Goal: Task Accomplishment & Management: Manage account settings

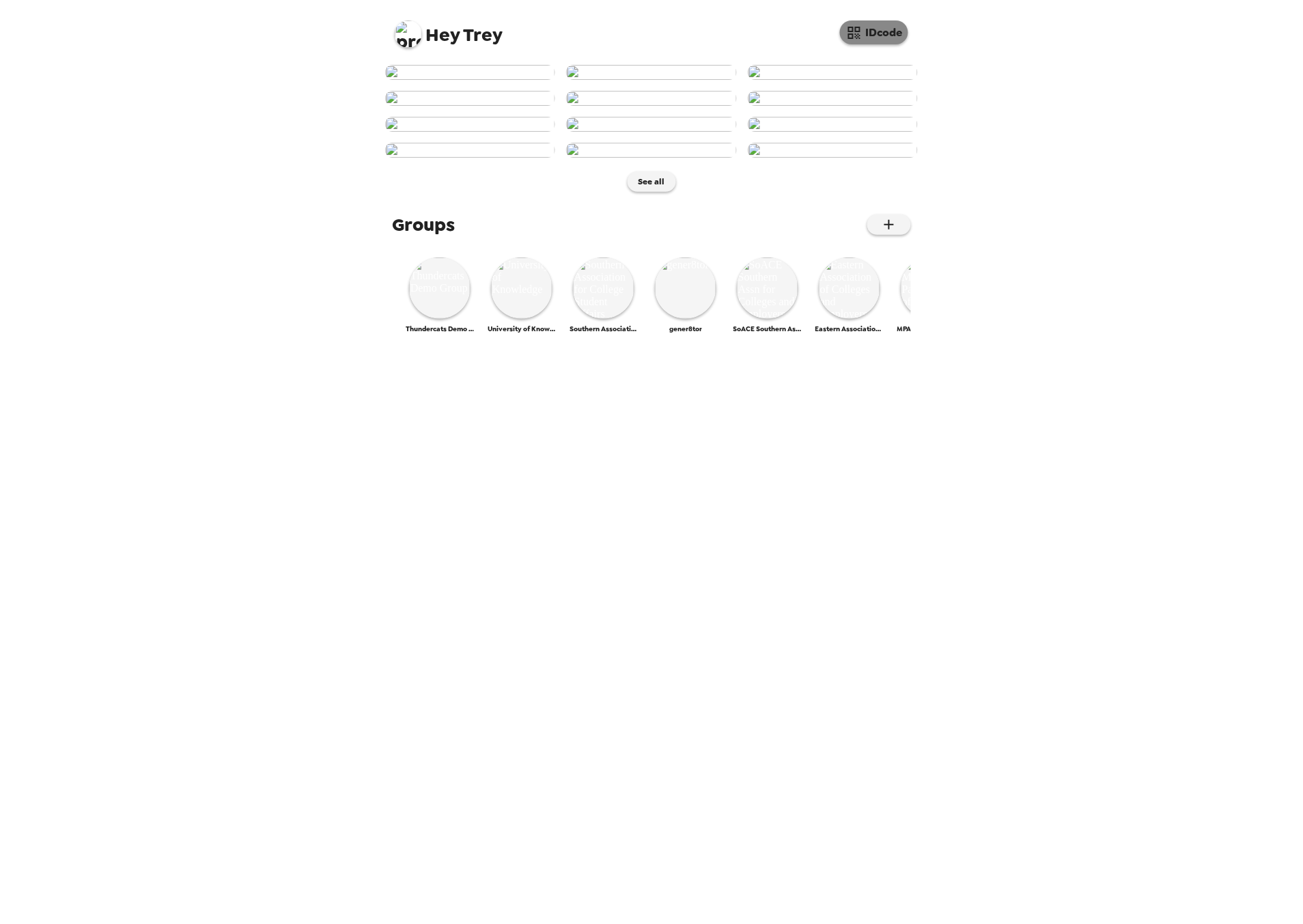
click at [887, 35] on button "IDcode" at bounding box center [874, 33] width 68 height 24
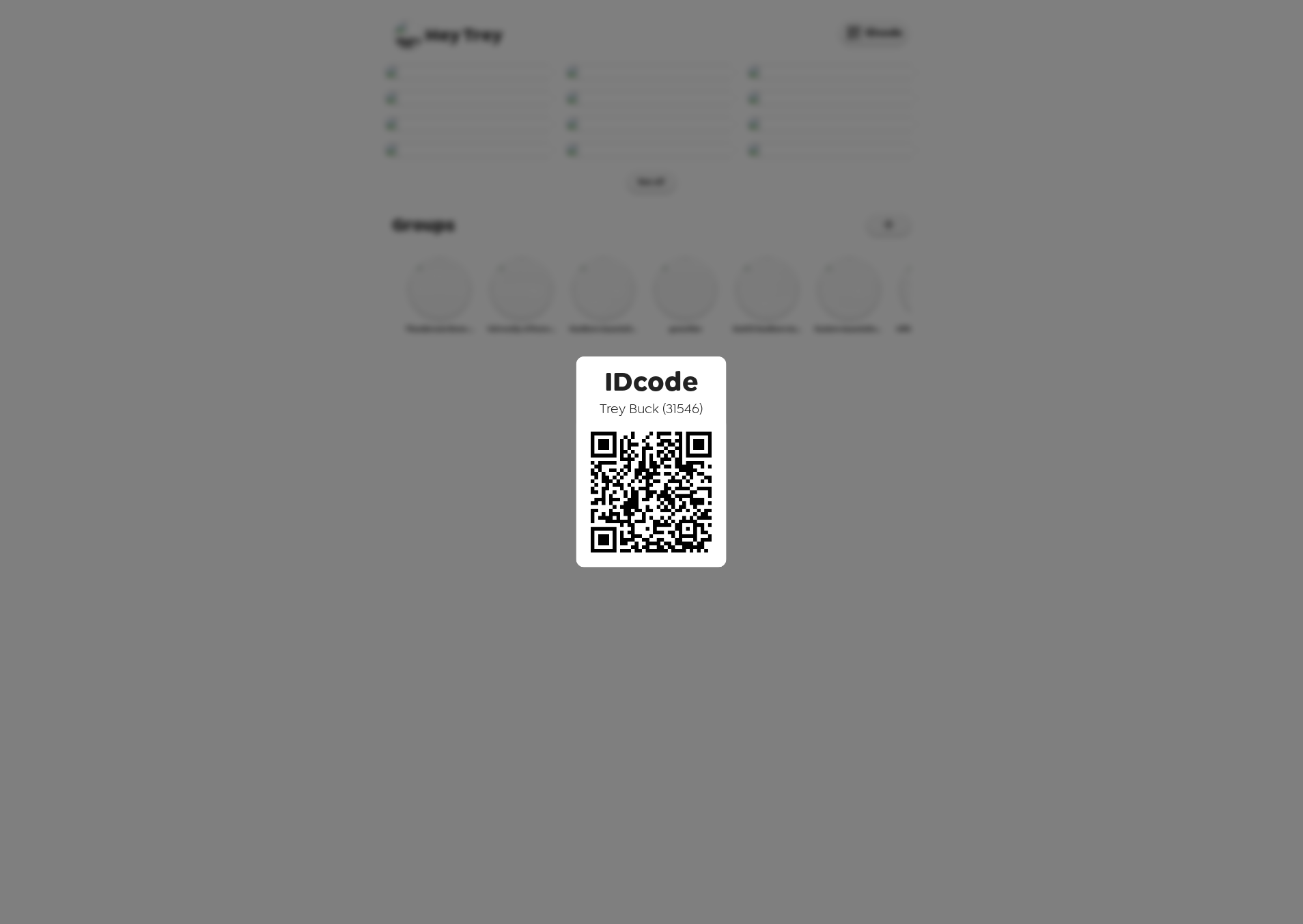
click at [434, 467] on div "IDcode Trey Buck ( 31546 )" at bounding box center [652, 462] width 1303 height 924
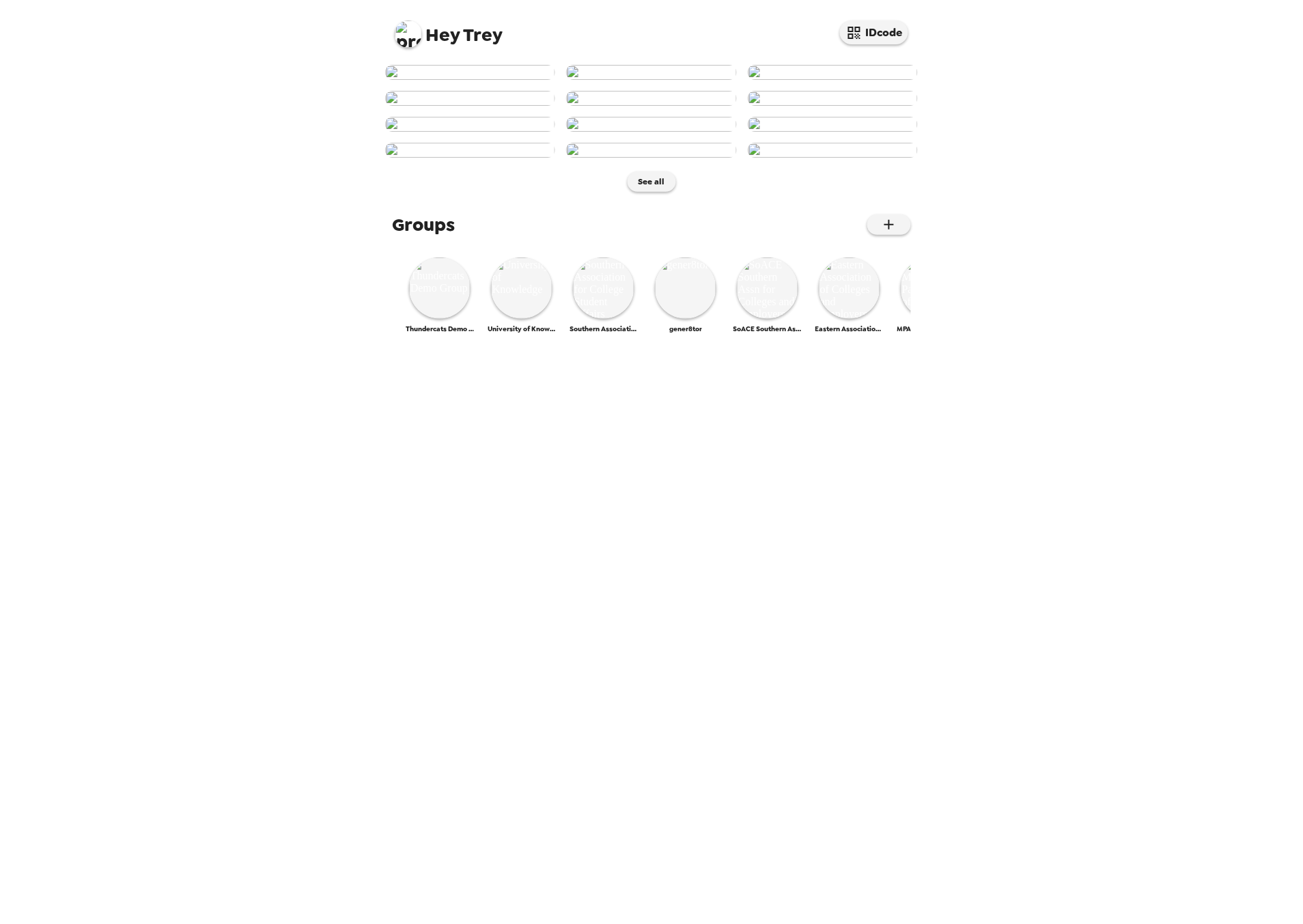
click at [460, 80] on img at bounding box center [470, 73] width 170 height 15
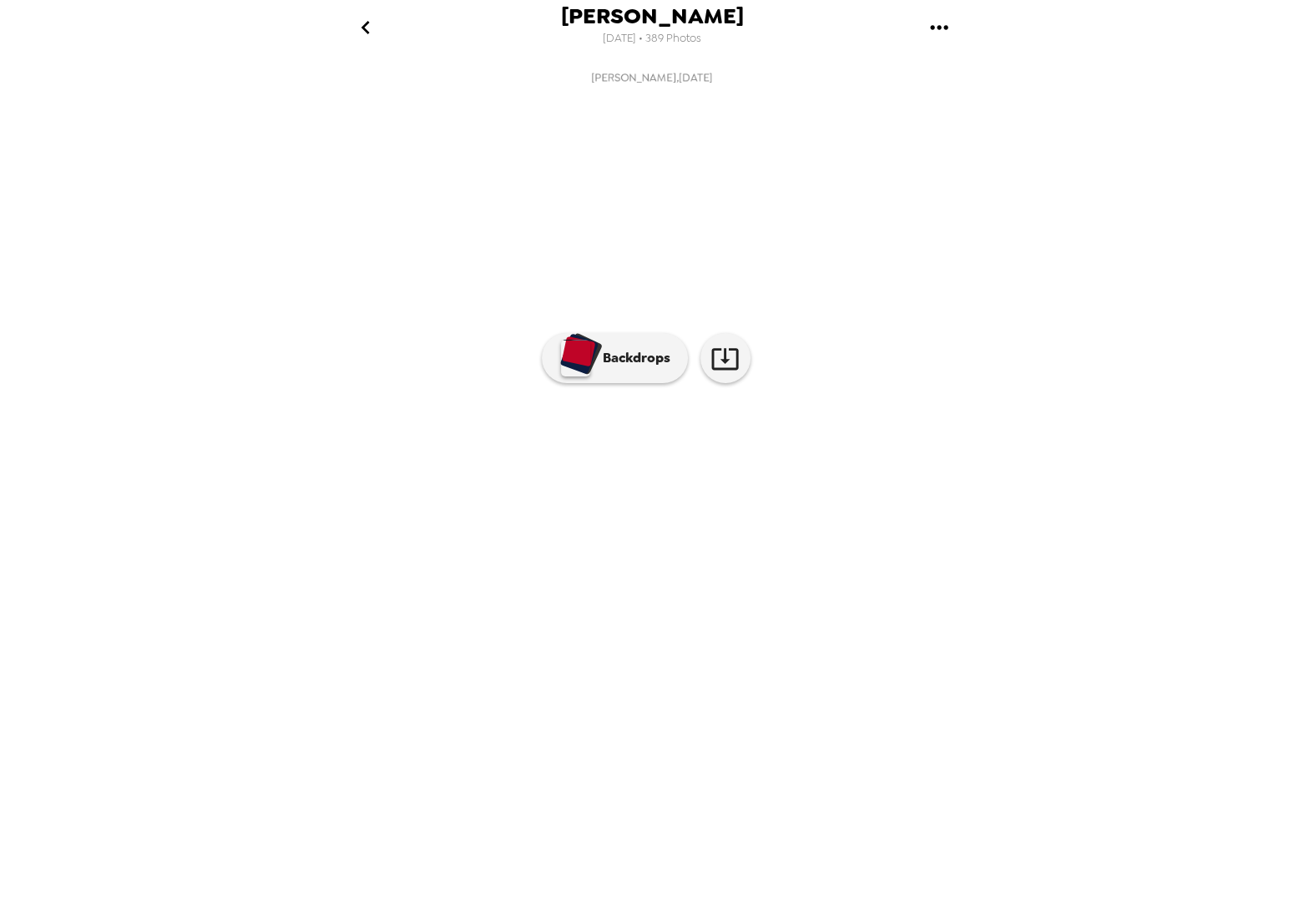
drag, startPoint x: 824, startPoint y: 665, endPoint x: 829, endPoint y: 683, distance: 18.7
click at [824, 525] on img at bounding box center [787, 482] width 127 height 87
click at [804, 525] on img at bounding box center [788, 482] width 127 height 87
click at [916, 525] on img at bounding box center [923, 482] width 127 height 87
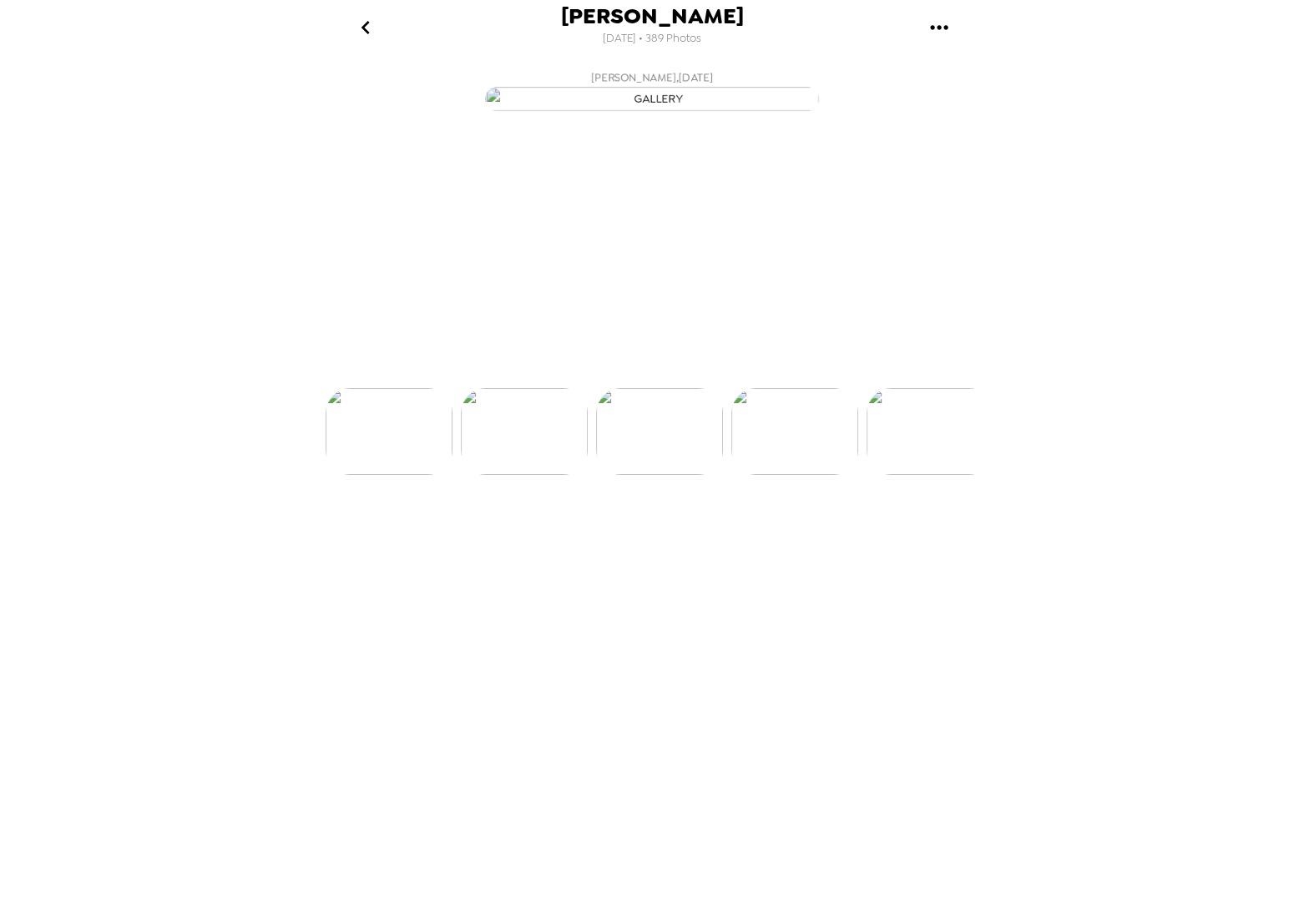
scroll to position [0, 541]
click at [597, 368] on p "Backdrops" at bounding box center [633, 358] width 76 height 20
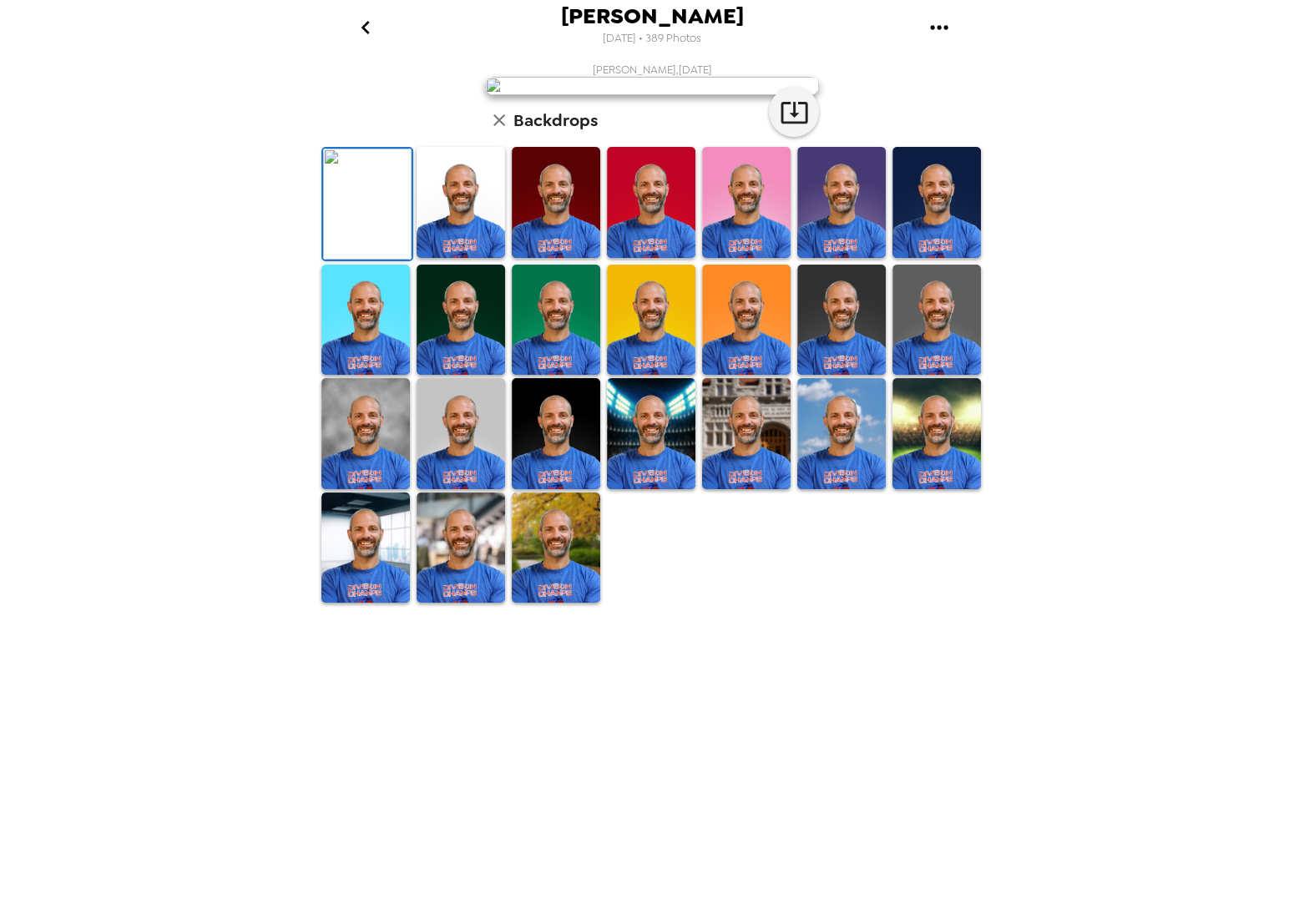
click at [668, 376] on img at bounding box center [651, 320] width 89 height 111
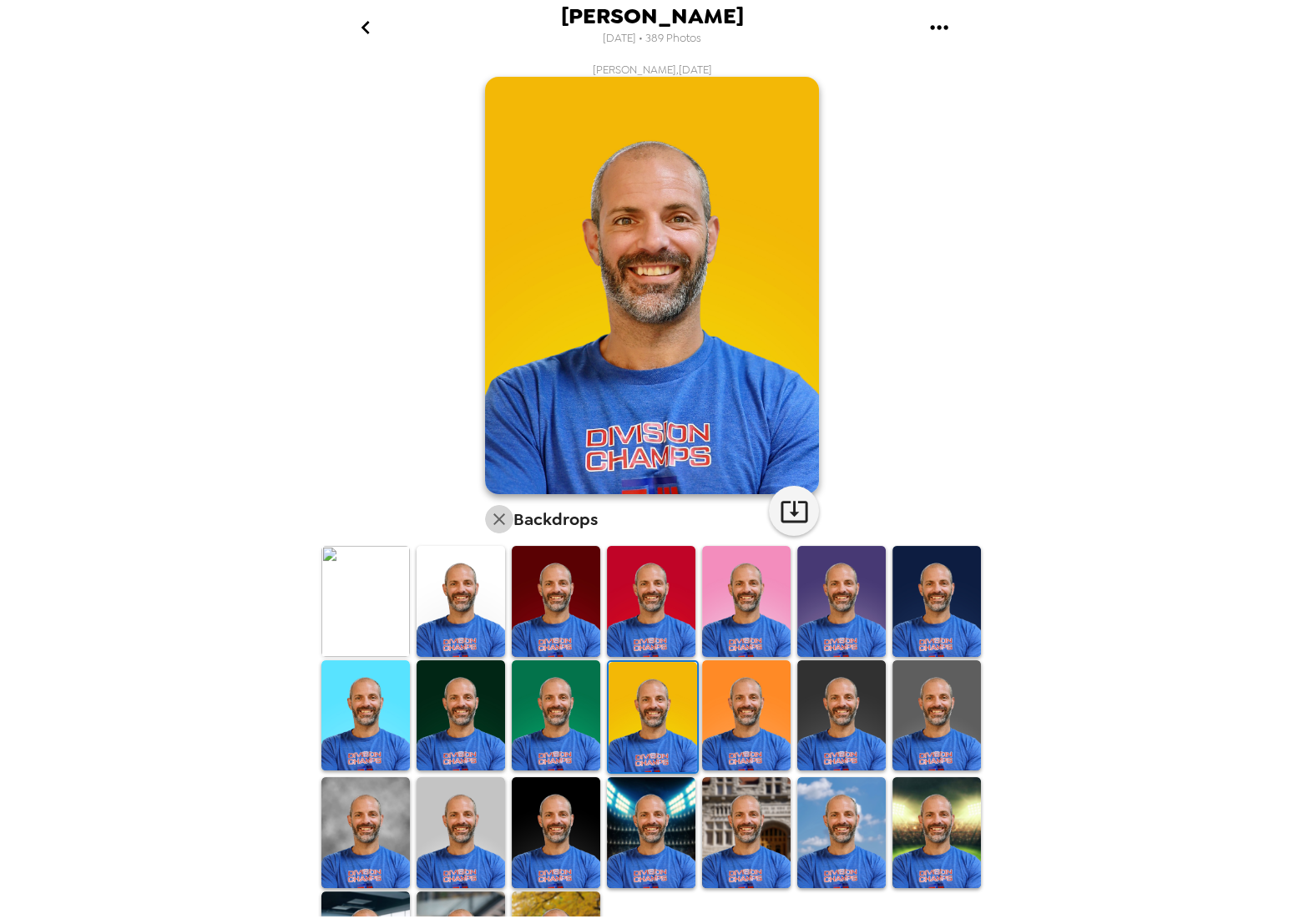
drag, startPoint x: 492, startPoint y: 520, endPoint x: 525, endPoint y: 603, distance: 89.3
click at [494, 521] on icon "button" at bounding box center [499, 519] width 12 height 12
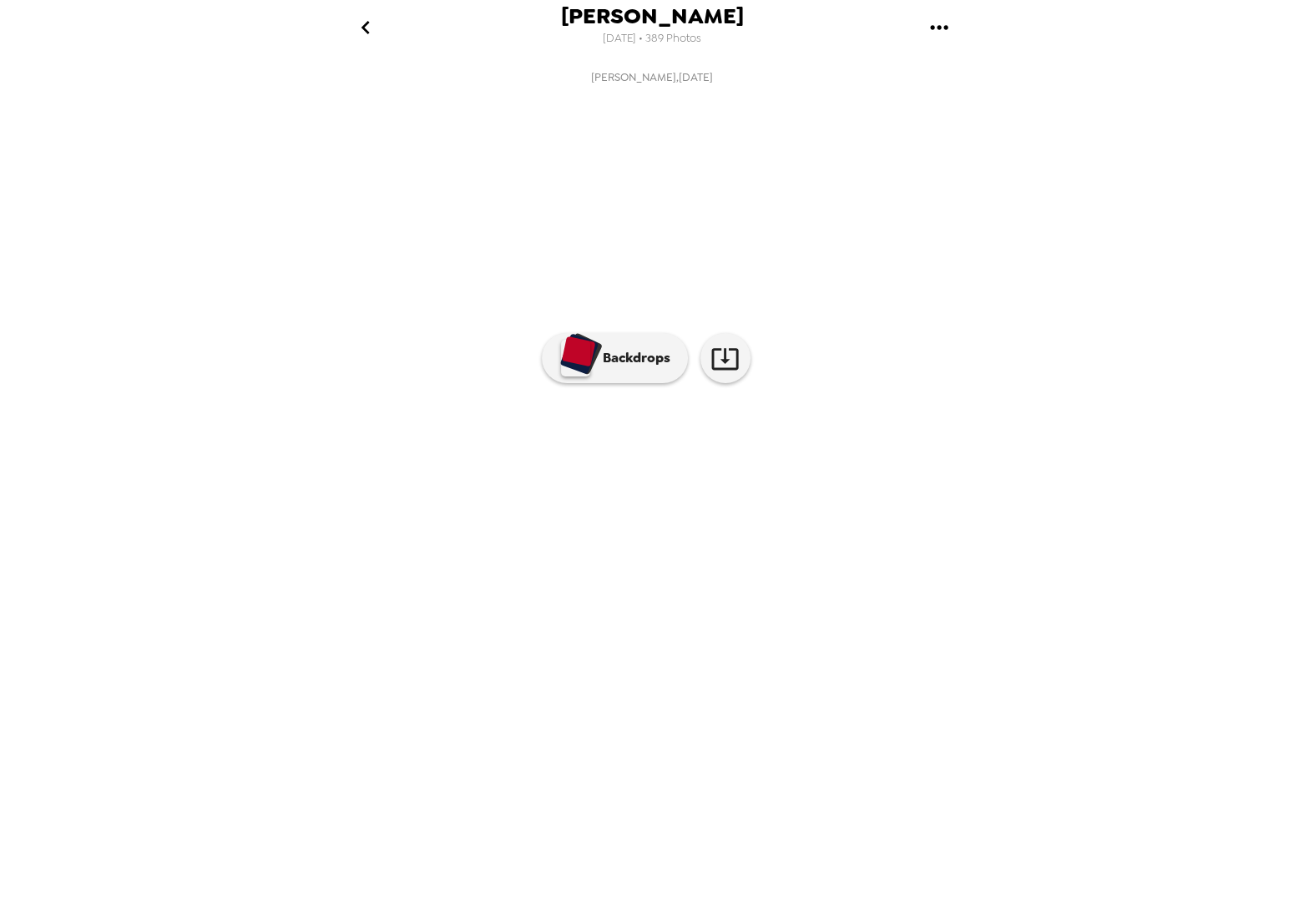
scroll to position [0, 541]
click at [375, 28] on icon "go back" at bounding box center [365, 27] width 27 height 27
click at [353, 28] on icon "go back" at bounding box center [365, 27] width 27 height 27
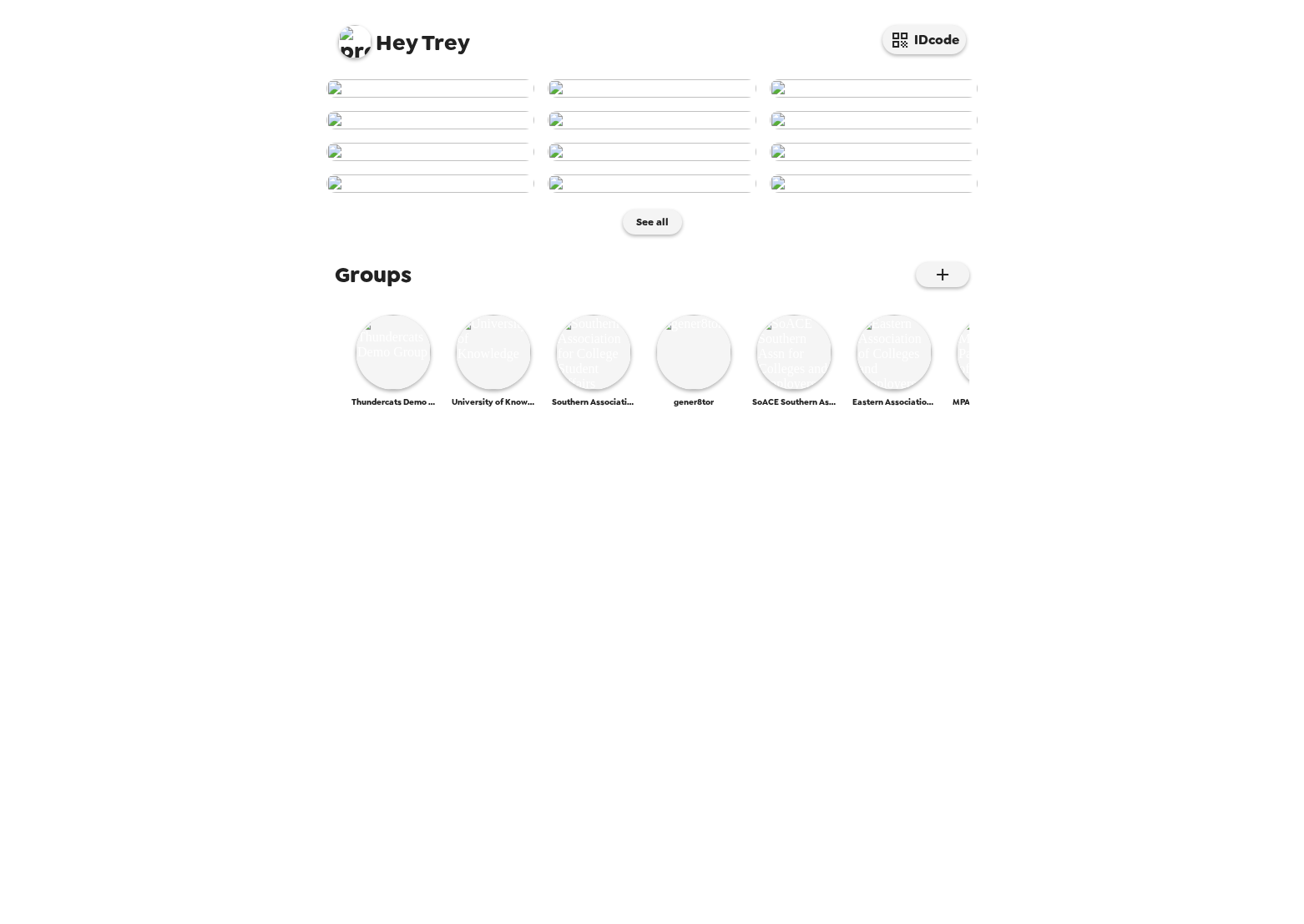
scroll to position [17, 0]
click at [354, 40] on img at bounding box center [355, 42] width 33 height 33
click at [398, 171] on div "Admin" at bounding box center [422, 171] width 141 height 17
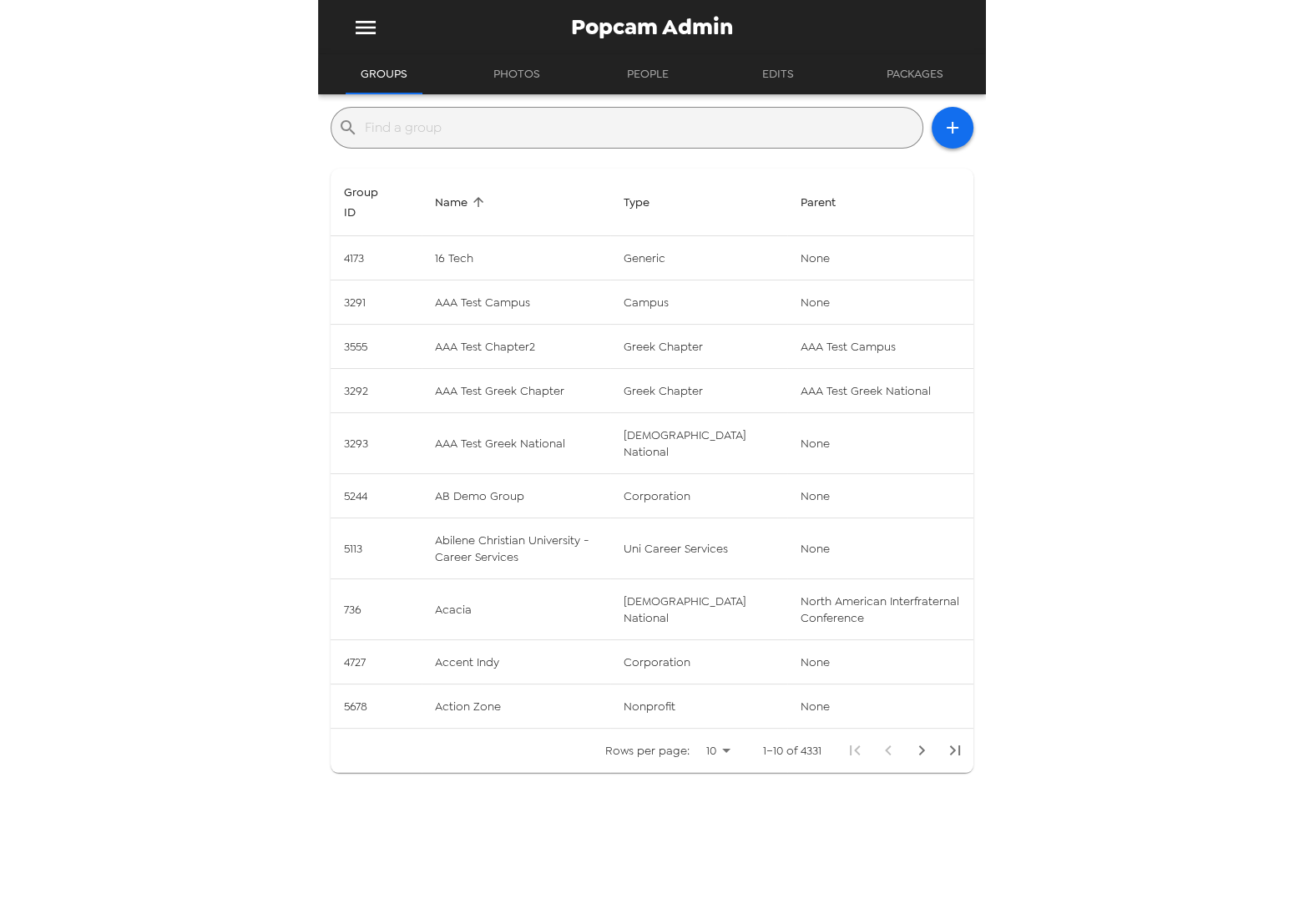
click at [528, 141] on input "text" at bounding box center [641, 128] width 551 height 27
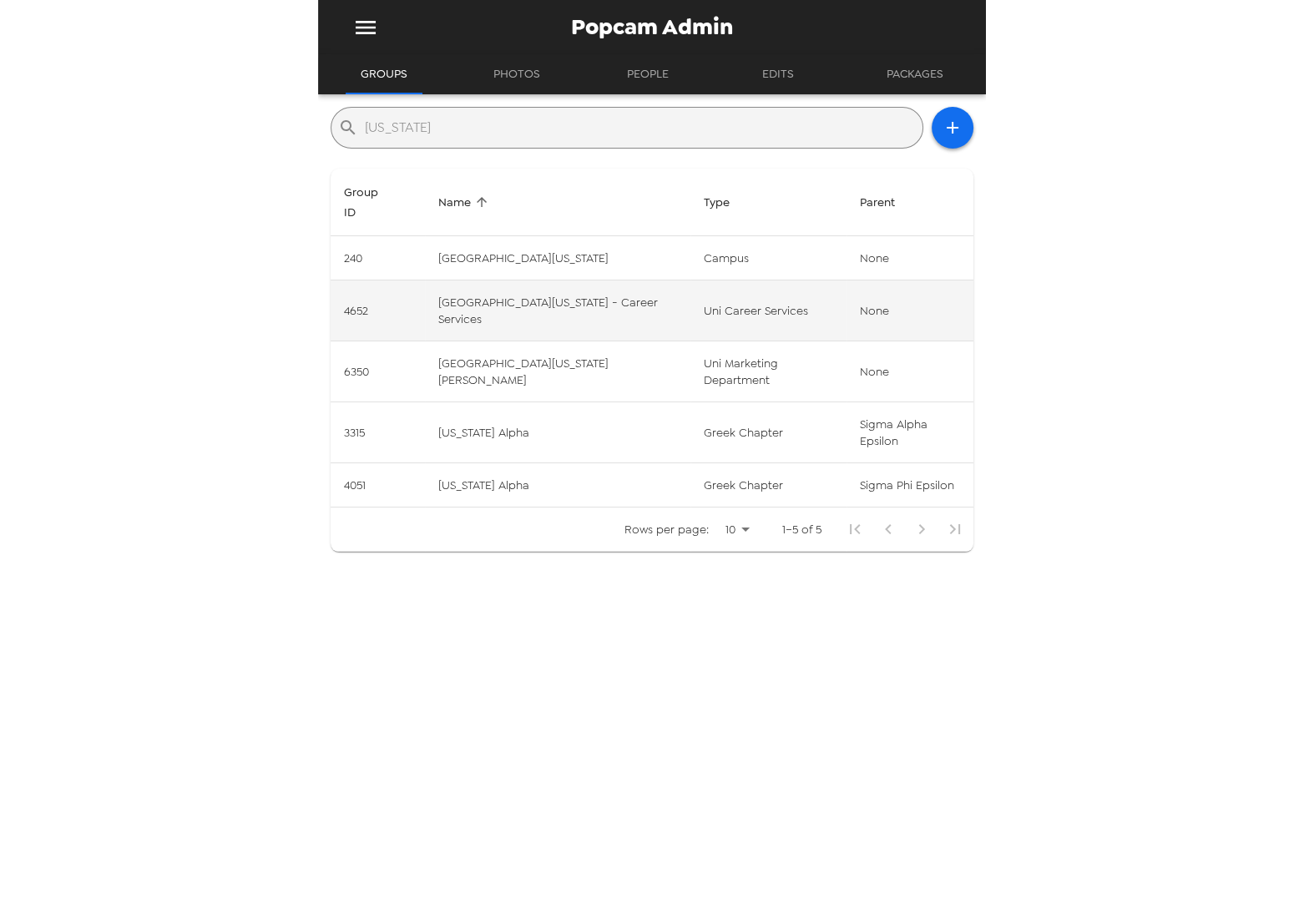
type input "wyoming"
click at [609, 334] on td "[GEOGRAPHIC_DATA][US_STATE] - Career Services" at bounding box center [558, 311] width 265 height 61
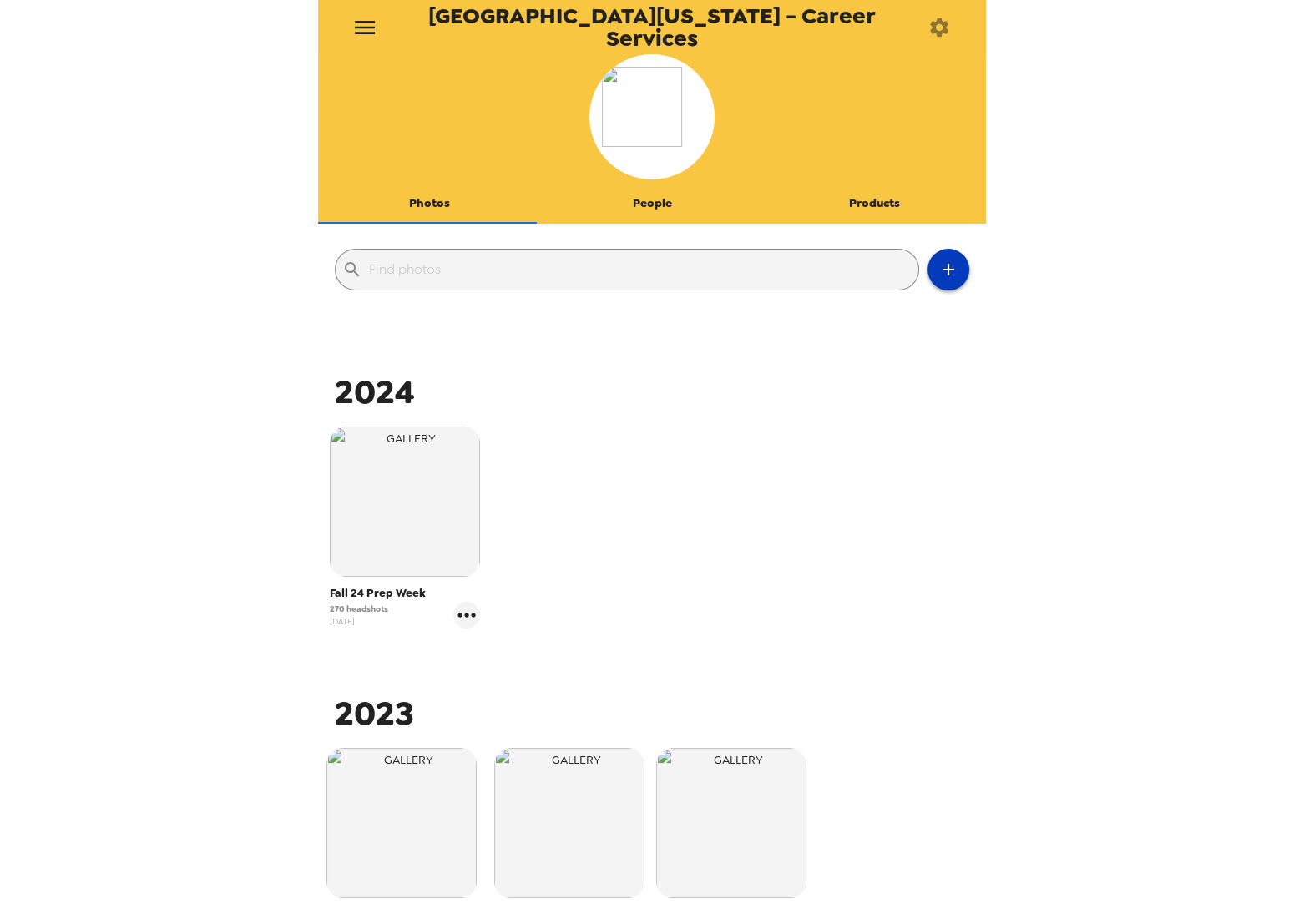
click at [939, 277] on icon "button" at bounding box center [949, 270] width 20 height 20
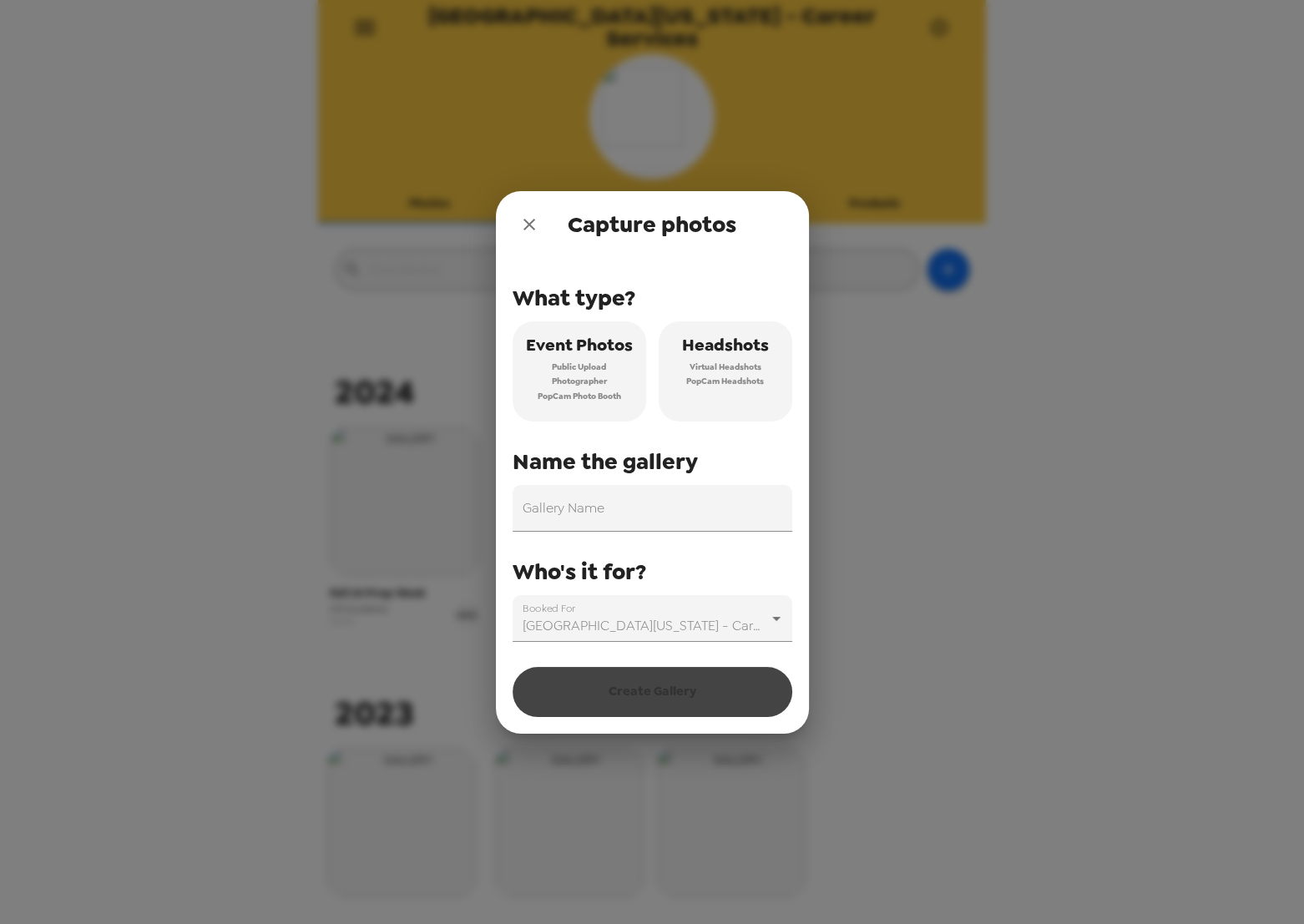
click at [708, 365] on span "Virtual Headshots" at bounding box center [726, 367] width 72 height 15
click at [608, 512] on input "Gallery Name" at bounding box center [652, 509] width 279 height 47
click at [530, 225] on icon "close" at bounding box center [530, 225] width 20 height 20
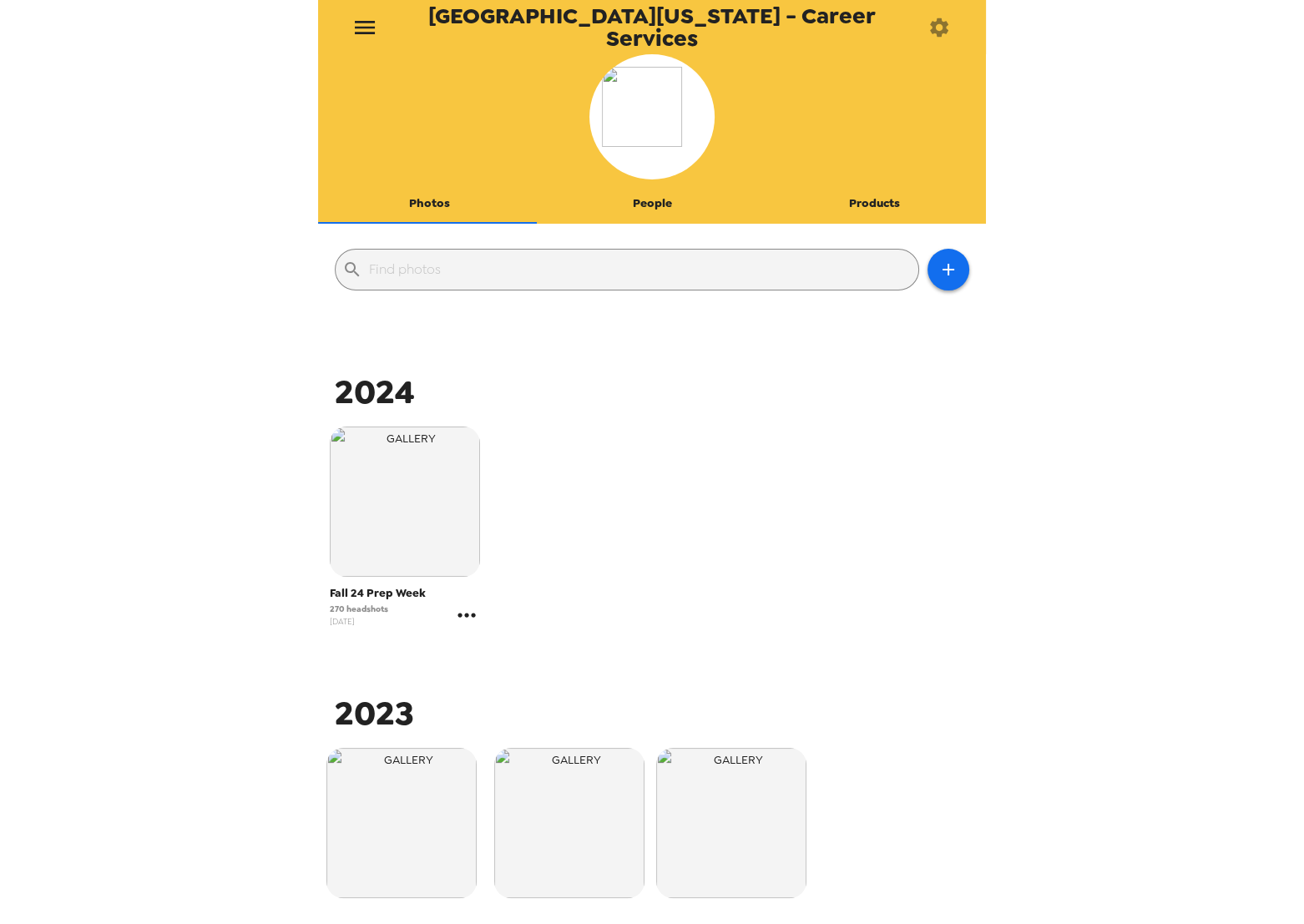
click at [464, 622] on icon "gallery menu" at bounding box center [466, 615] width 27 height 27
drag, startPoint x: 326, startPoint y: 610, endPoint x: 344, endPoint y: 610, distance: 18.0
click at [344, 610] on div at bounding box center [652, 462] width 1304 height 924
click at [342, 610] on span "270 headshots" at bounding box center [359, 610] width 58 height 13
drag, startPoint x: 352, startPoint y: 606, endPoint x: 317, endPoint y: 605, distance: 35.0
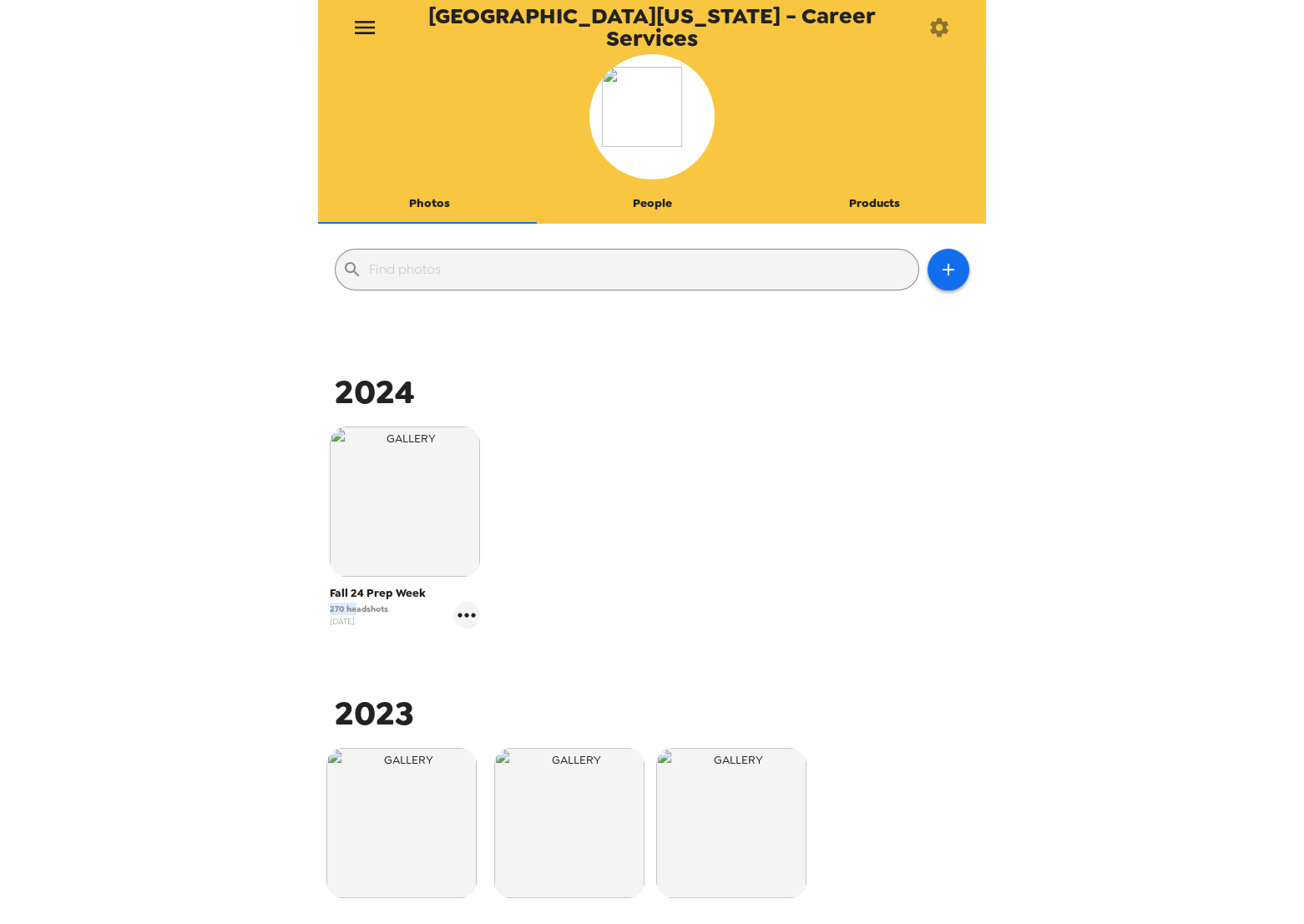
click at [318, 605] on div "​ 2024 Fall 24 Prep Week 270 headshots 7/19/24 2023 Career Fair Prep Week Sprin…" at bounding box center [652, 649] width 668 height 835
click at [358, 607] on span "270 headshots" at bounding box center [359, 610] width 58 height 13
click at [461, 610] on icon "gallery menu" at bounding box center [466, 615] width 27 height 27
click at [515, 655] on span "Edit Shoot" at bounding box center [564, 650] width 139 height 20
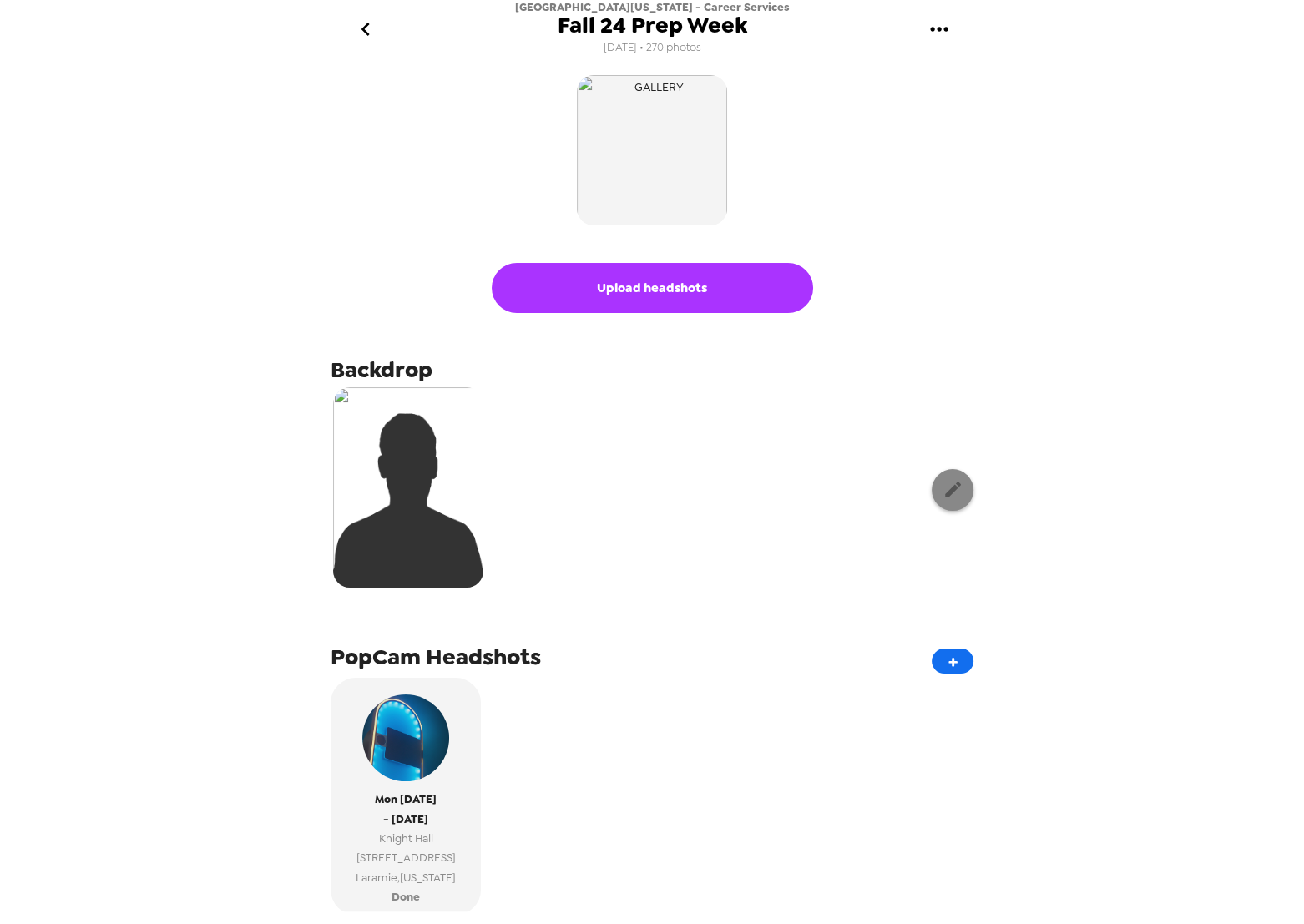
click at [942, 503] on button "button" at bounding box center [952, 489] width 42 height 42
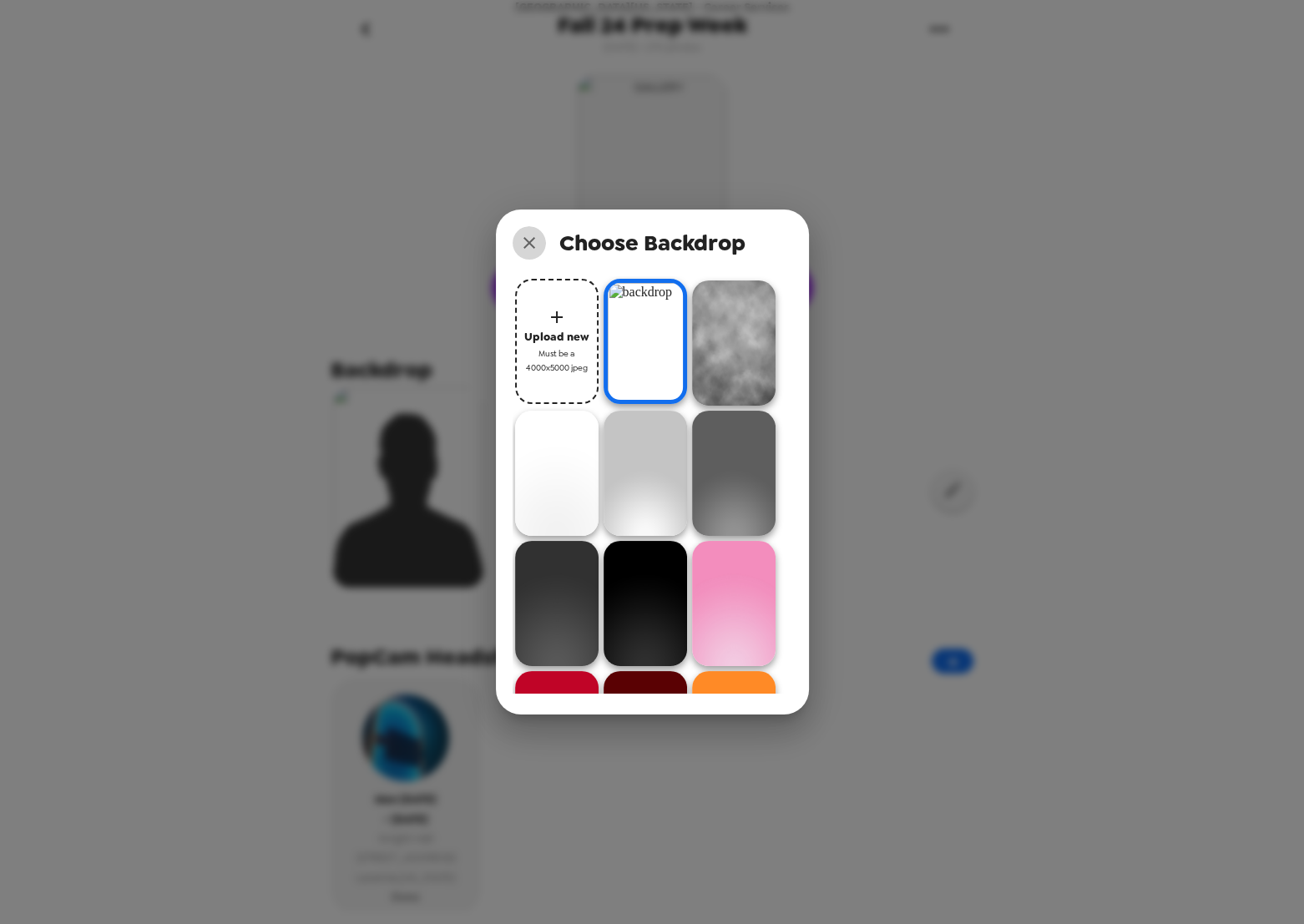
click at [528, 239] on icon "close" at bounding box center [530, 243] width 20 height 20
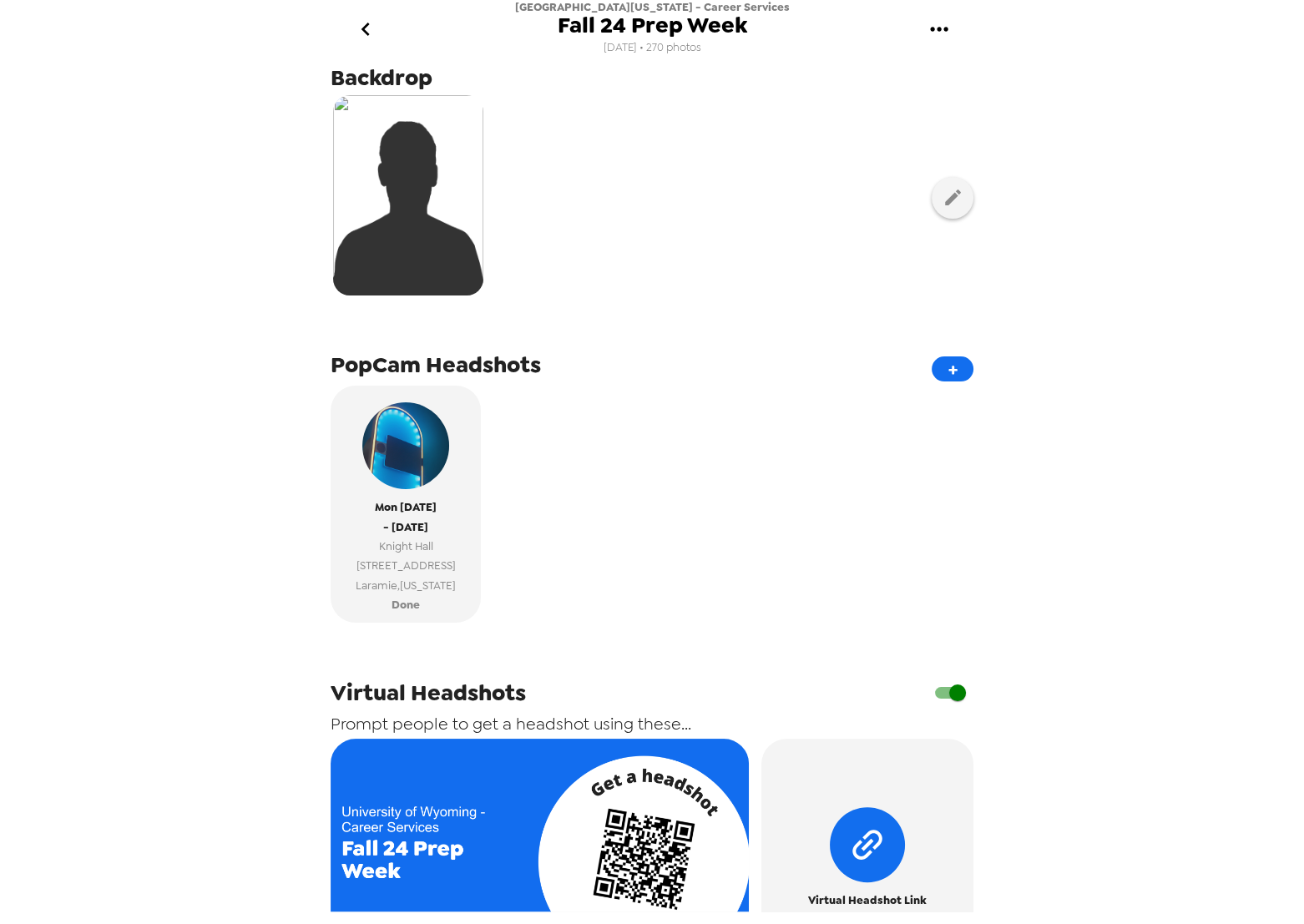
scroll to position [455, 0]
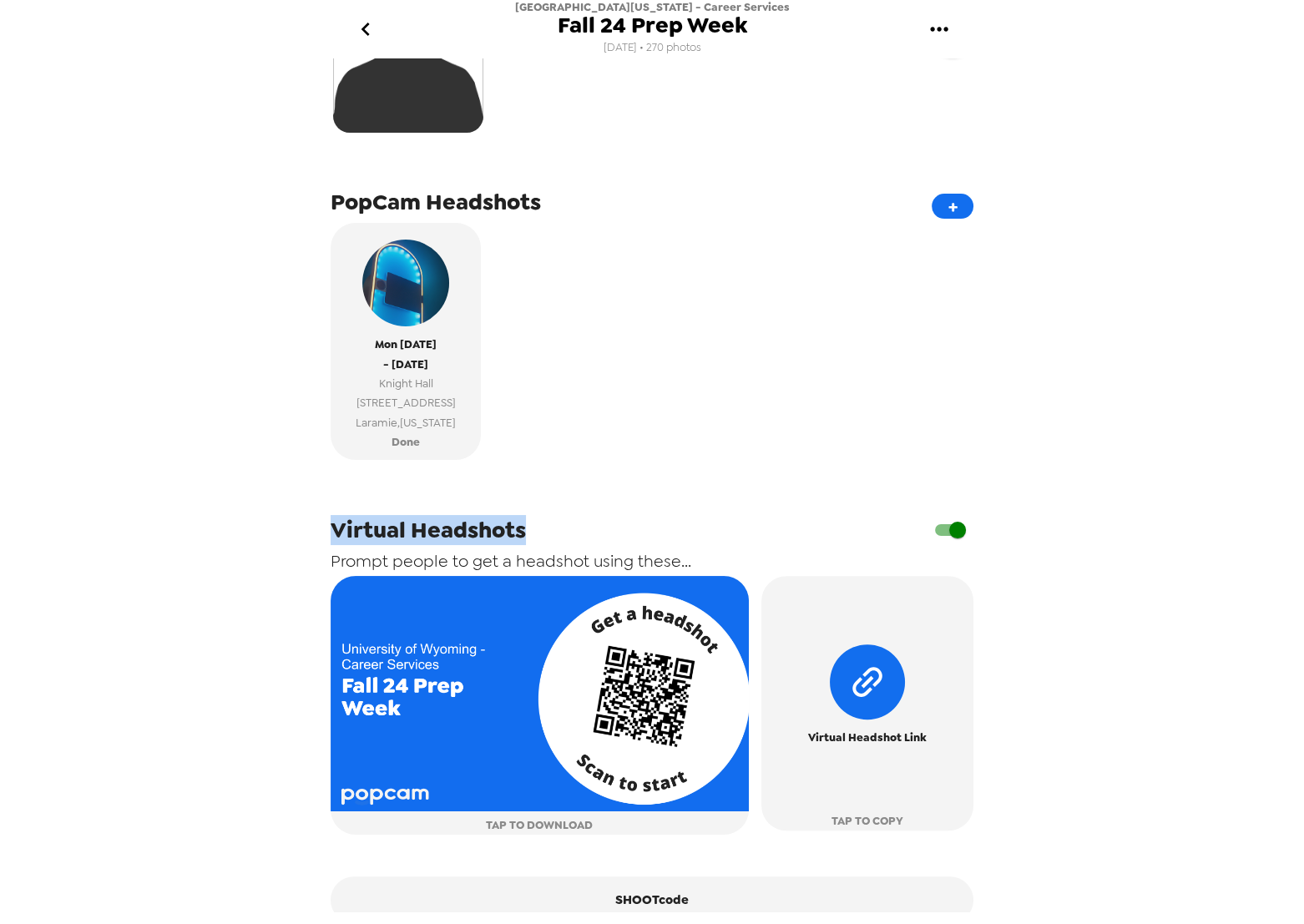
drag, startPoint x: 516, startPoint y: 528, endPoint x: 606, endPoint y: 524, distance: 90.1
click at [606, 524] on div "Virtual Headshots Prompt people to get a headshot using these... TAP TO DOWNLOA…" at bounding box center [651, 725] width 643 height 506
click at [518, 524] on div "Virtual Headshots Prompt people to get a headshot using these... TAP TO DOWNLOA…" at bounding box center [651, 725] width 643 height 506
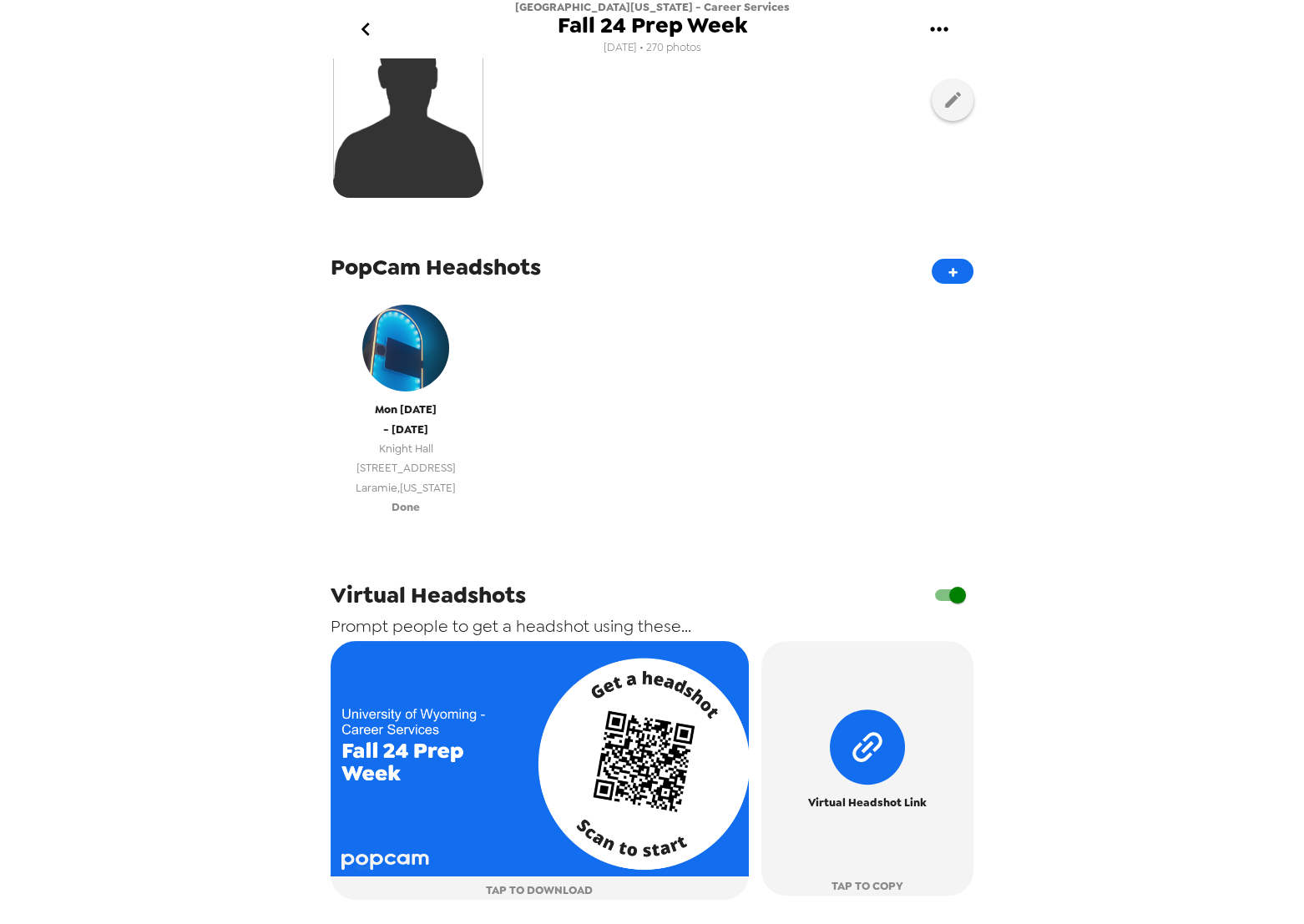
scroll to position [389, 0]
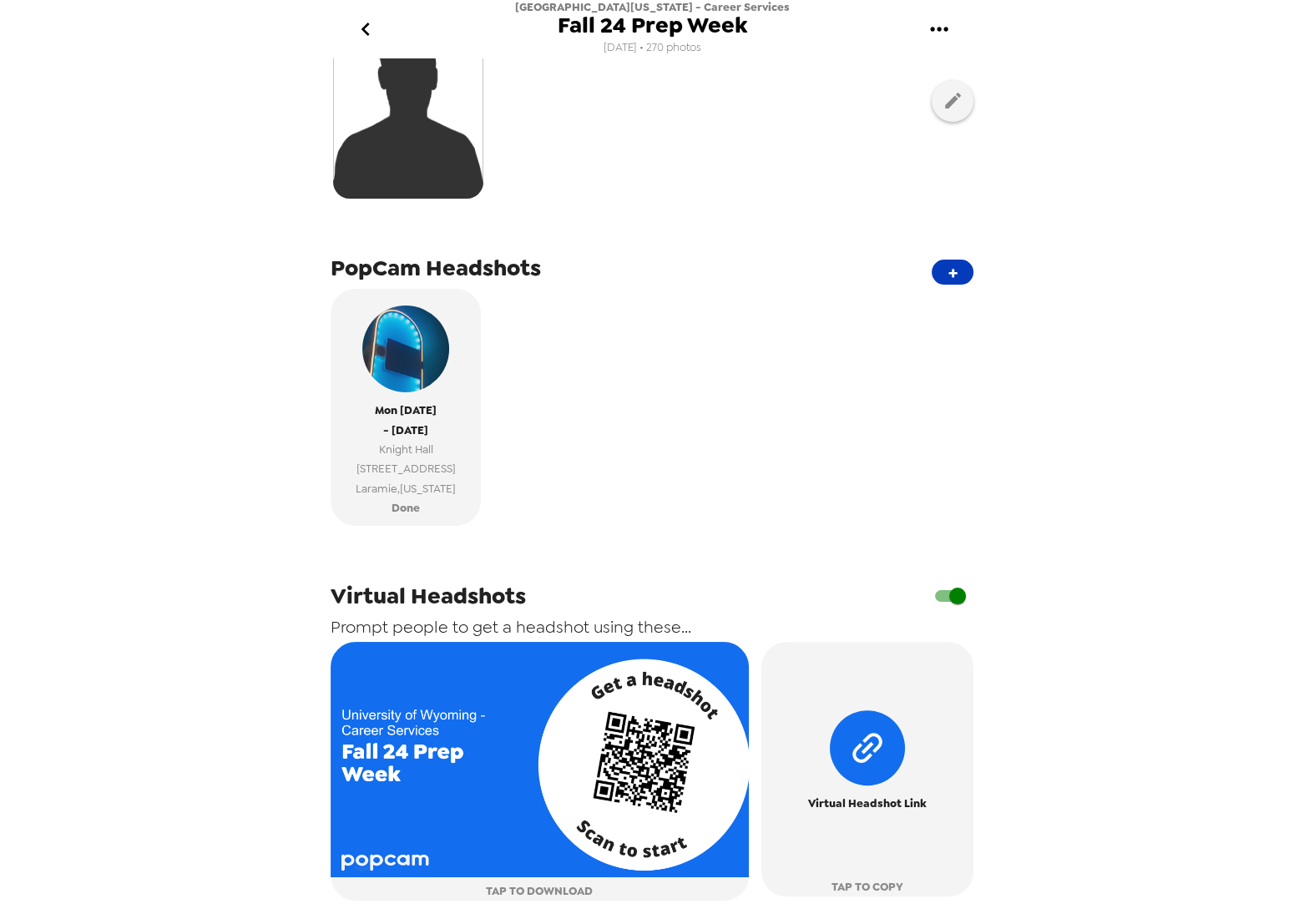
click at [934, 275] on button "+" at bounding box center [952, 272] width 42 height 25
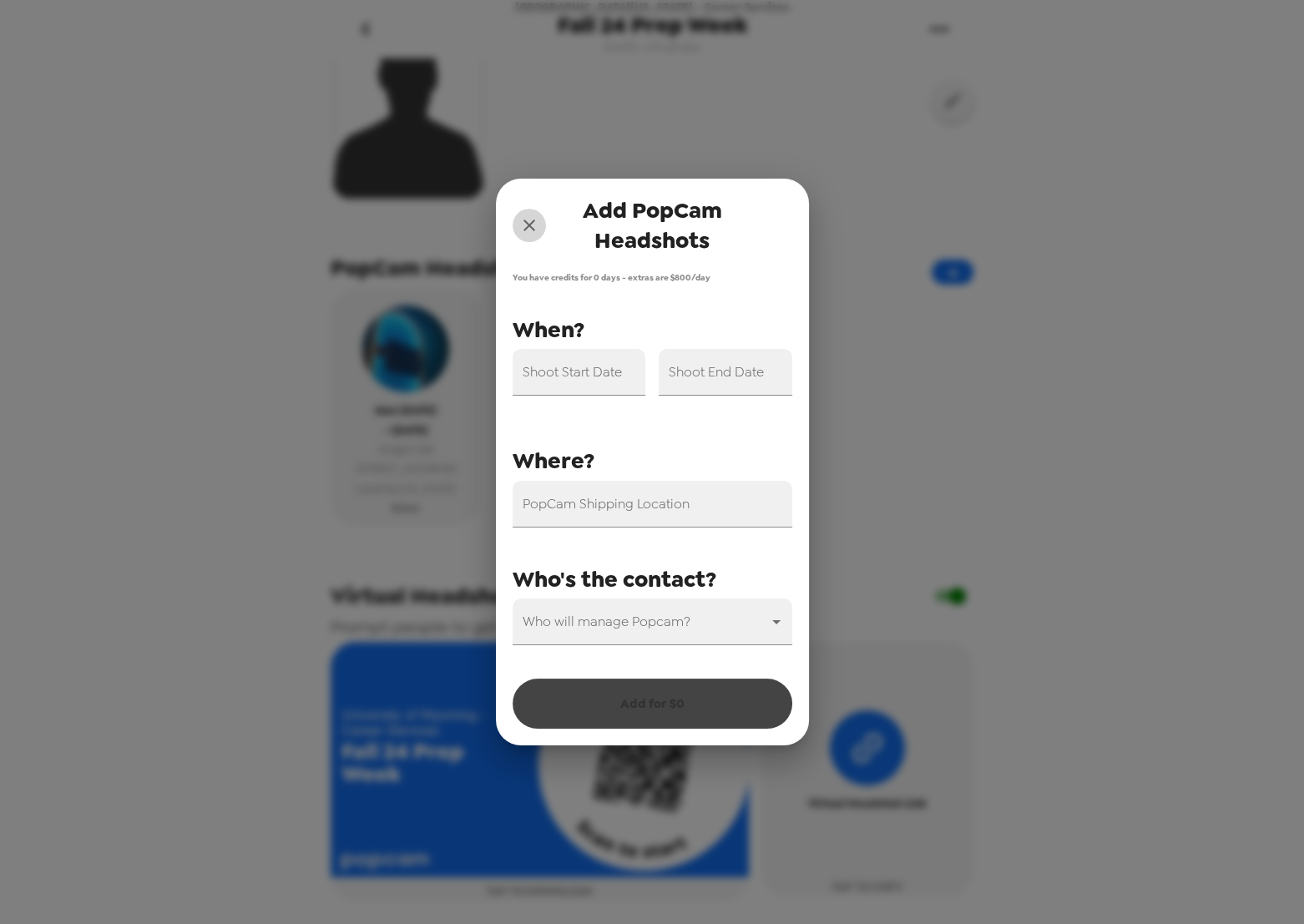
click at [533, 236] on button "close" at bounding box center [529, 226] width 33 height 33
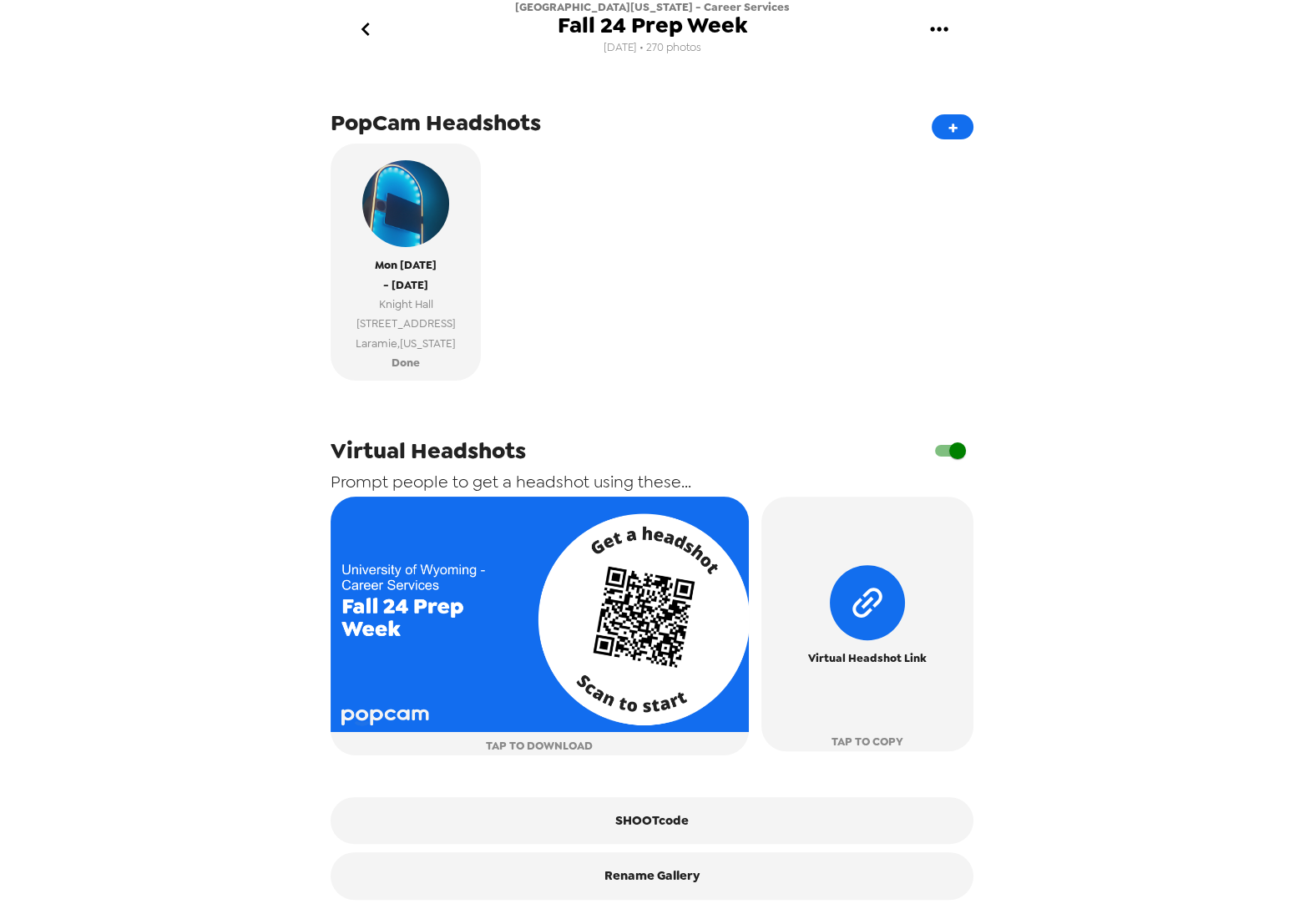
scroll to position [541, 0]
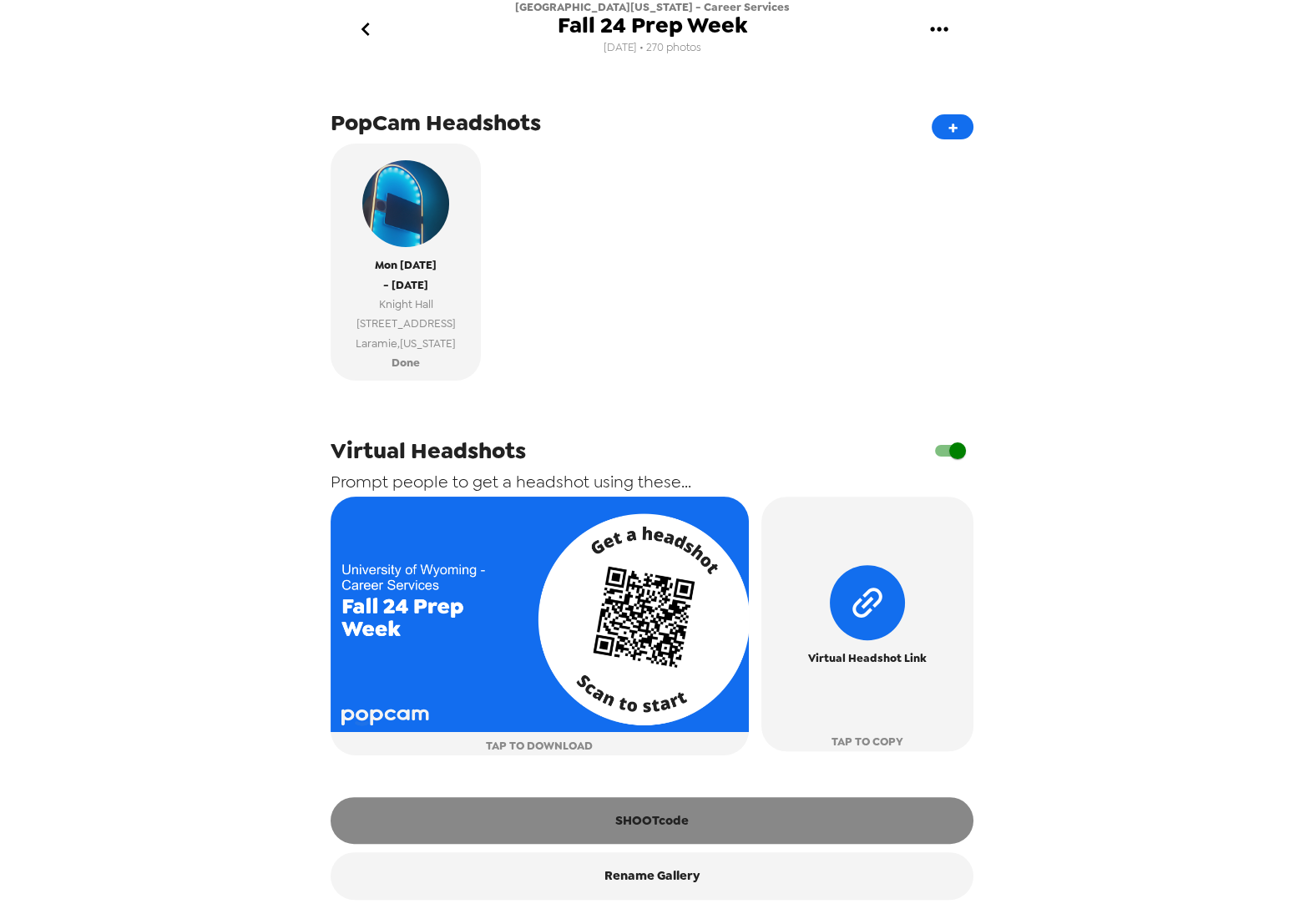
click at [613, 833] on button "SHOOTcode" at bounding box center [651, 820] width 643 height 47
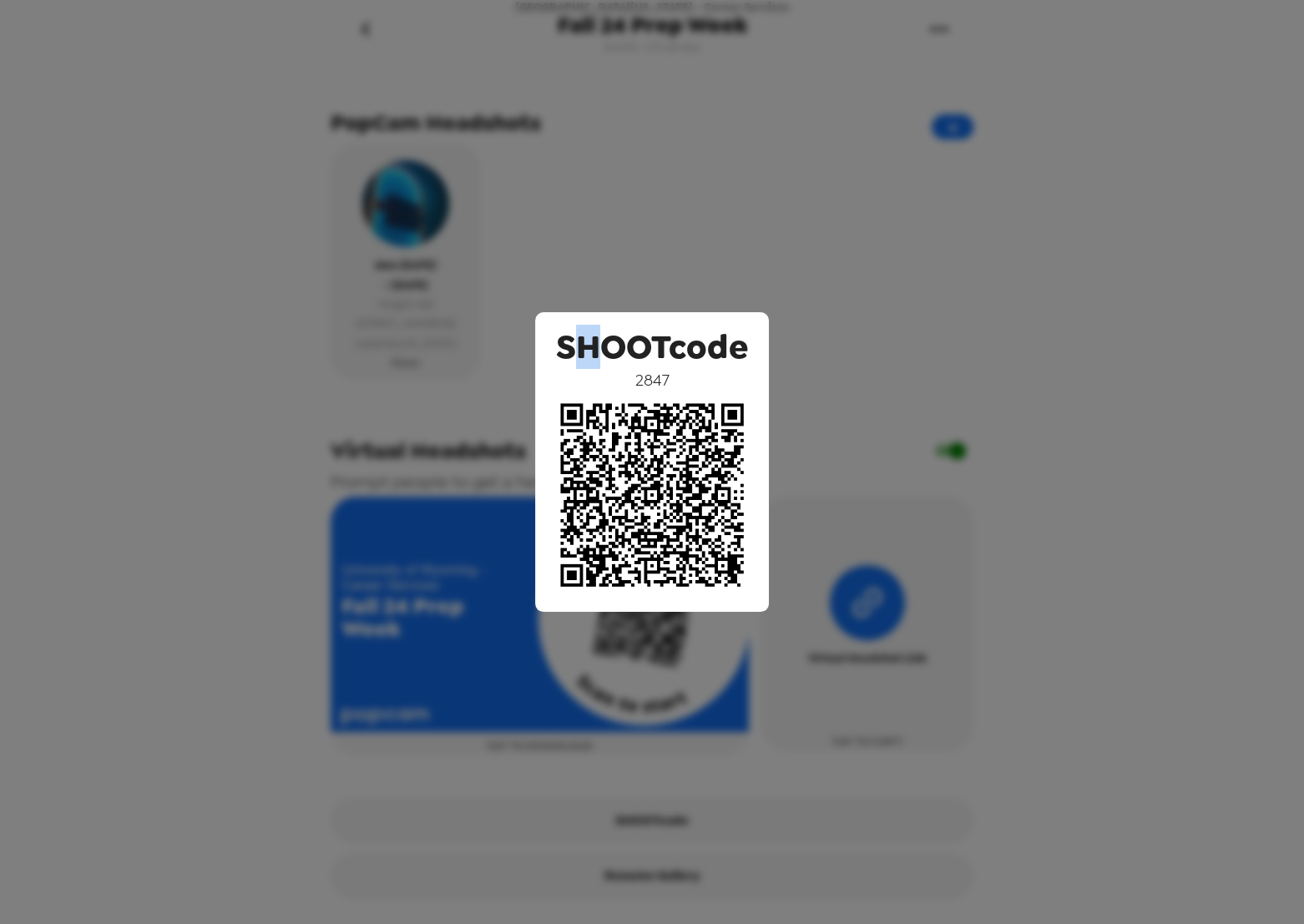
click at [588, 208] on div "SHOOTcode 2847" at bounding box center [652, 462] width 1304 height 924
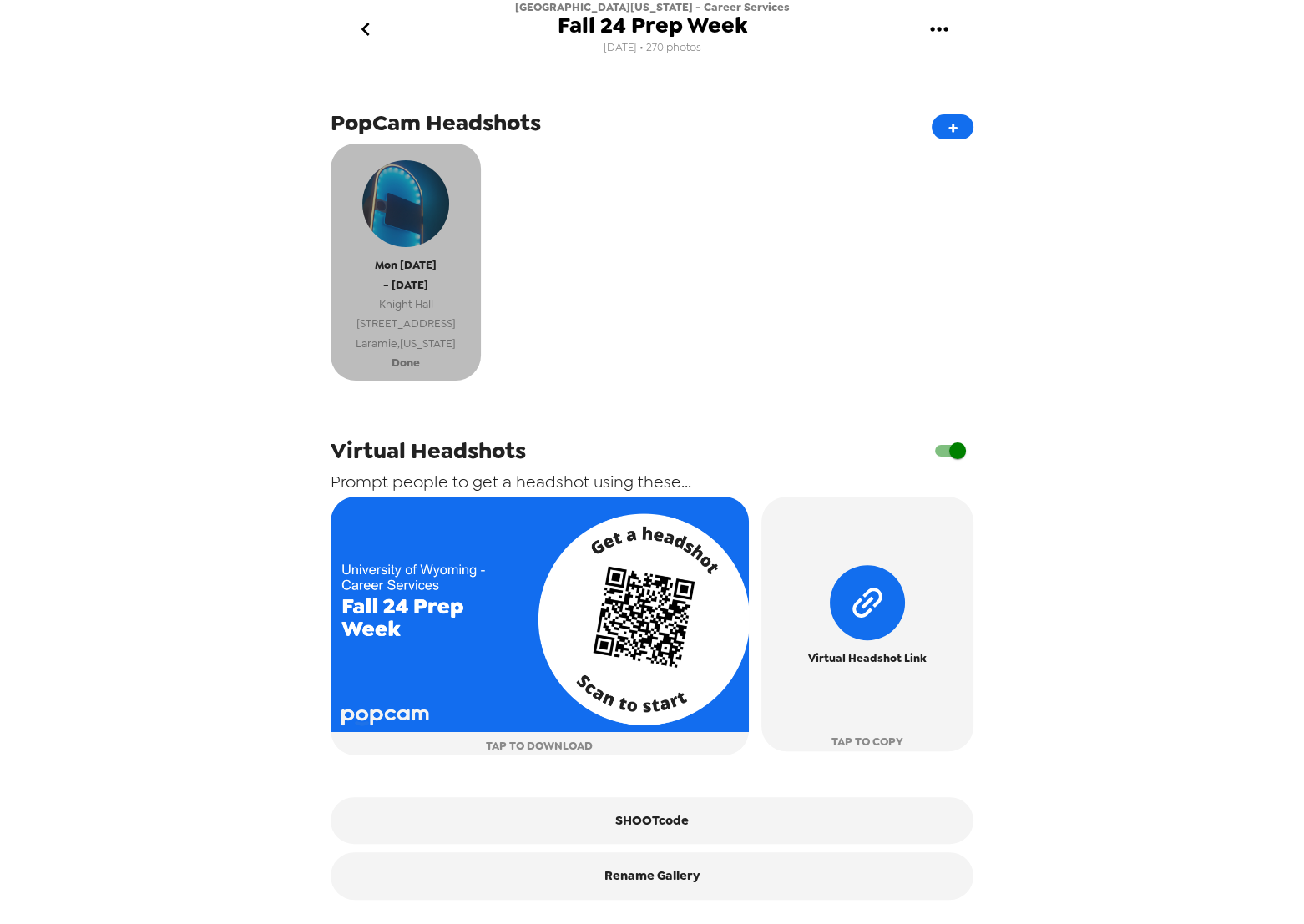
click at [400, 353] on span "Done" at bounding box center [405, 363] width 29 height 19
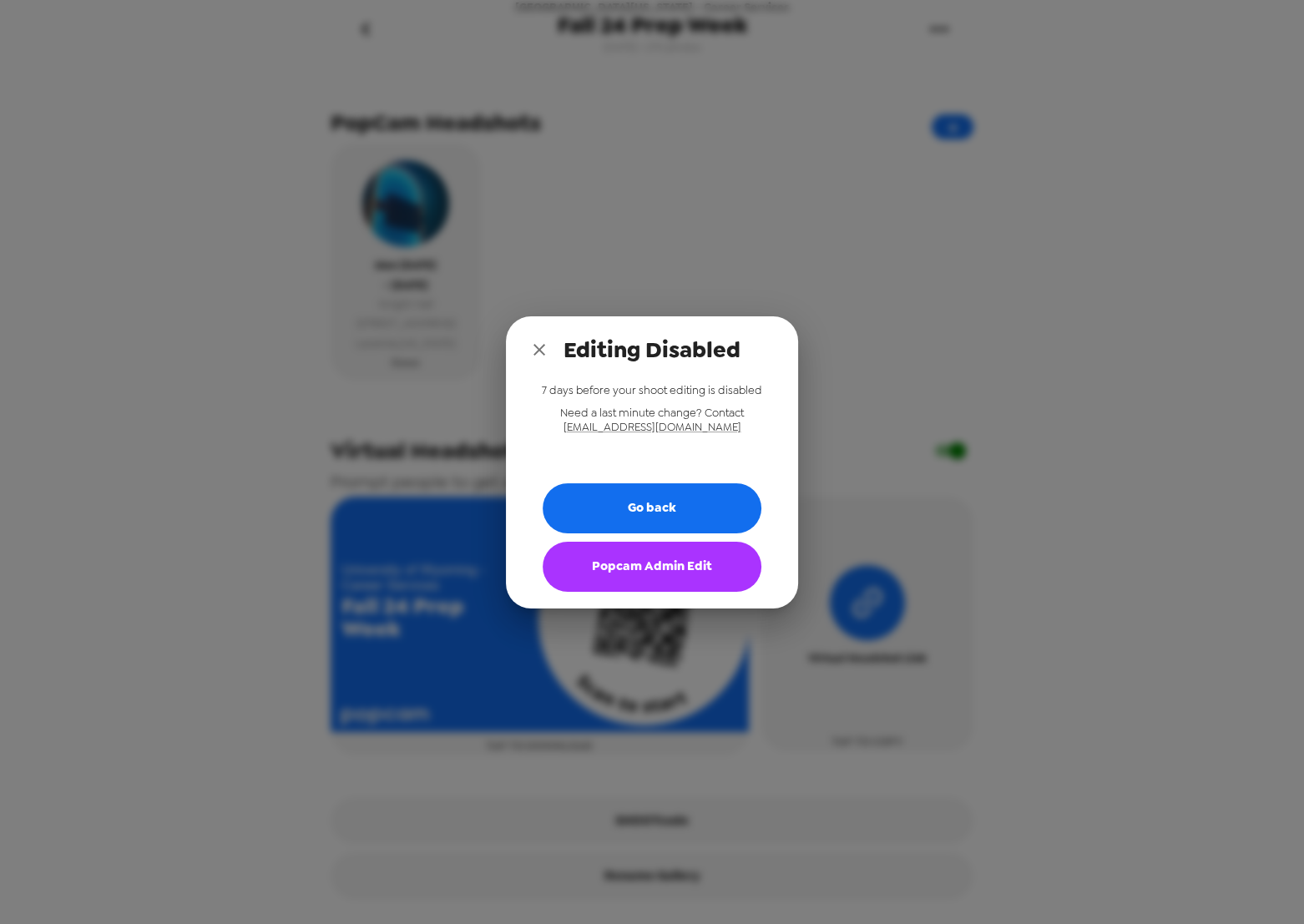
click at [538, 346] on icon "close" at bounding box center [539, 350] width 20 height 20
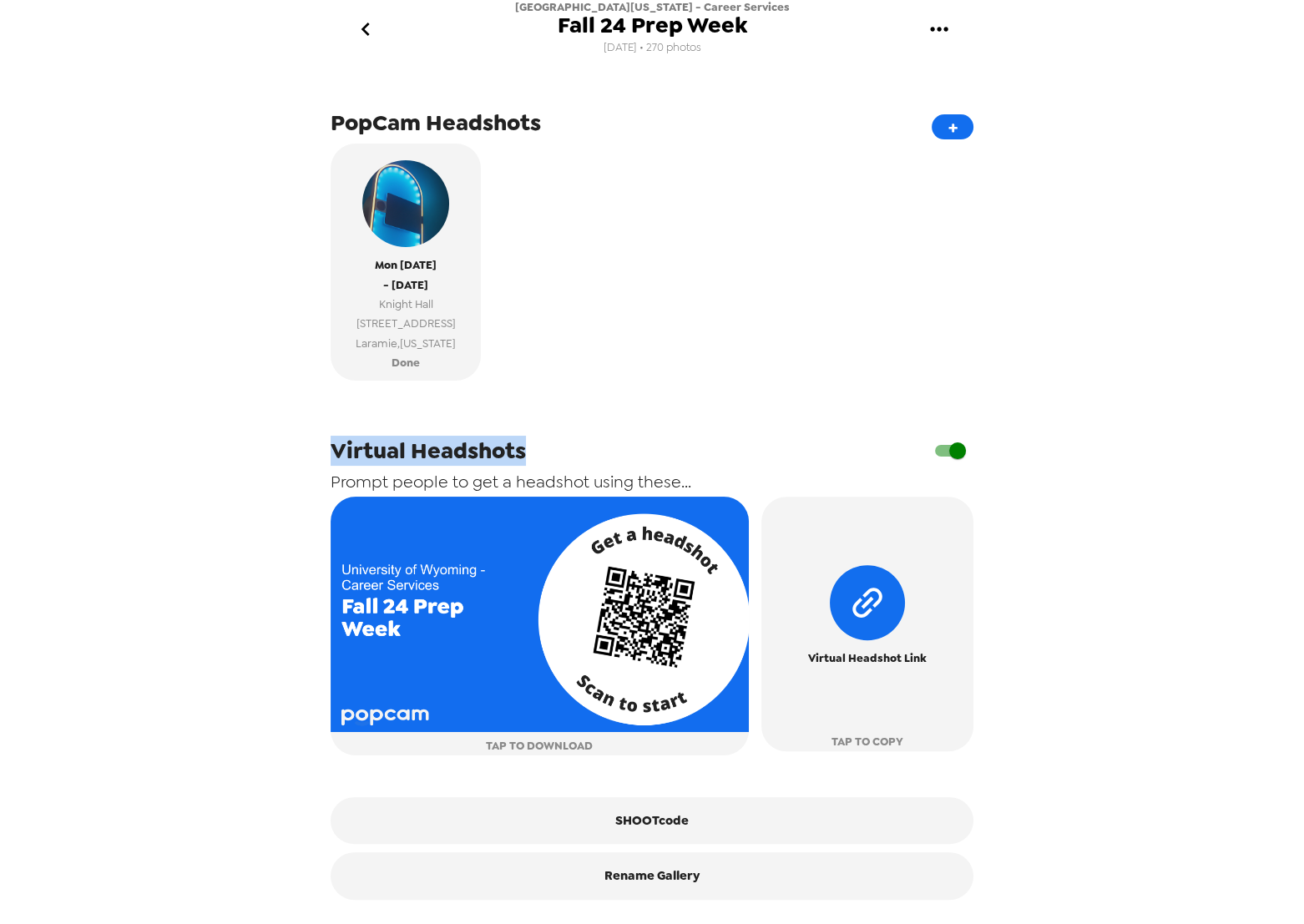
drag, startPoint x: 351, startPoint y: 453, endPoint x: 540, endPoint y: 459, distance: 189.1
click at [540, 459] on div "Virtual Headshots" at bounding box center [651, 450] width 643 height 31
click at [468, 461] on span "Virtual Headshots" at bounding box center [427, 450] width 195 height 30
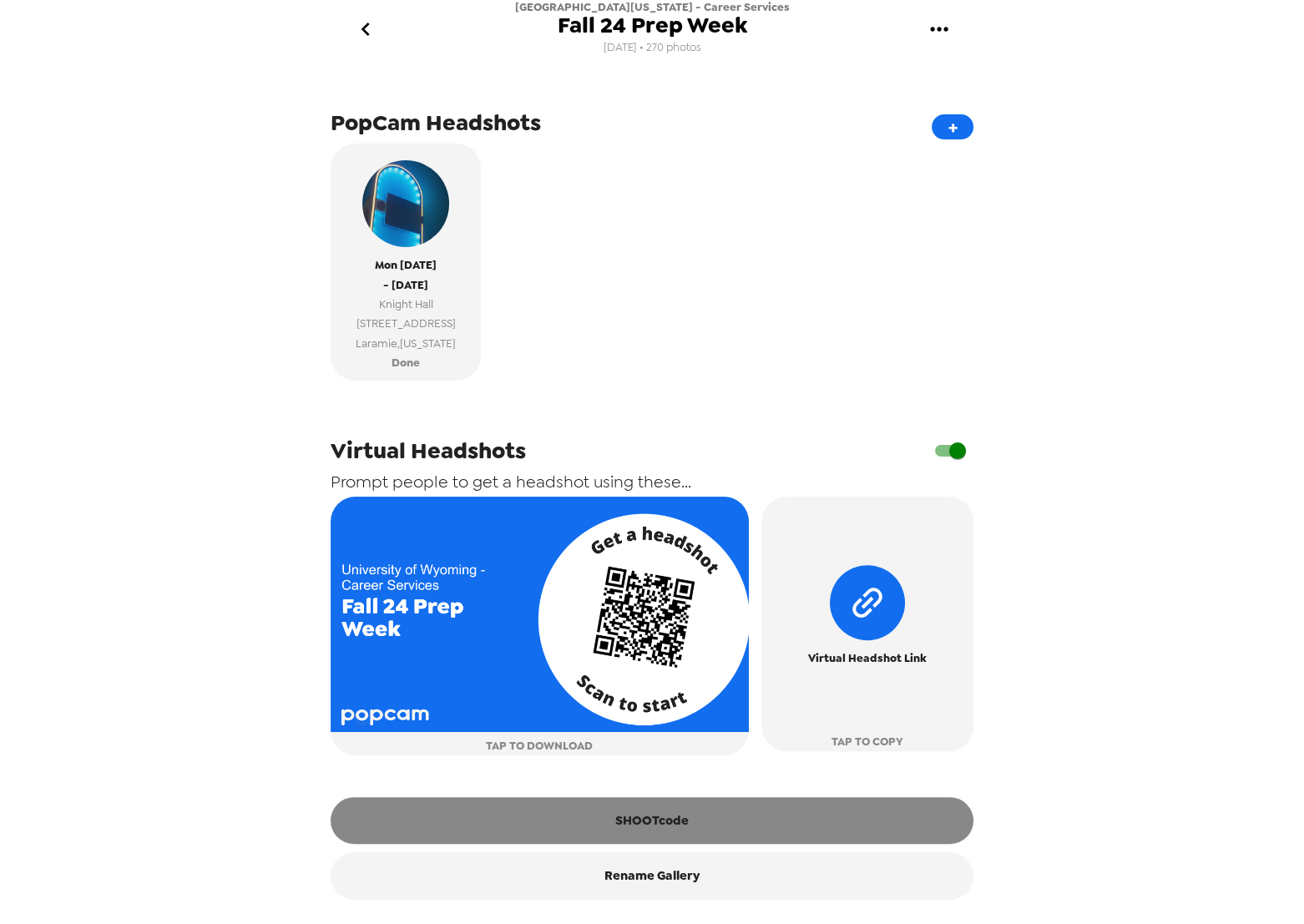
click at [677, 829] on button "SHOOTcode" at bounding box center [651, 820] width 643 height 47
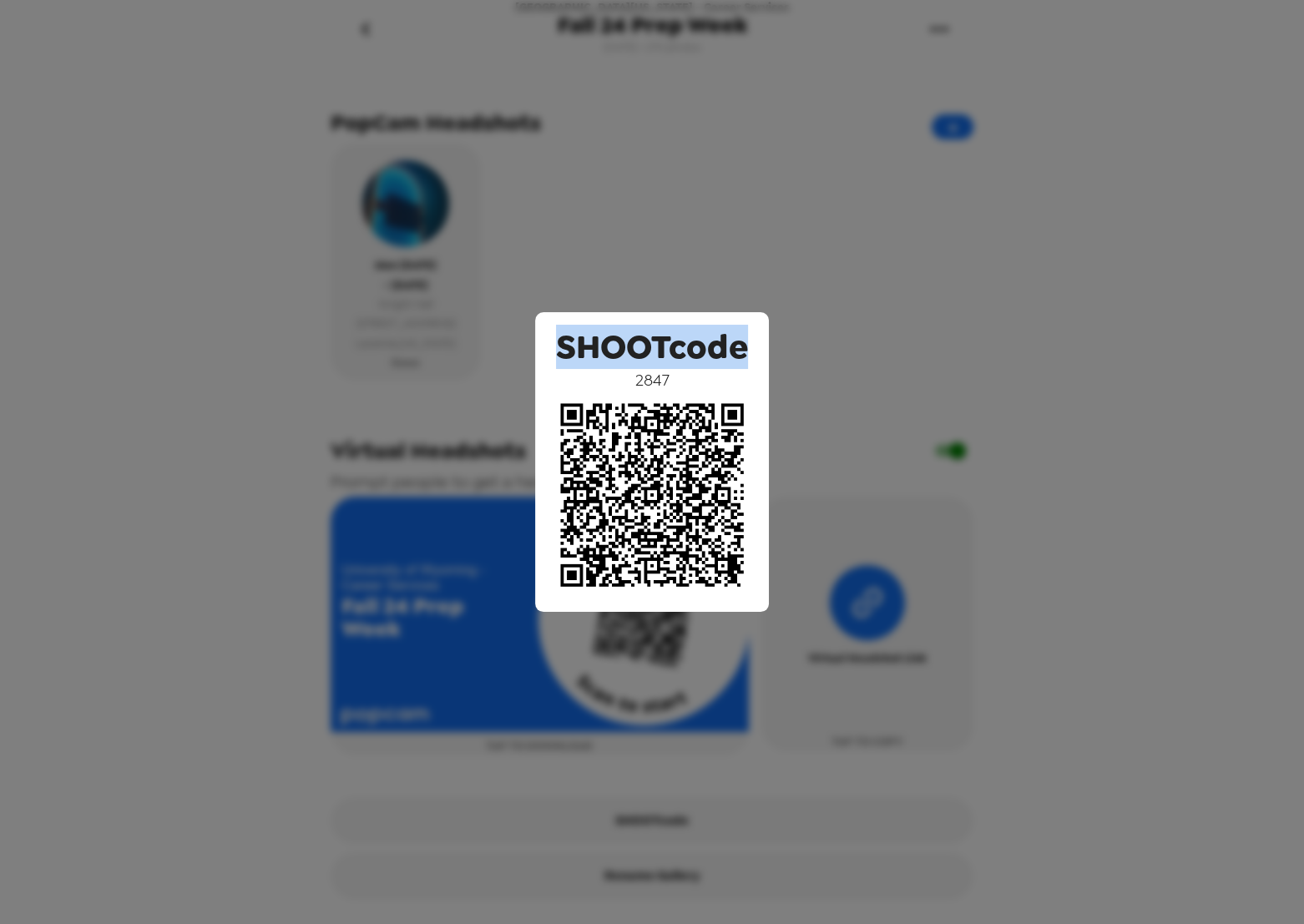
drag, startPoint x: 557, startPoint y: 345, endPoint x: 743, endPoint y: 351, distance: 186.1
click at [752, 351] on div "SHOOTcode 2847" at bounding box center [652, 462] width 234 height 300
click at [704, 354] on span "SHOOTcode" at bounding box center [652, 347] width 192 height 44
click at [659, 352] on span "SHOOTcode" at bounding box center [652, 347] width 192 height 44
click at [670, 259] on div "SHOOTcode 2847" at bounding box center [652, 462] width 1304 height 924
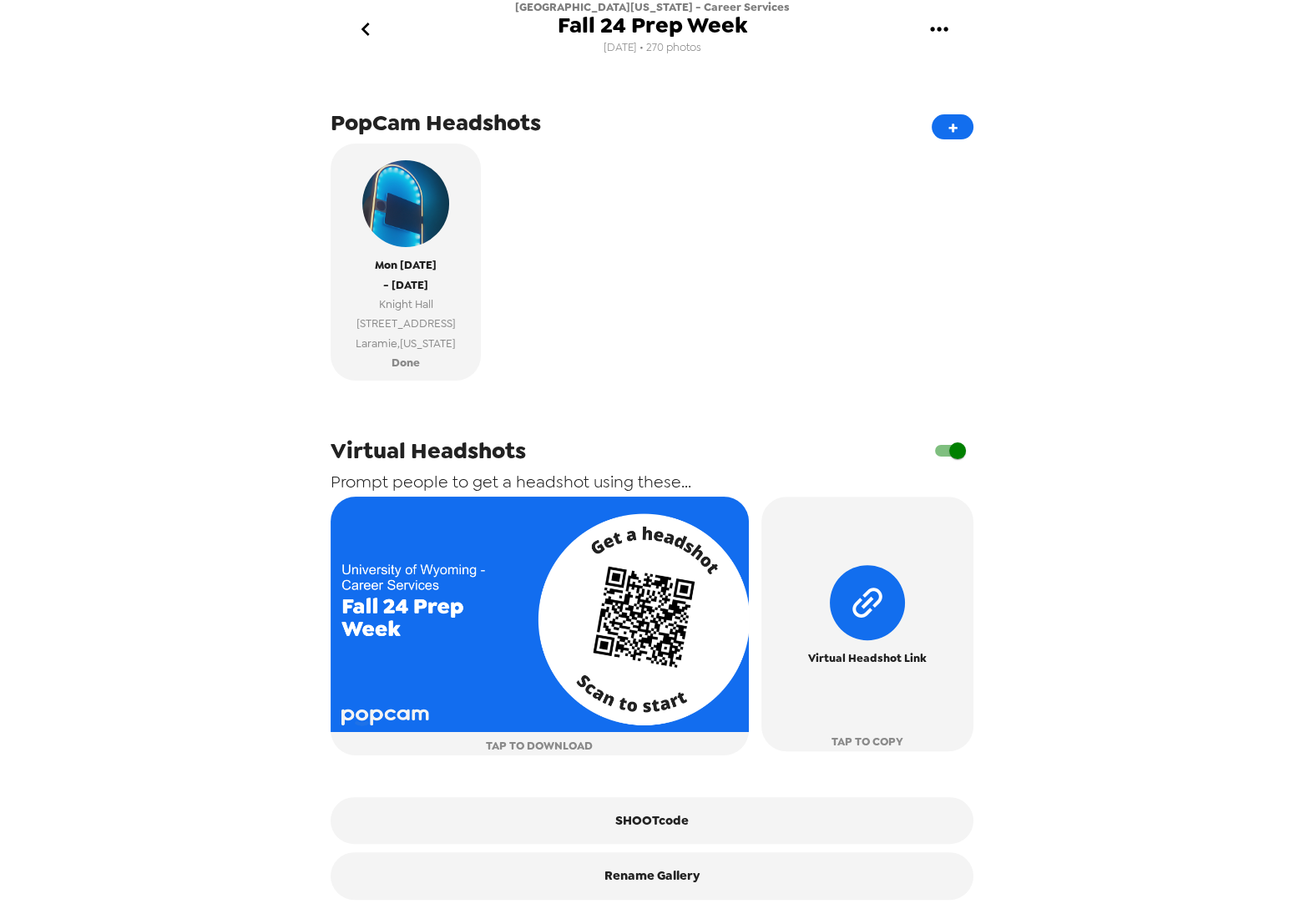
click at [361, 23] on icon "go back" at bounding box center [365, 29] width 27 height 27
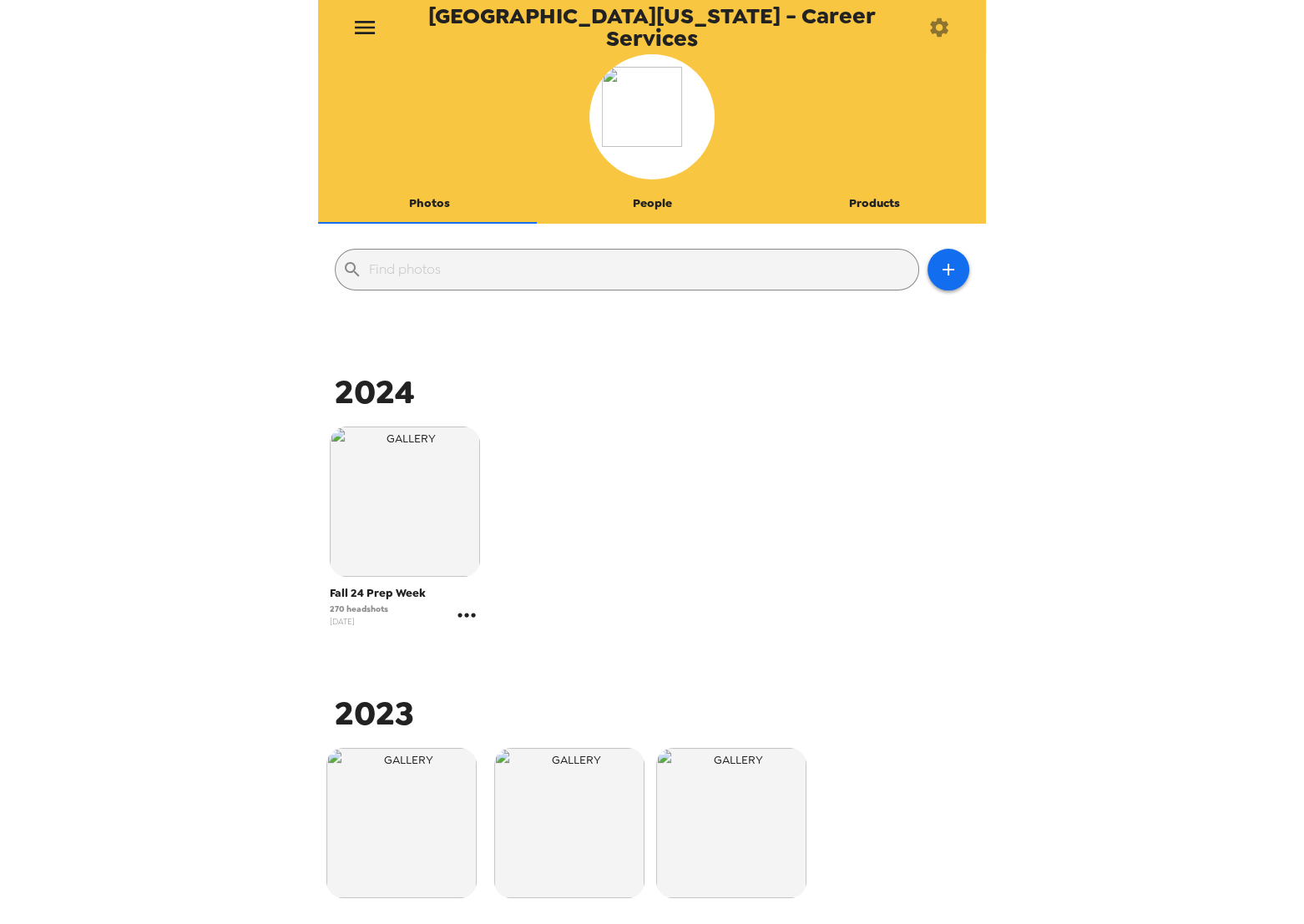
click at [468, 622] on icon "gallery menu" at bounding box center [466, 615] width 27 height 27
click at [529, 650] on span "Edit Shoot" at bounding box center [564, 650] width 139 height 20
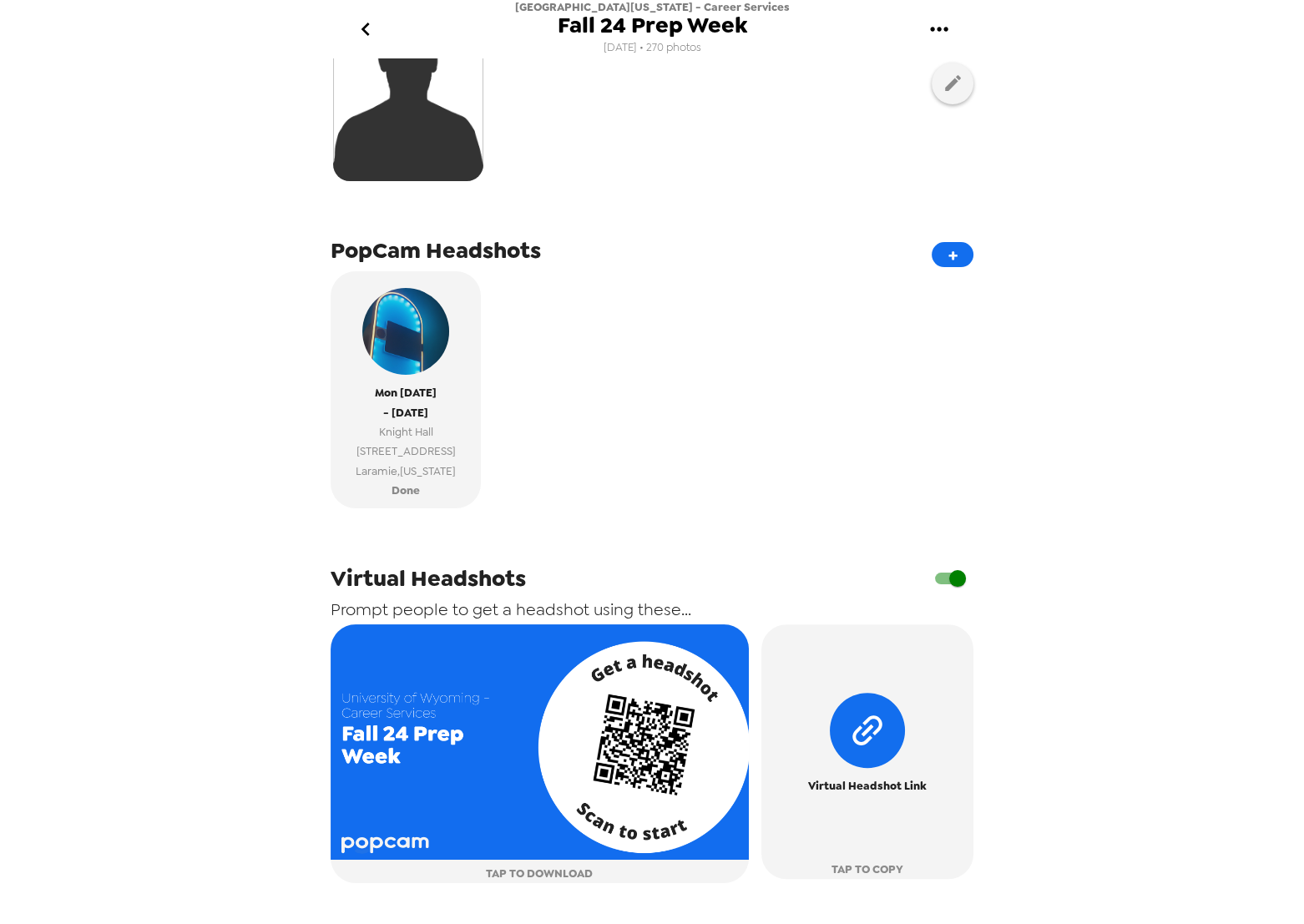
scroll to position [531, 0]
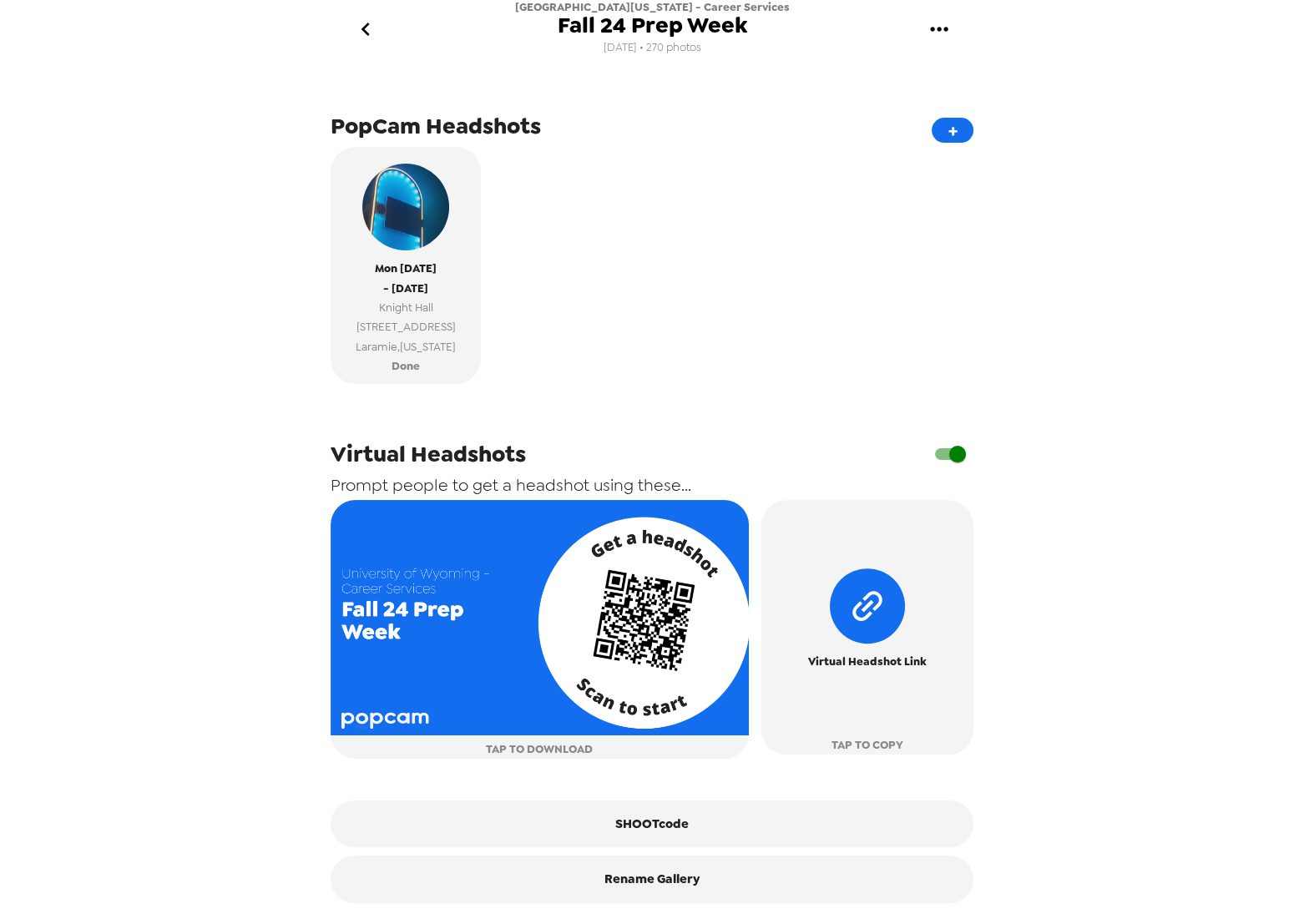
click at [374, 42] on icon "go back" at bounding box center [365, 29] width 27 height 27
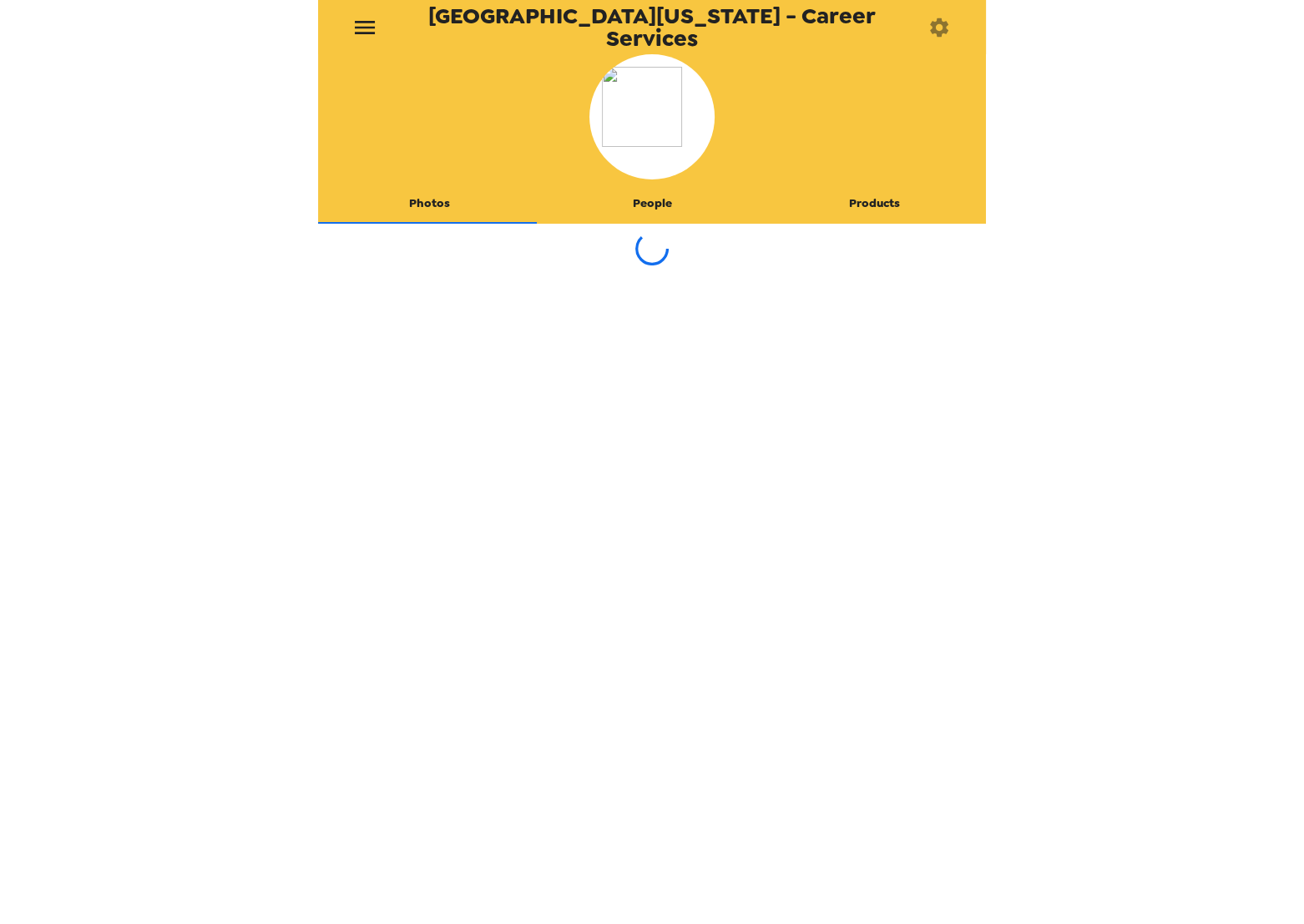
click at [363, 27] on icon "menu" at bounding box center [365, 28] width 20 height 13
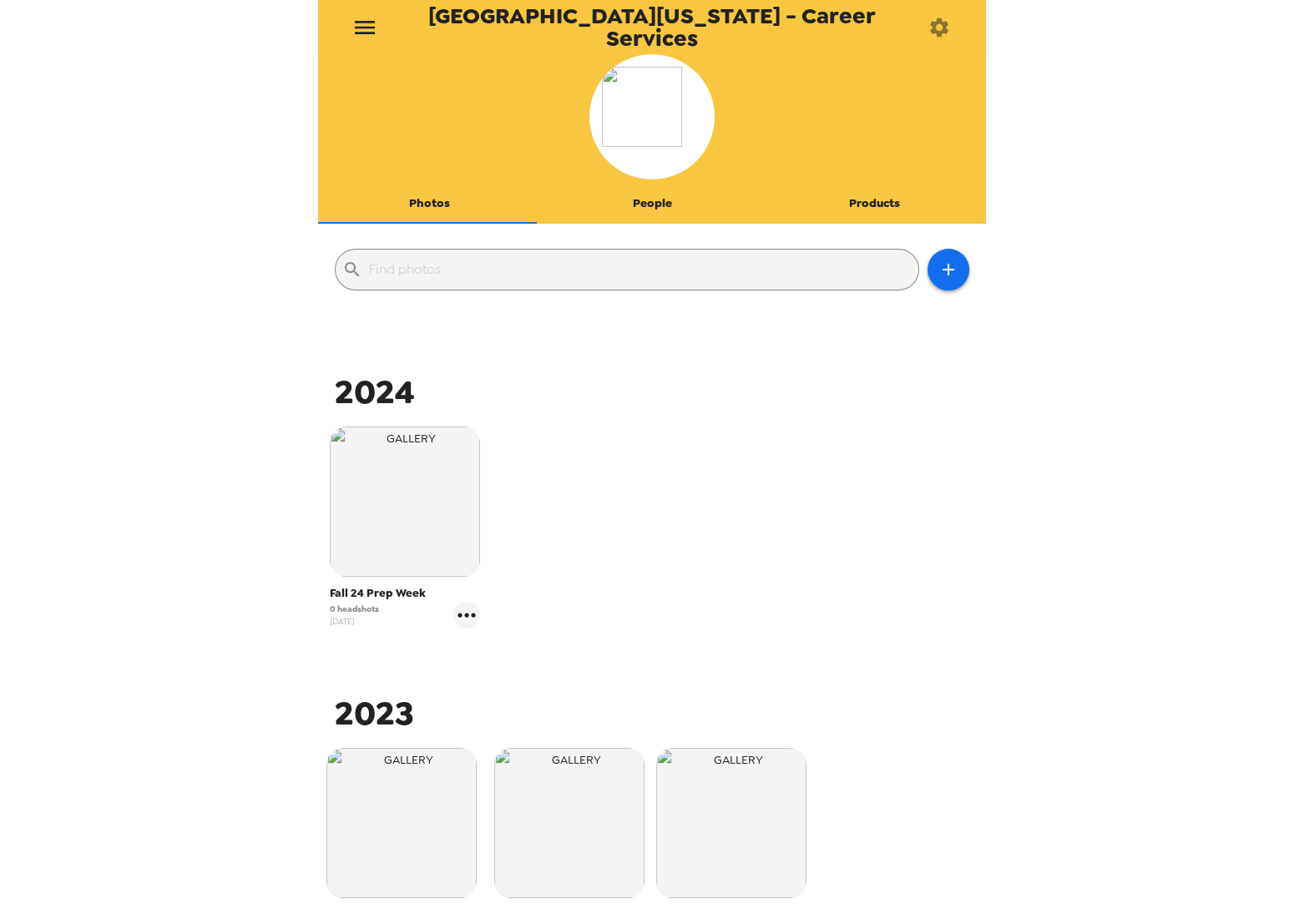
click at [363, 32] on icon "menu" at bounding box center [365, 28] width 20 height 13
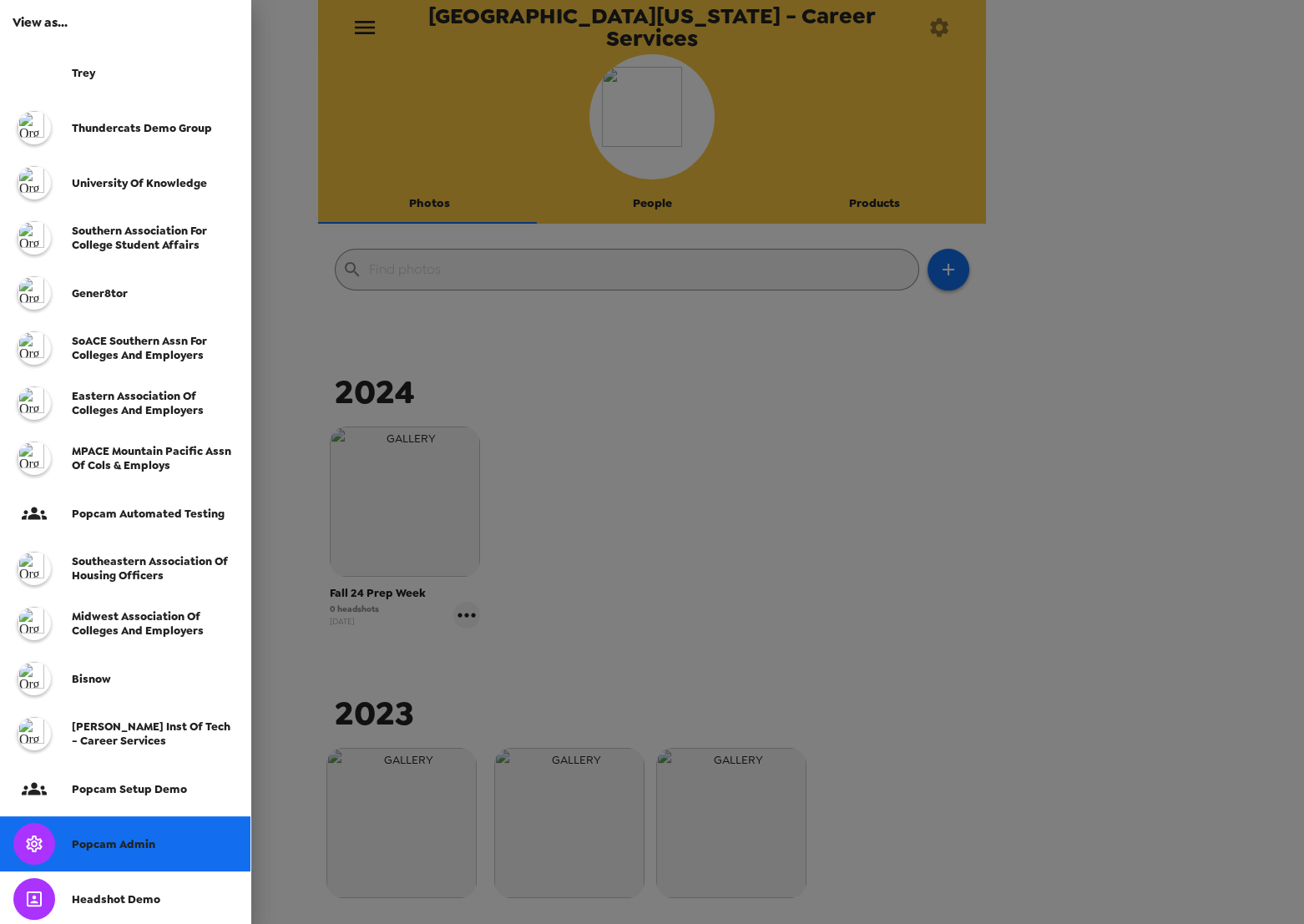
click at [144, 354] on span "SoACE Southern Assn for Colleges and Employers" at bounding box center [140, 348] width 135 height 29
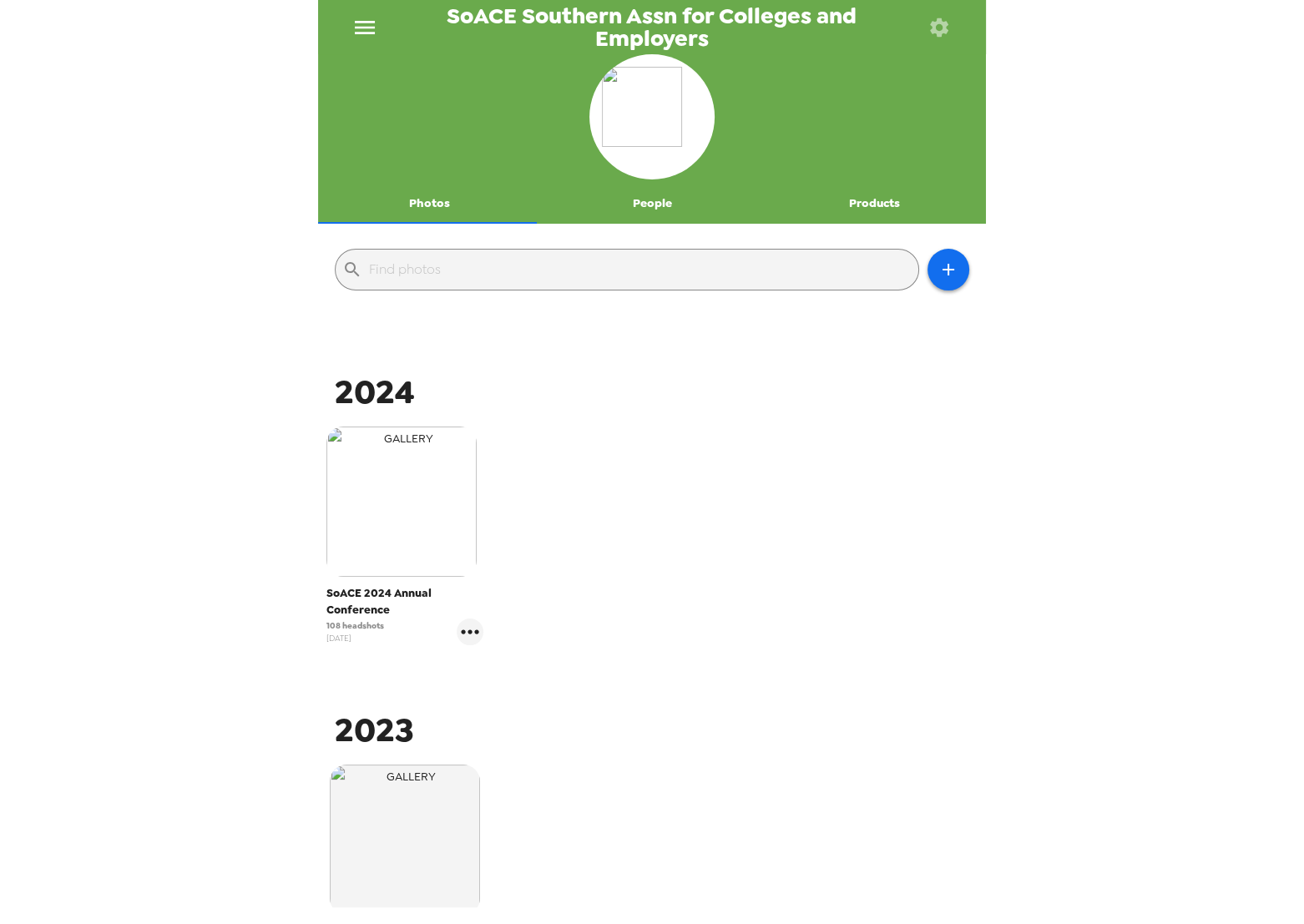
click at [446, 508] on img "button" at bounding box center [401, 501] width 150 height 150
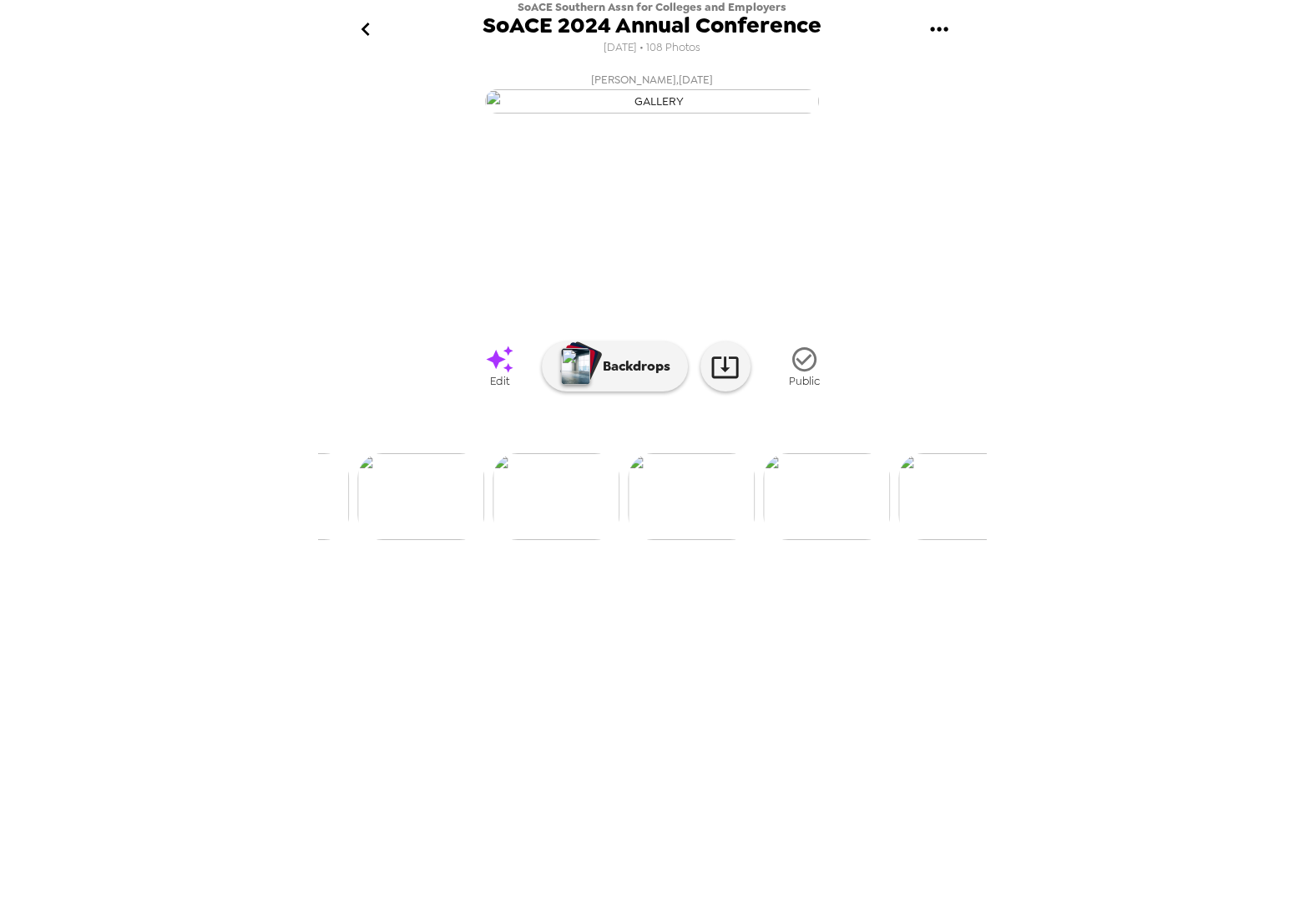
scroll to position [0, 2062]
click at [493, 540] on img at bounding box center [483, 497] width 127 height 87
click at [764, 540] on img at bounding box center [788, 497] width 127 height 87
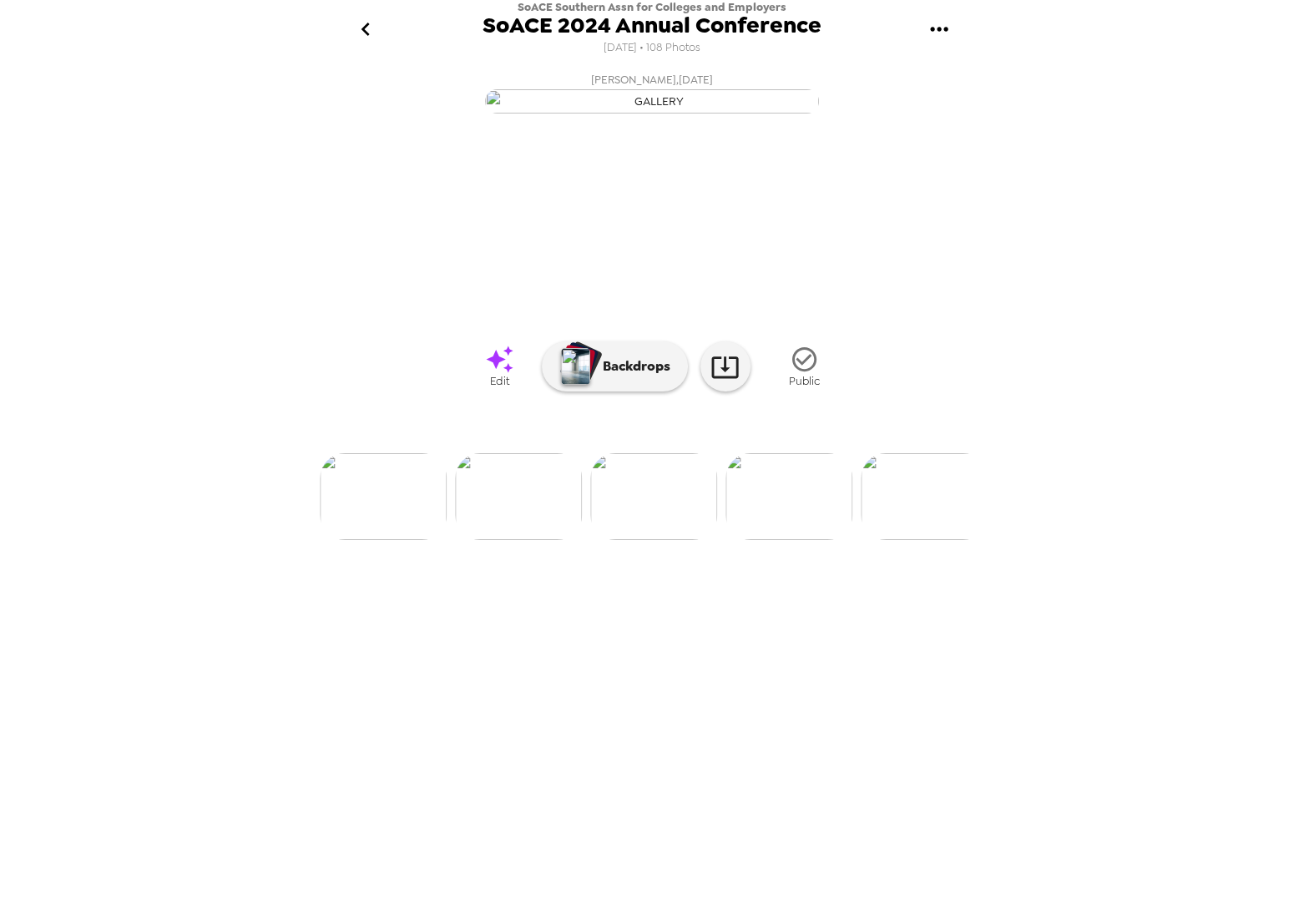
click at [510, 540] on img at bounding box center [518, 497] width 127 height 87
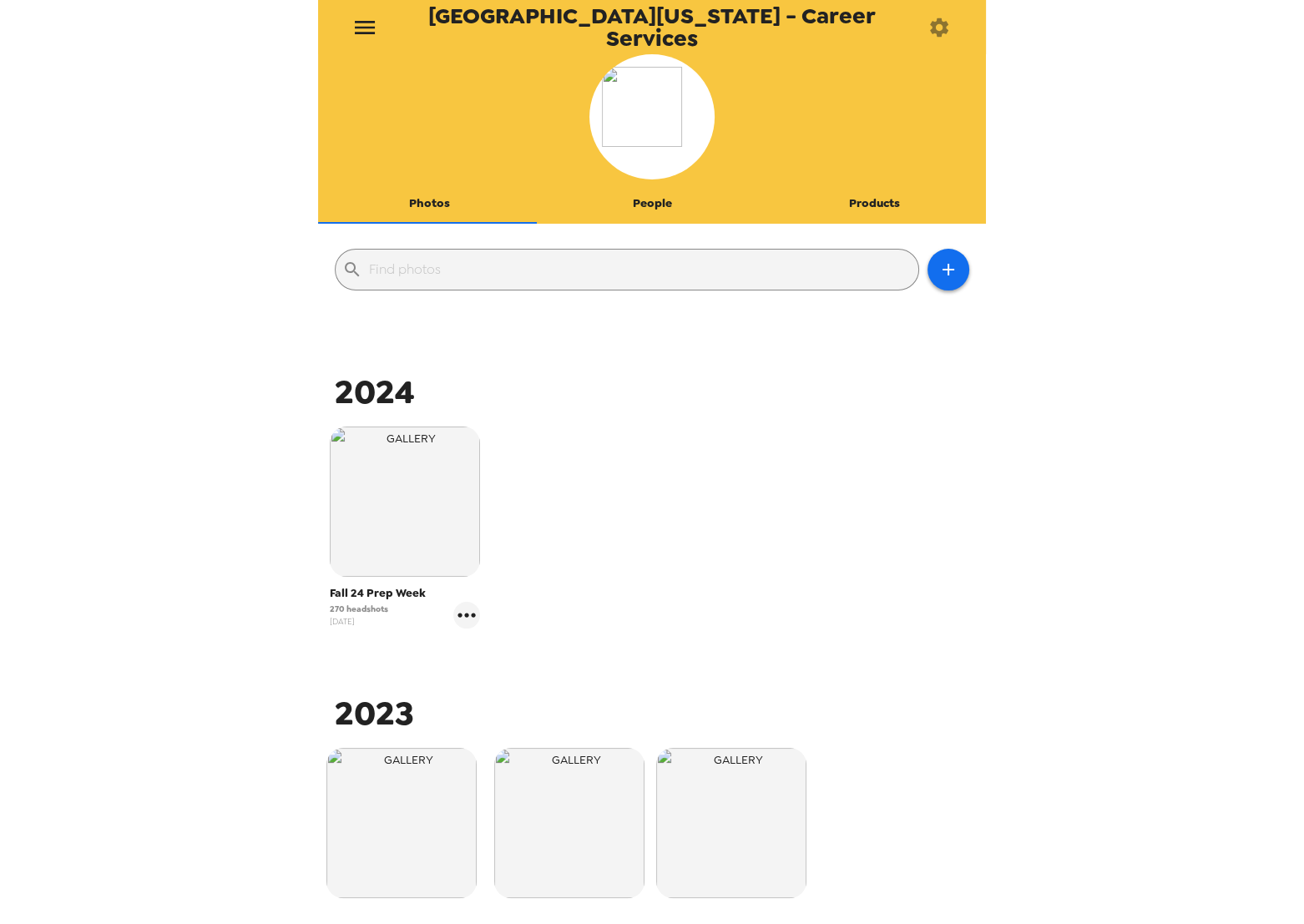
click at [365, 26] on icon "menu" at bounding box center [365, 28] width 20 height 13
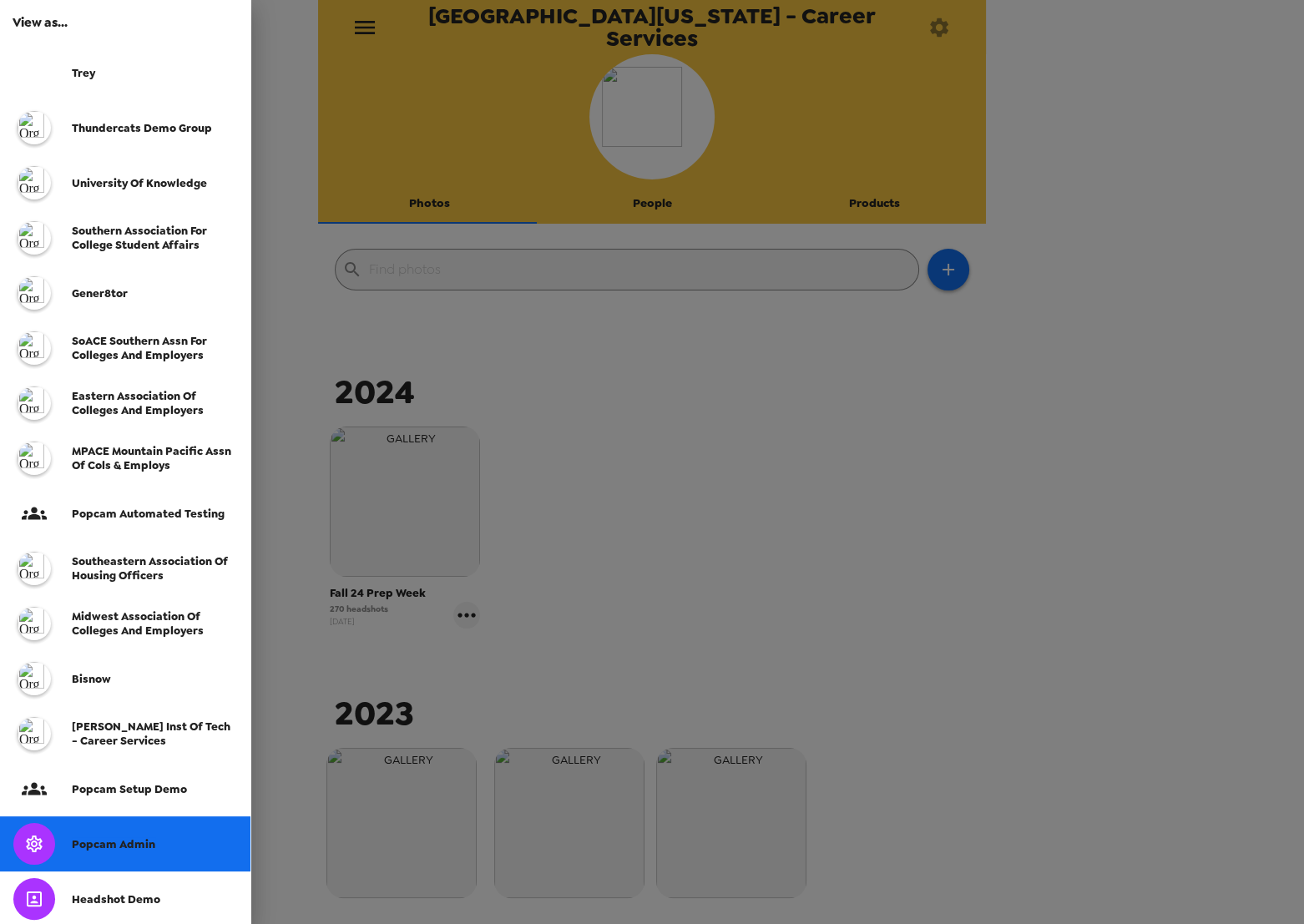
click at [133, 115] on div "Thundercats Demo Group" at bounding box center [125, 128] width 251 height 55
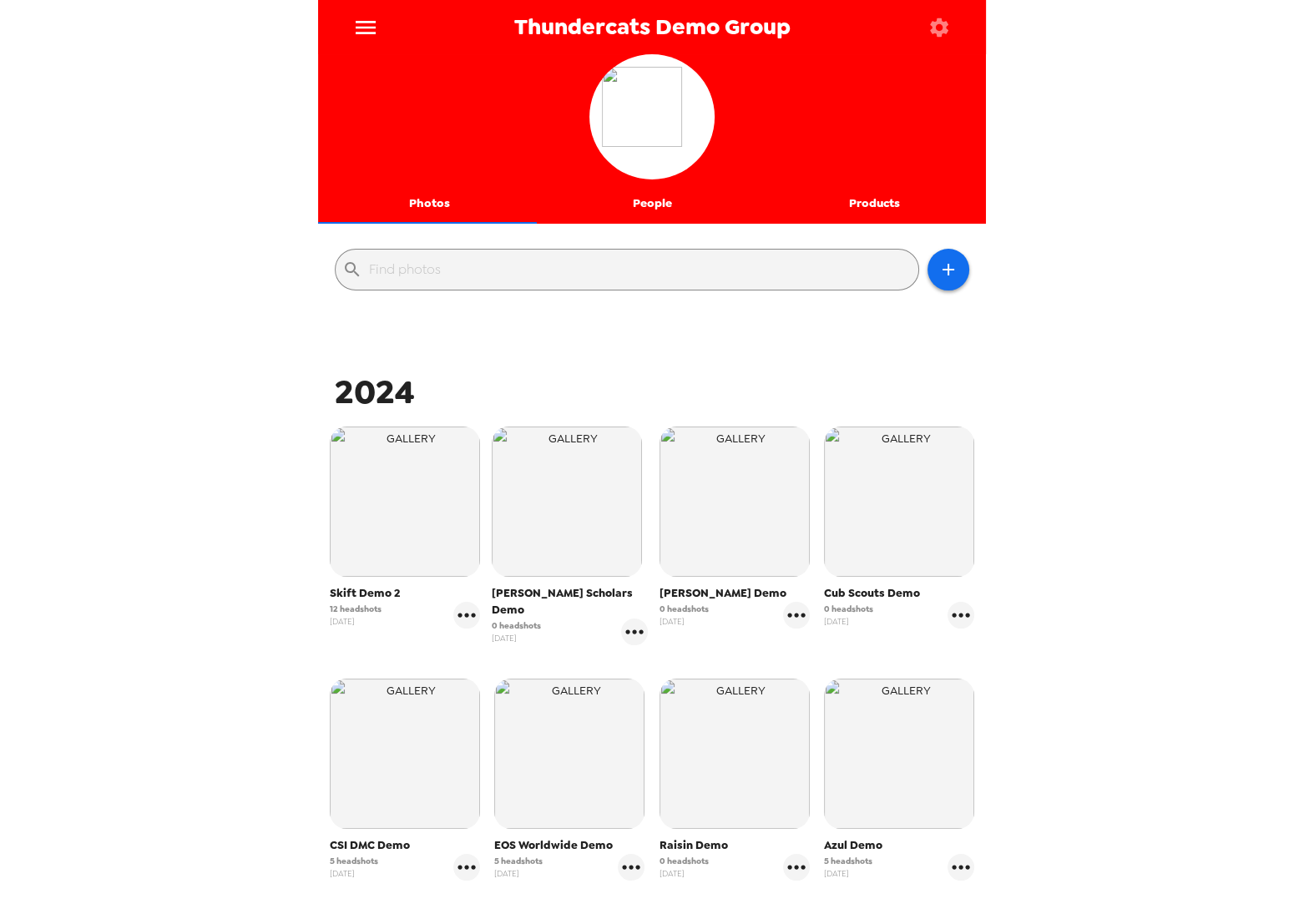
click at [720, 494] on img "button" at bounding box center [734, 501] width 150 height 150
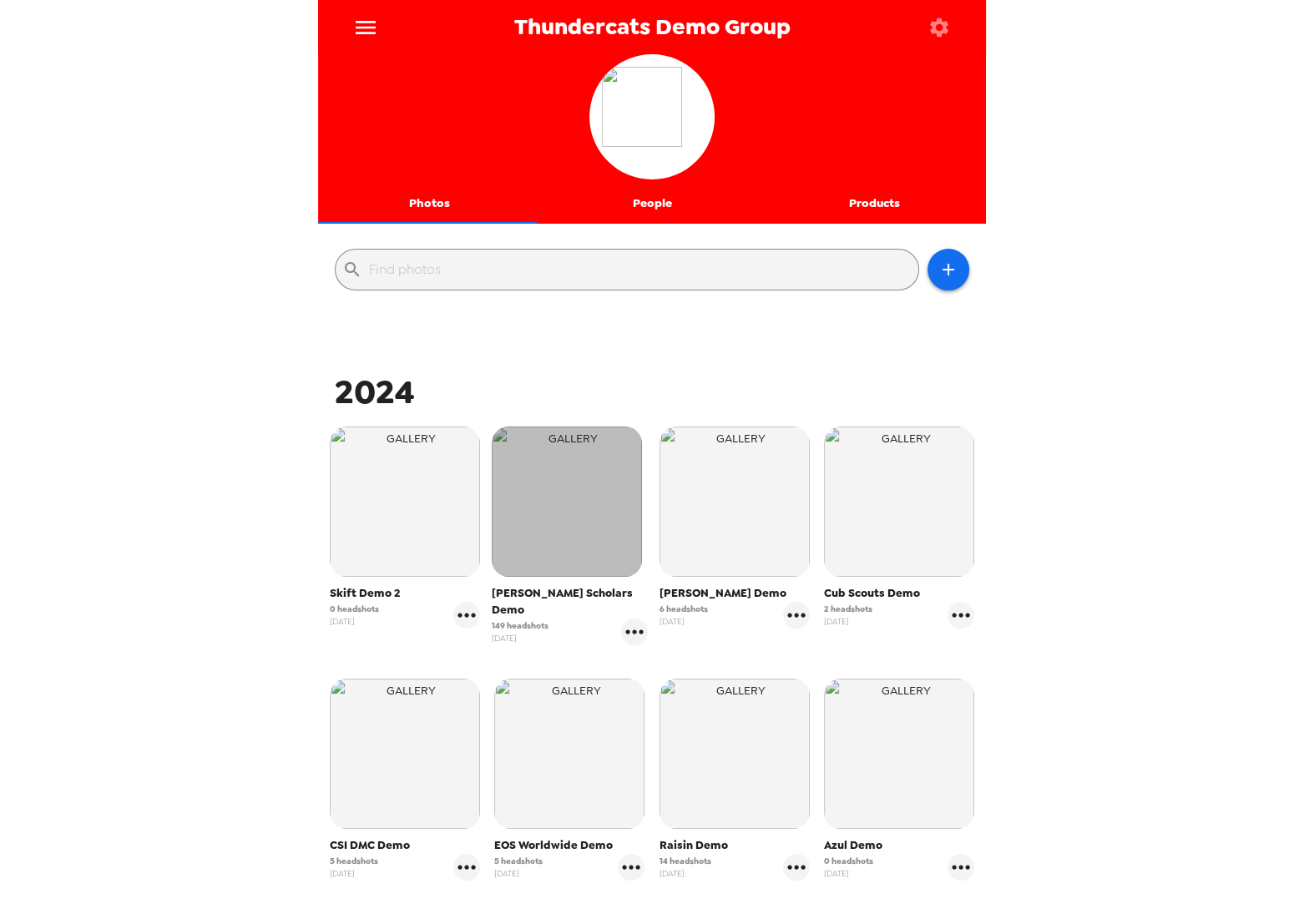
click at [586, 493] on img "button" at bounding box center [567, 501] width 150 height 150
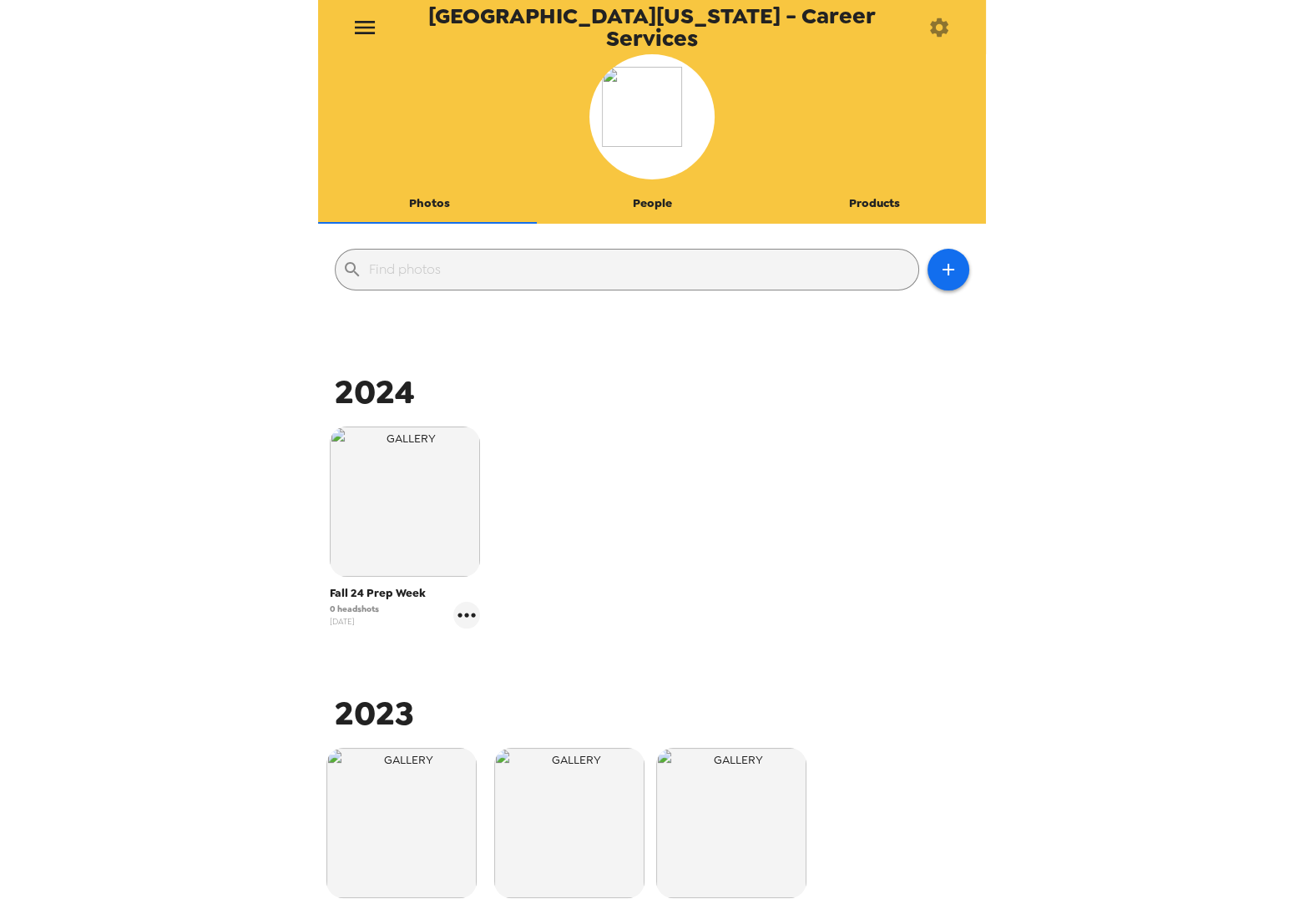
click at [693, 416] on div "2024 Fall 24 Prep Week 0 headshots [DATE]" at bounding box center [651, 513] width 659 height 288
click at [476, 616] on icon "gallery menu" at bounding box center [466, 615] width 27 height 27
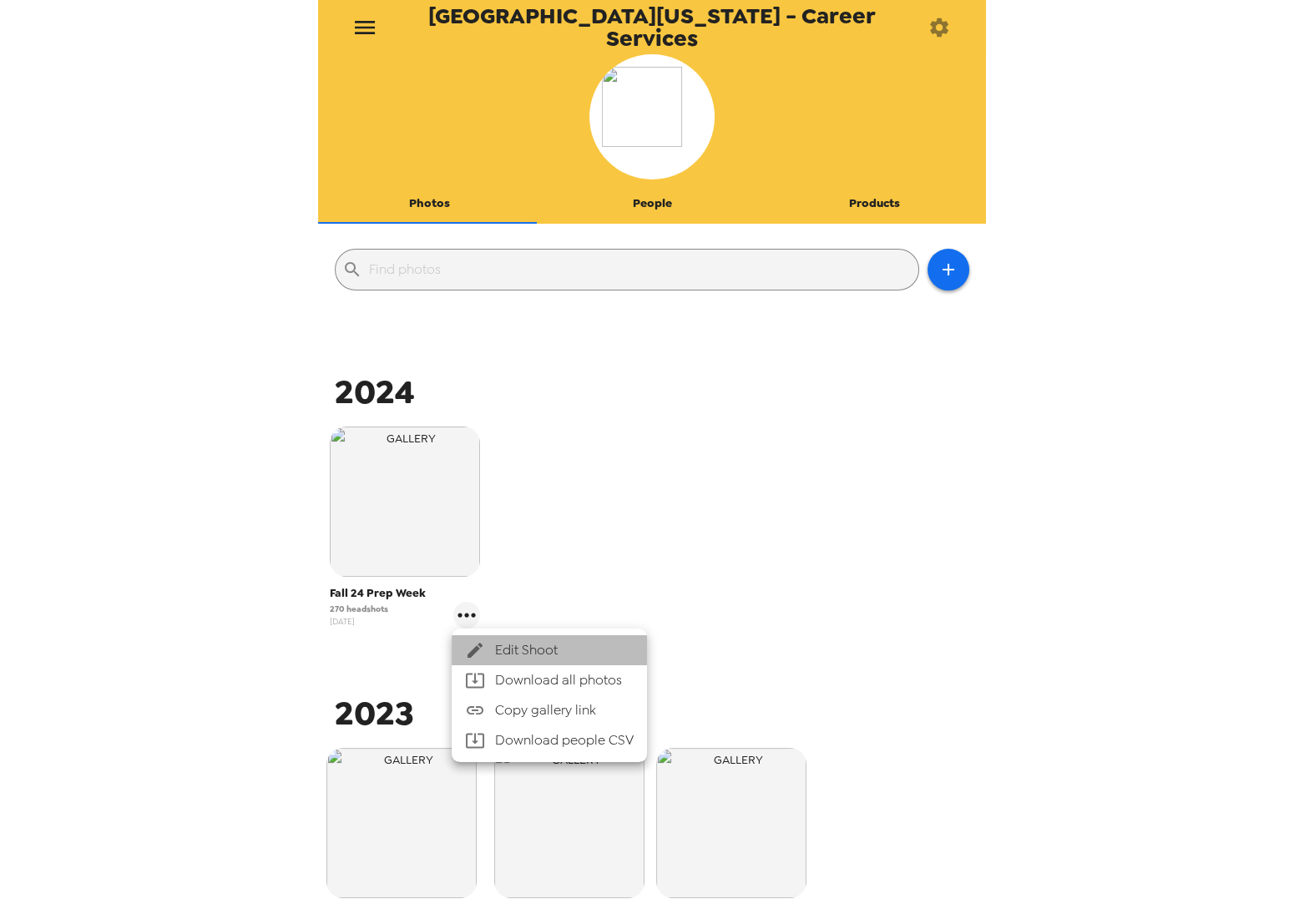
click at [523, 646] on span "Edit Shoot" at bounding box center [564, 650] width 139 height 20
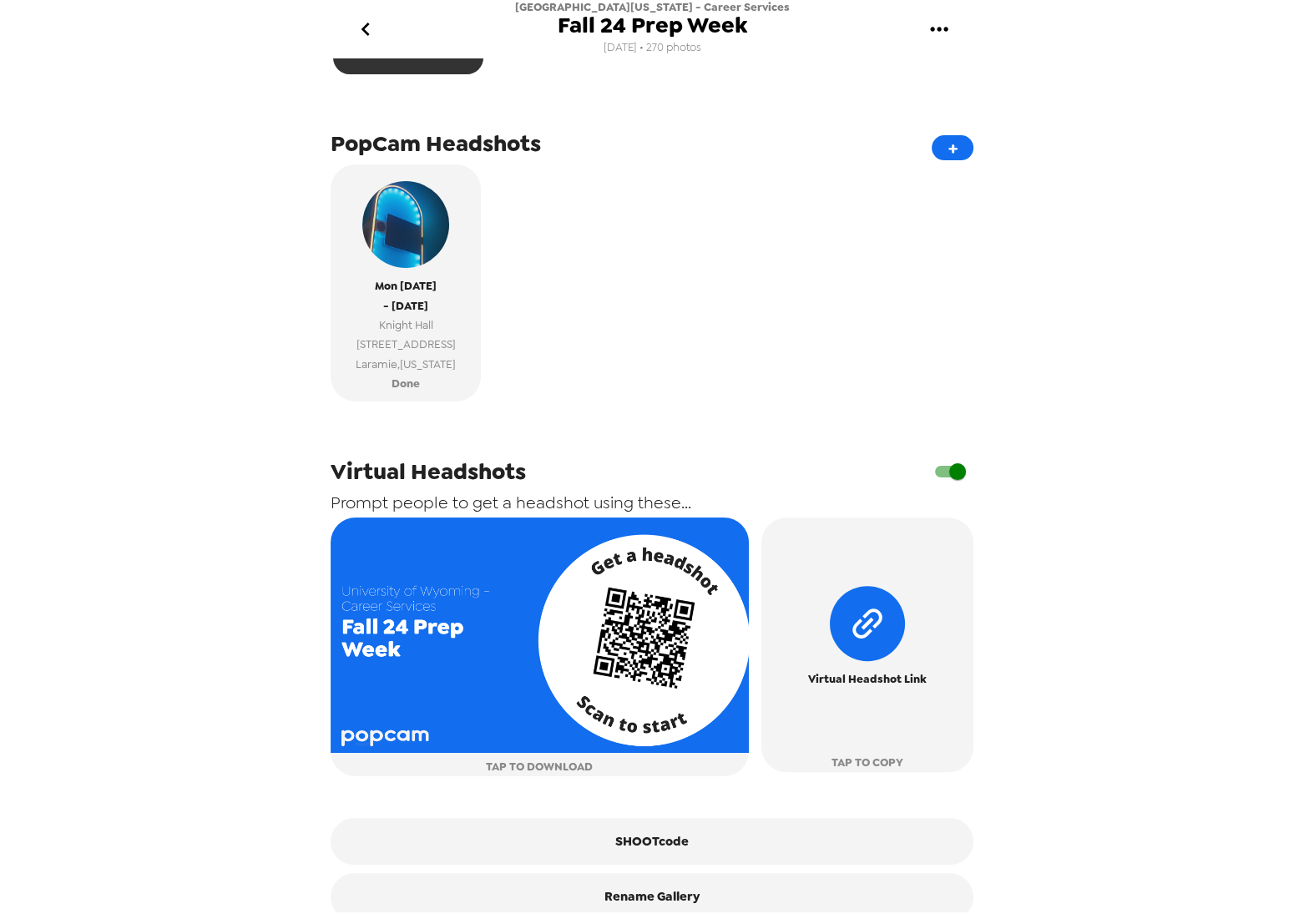
scroll to position [531, 0]
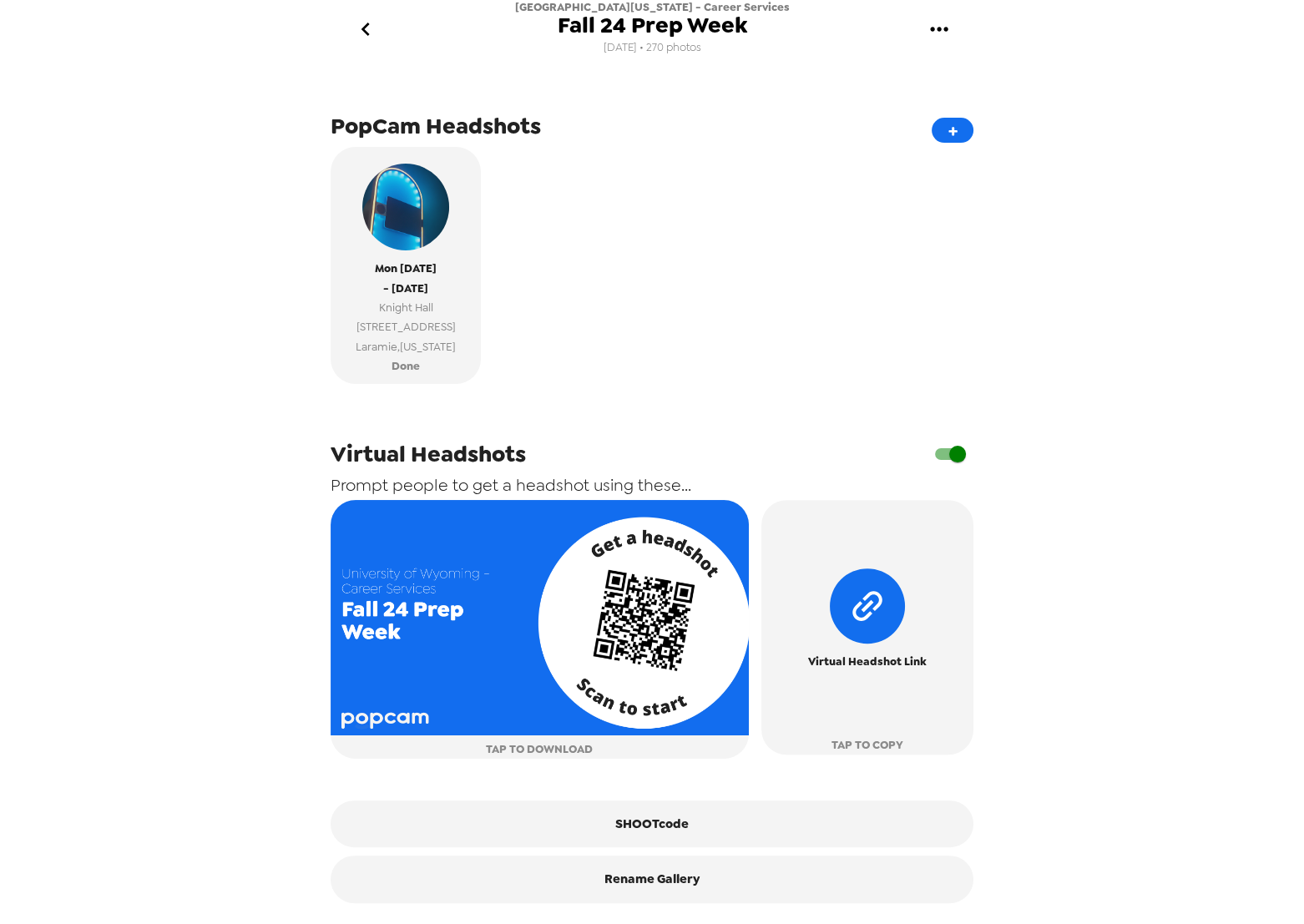
click at [366, 40] on icon "go back" at bounding box center [365, 29] width 27 height 27
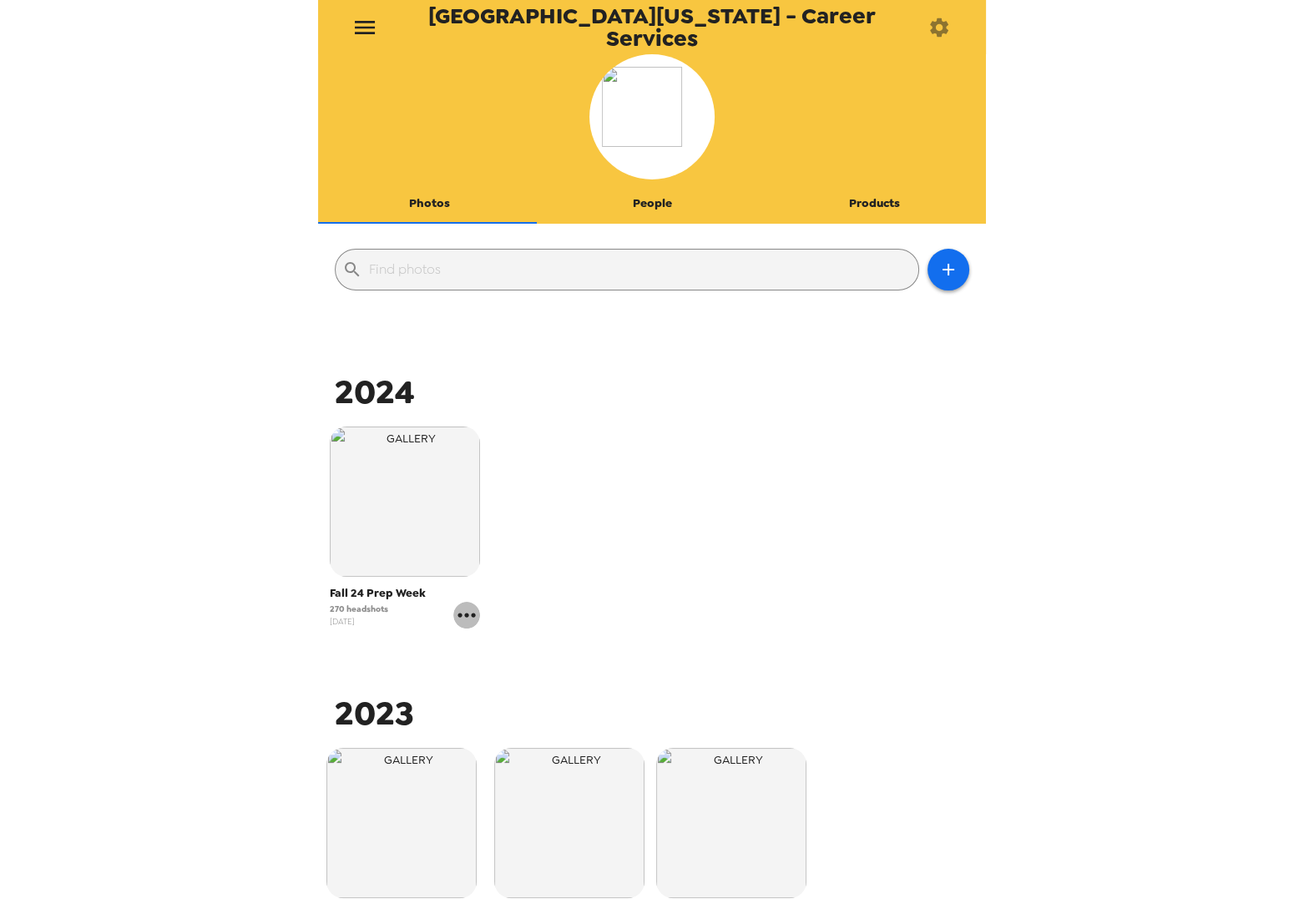
click at [457, 614] on icon "gallery menu" at bounding box center [466, 615] width 27 height 27
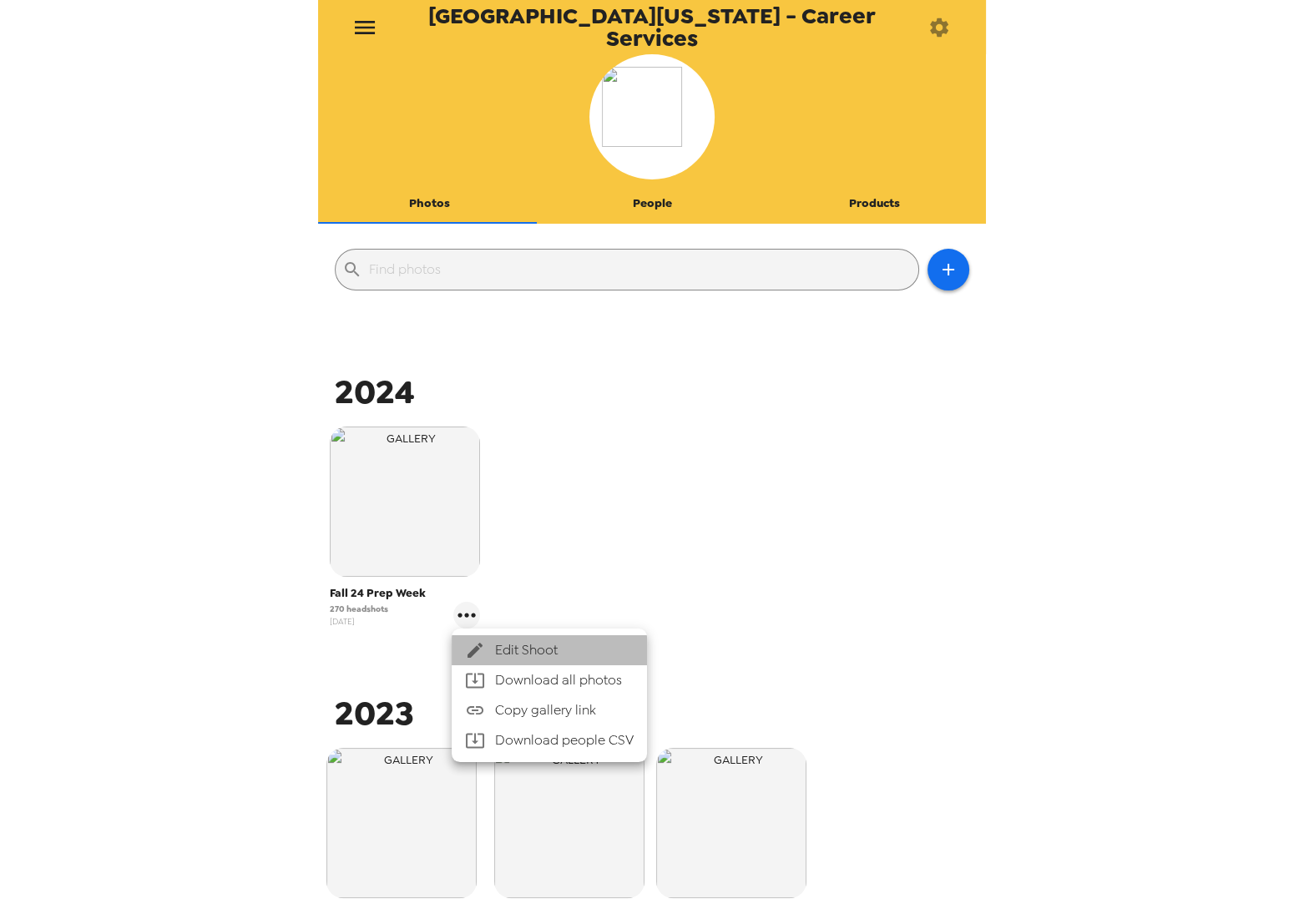
click at [510, 642] on span "Edit Shoot" at bounding box center [564, 650] width 139 height 20
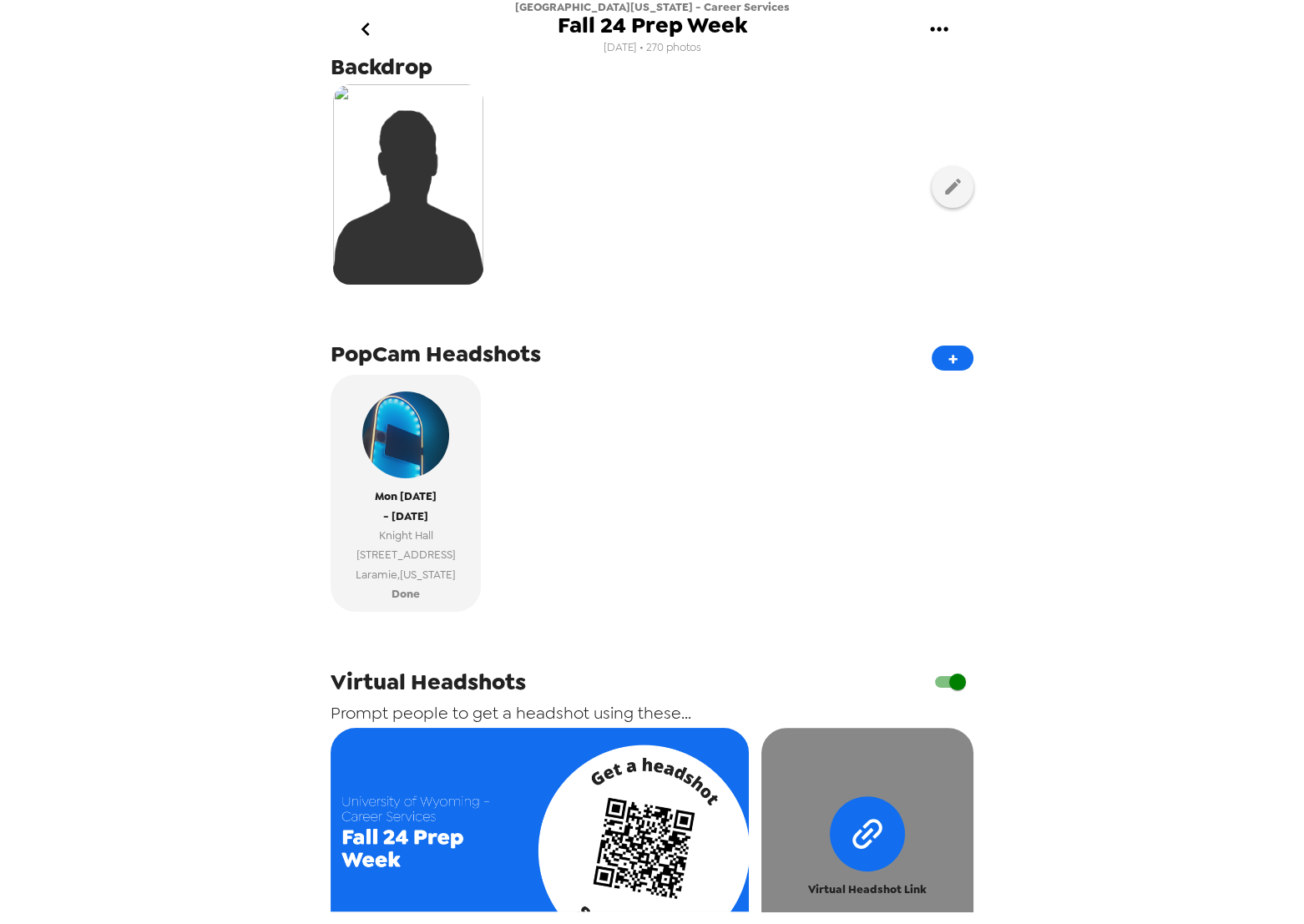
scroll to position [541, 0]
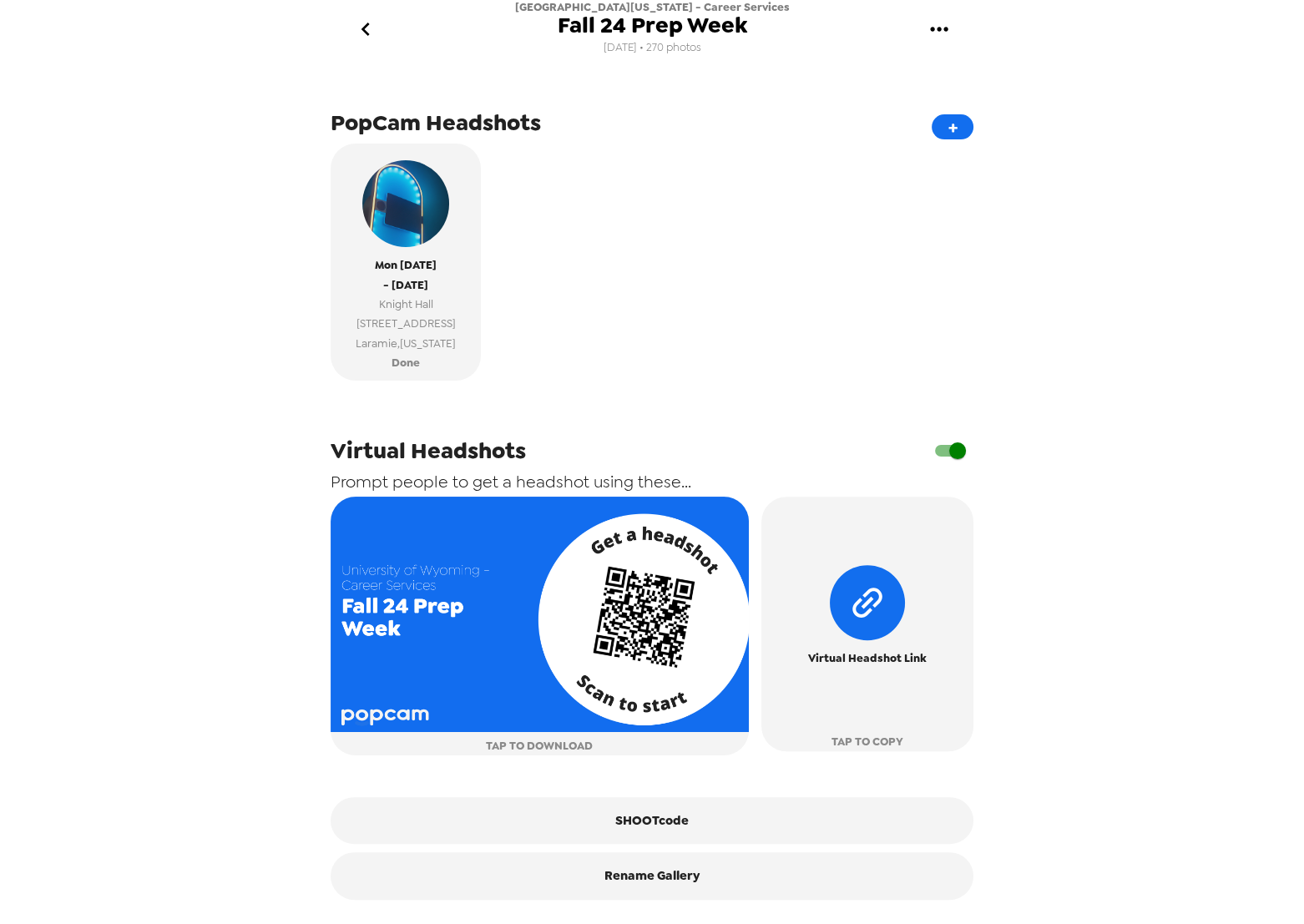
click at [936, 447] on input "checkbox" at bounding box center [957, 450] width 95 height 31
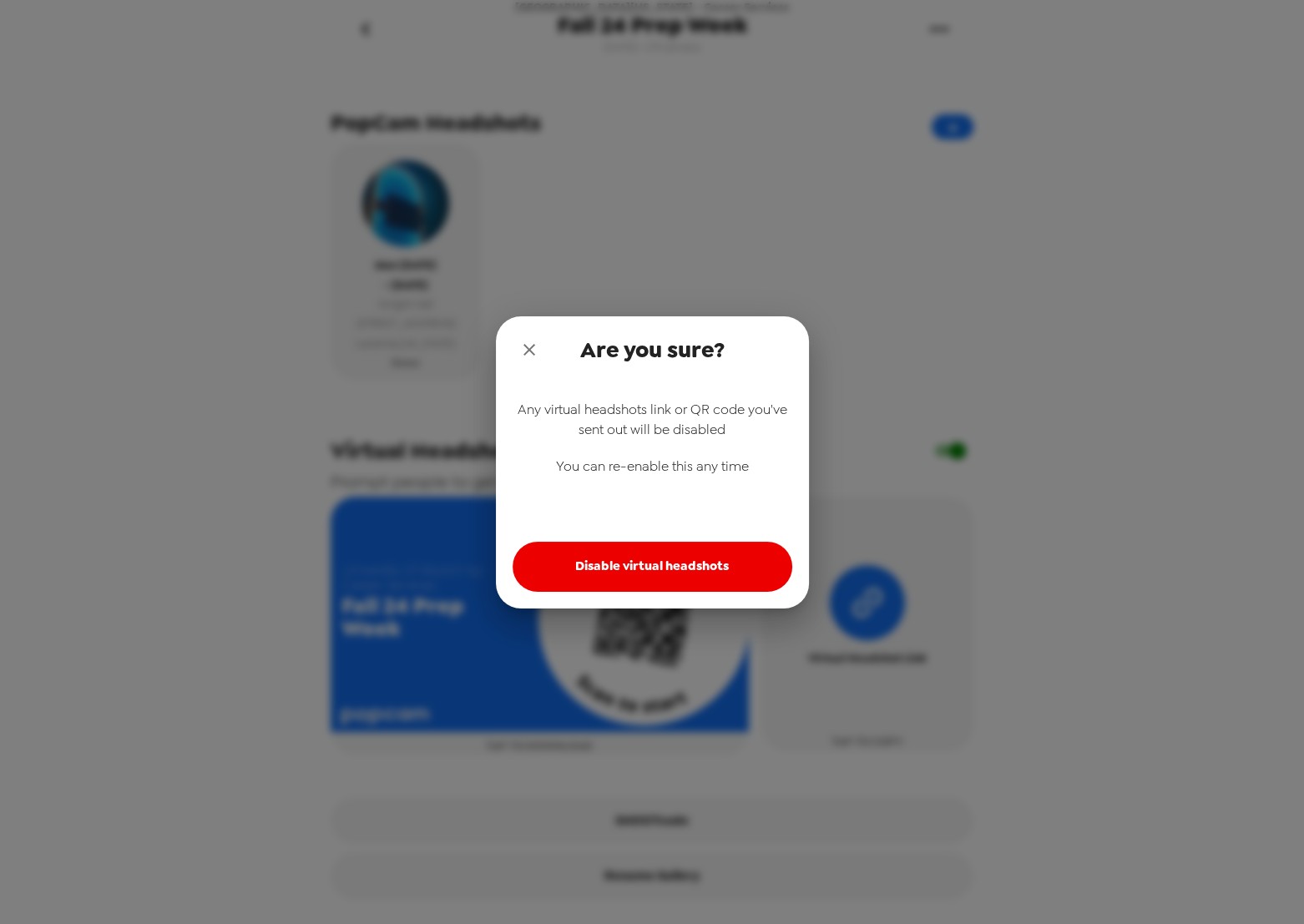
click at [670, 554] on button "Disable virtual headshots" at bounding box center [652, 567] width 279 height 50
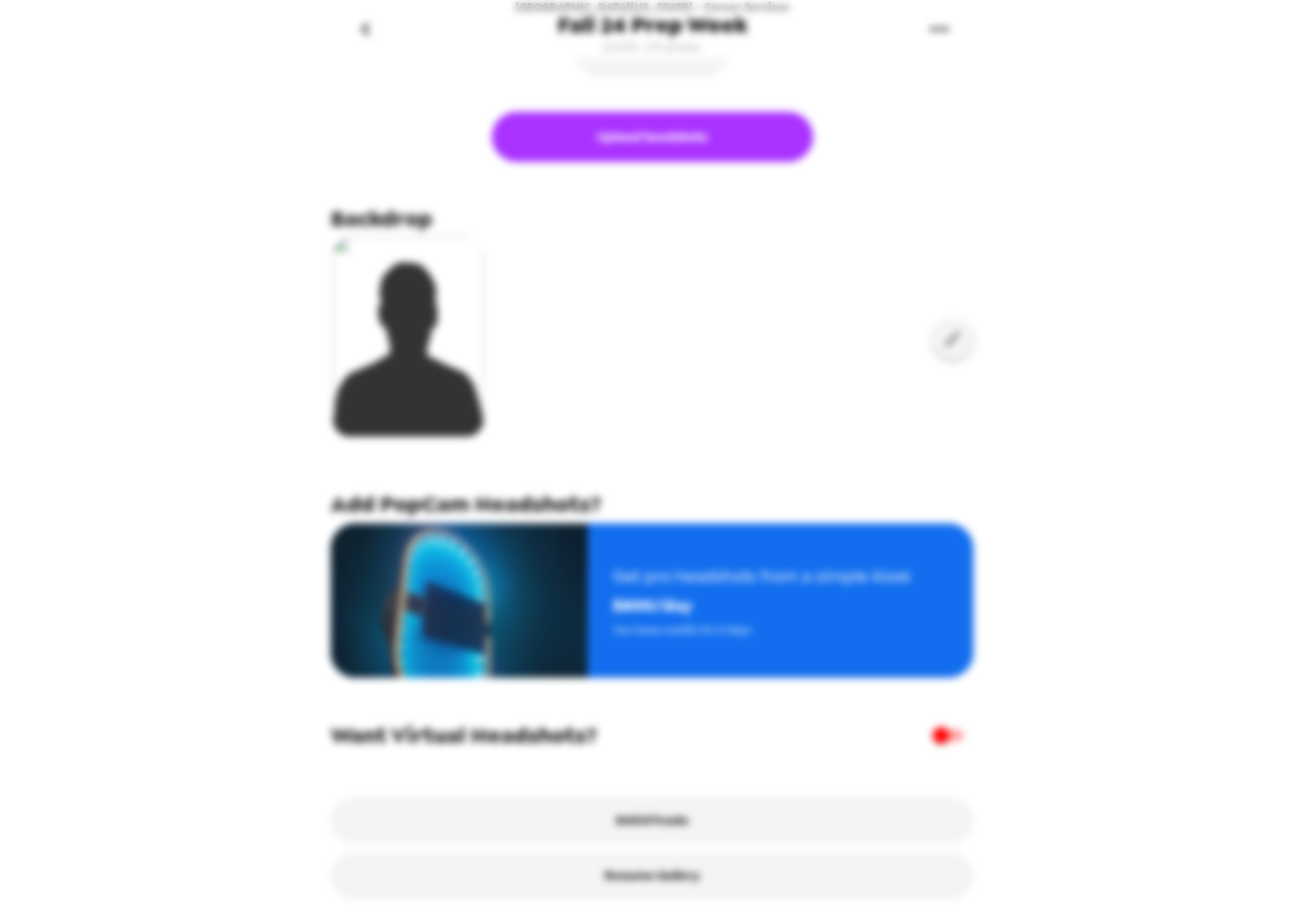
scroll to position [260, 0]
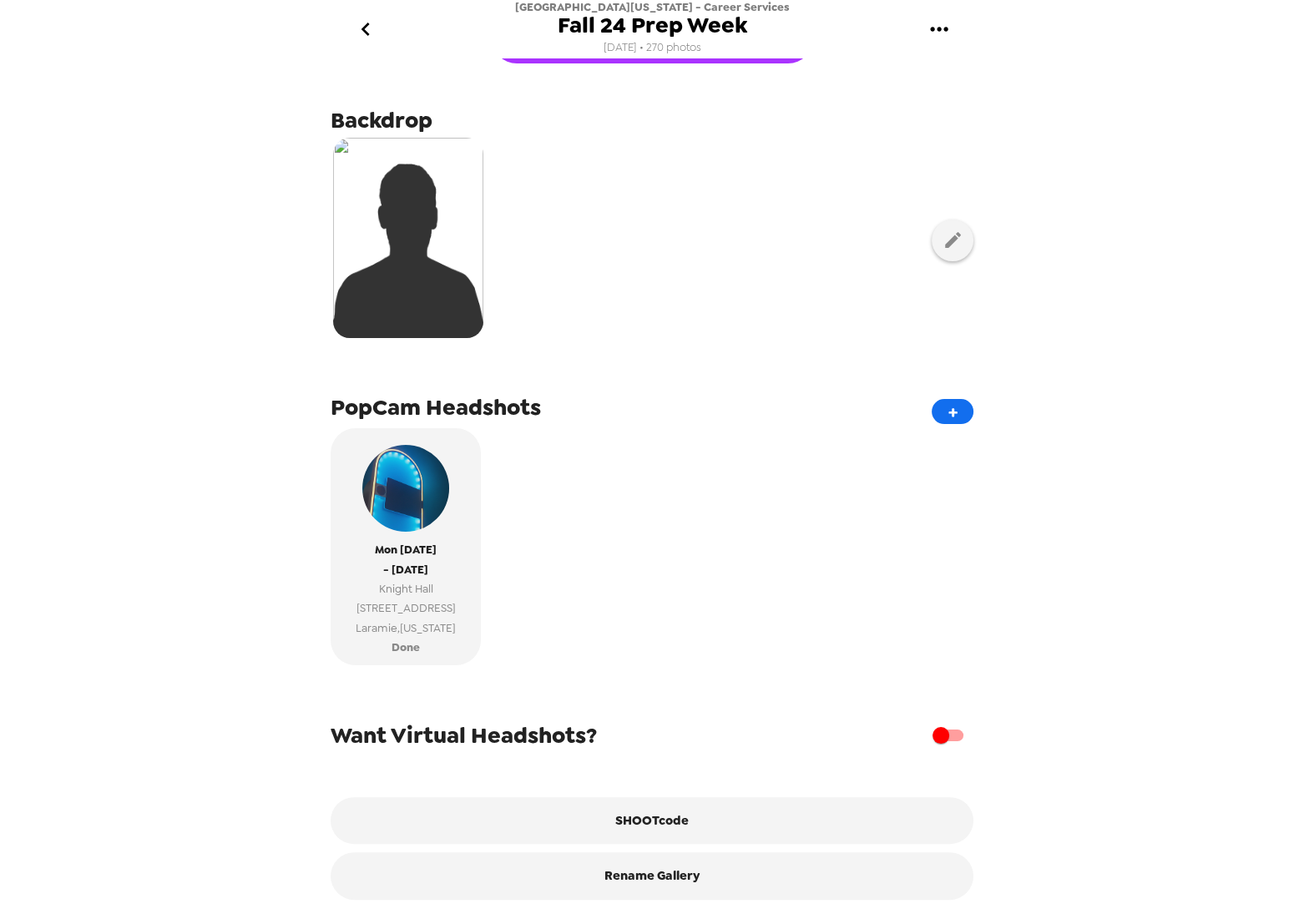
click at [933, 737] on input "checkbox" at bounding box center [941, 735] width 95 height 31
checkbox input "true"
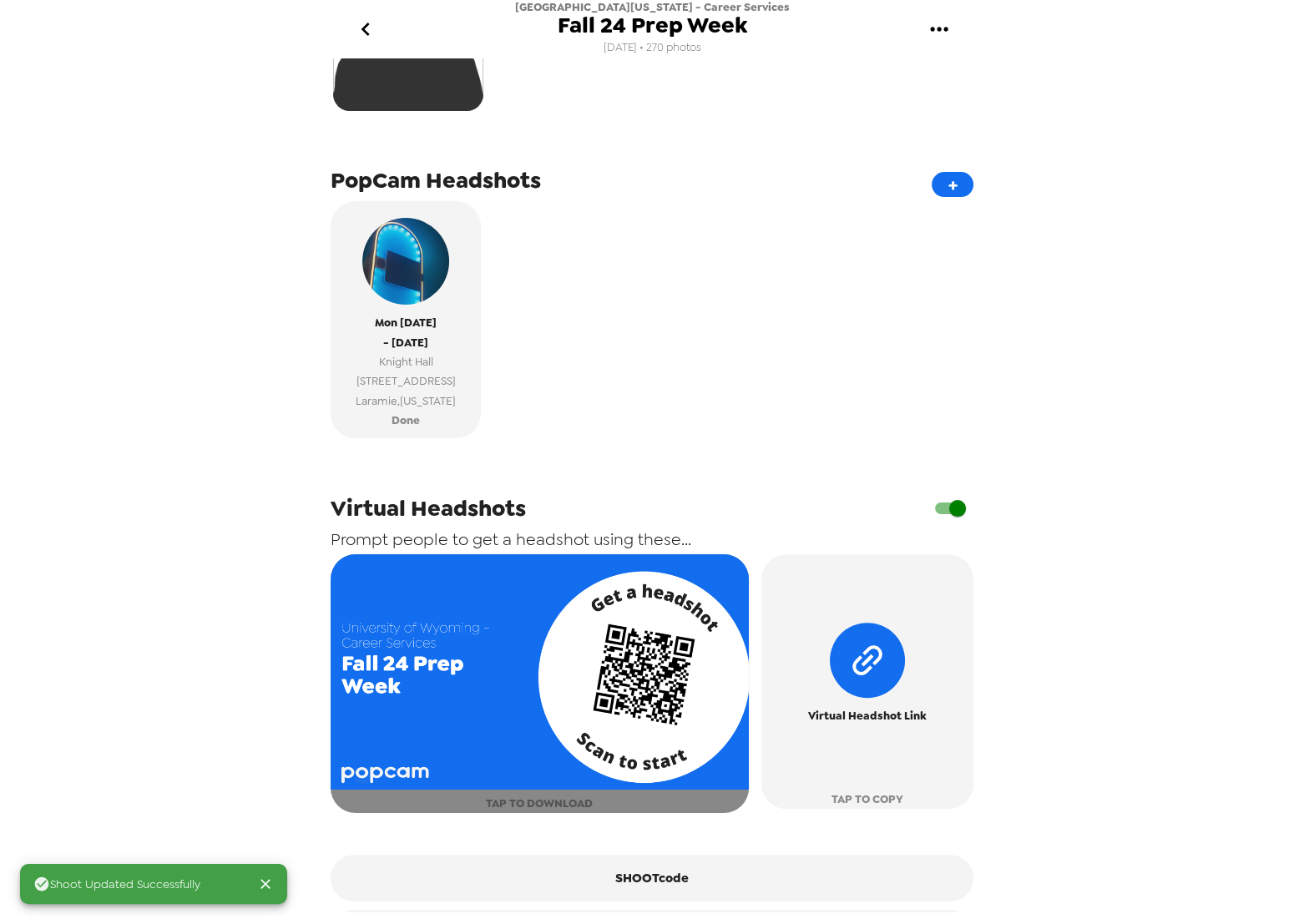
scroll to position [541, 0]
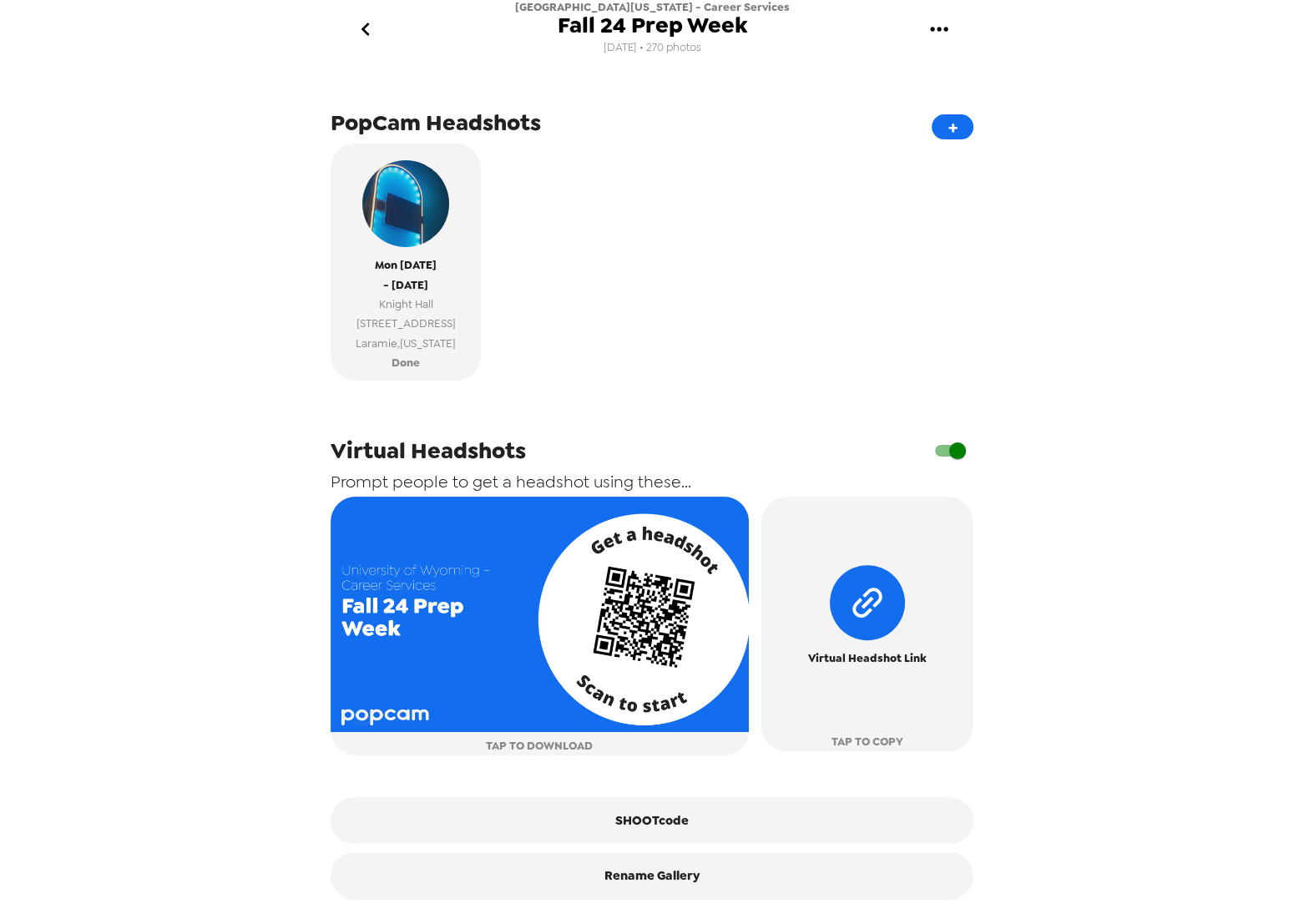
click at [370, 24] on icon "go back" at bounding box center [365, 29] width 27 height 27
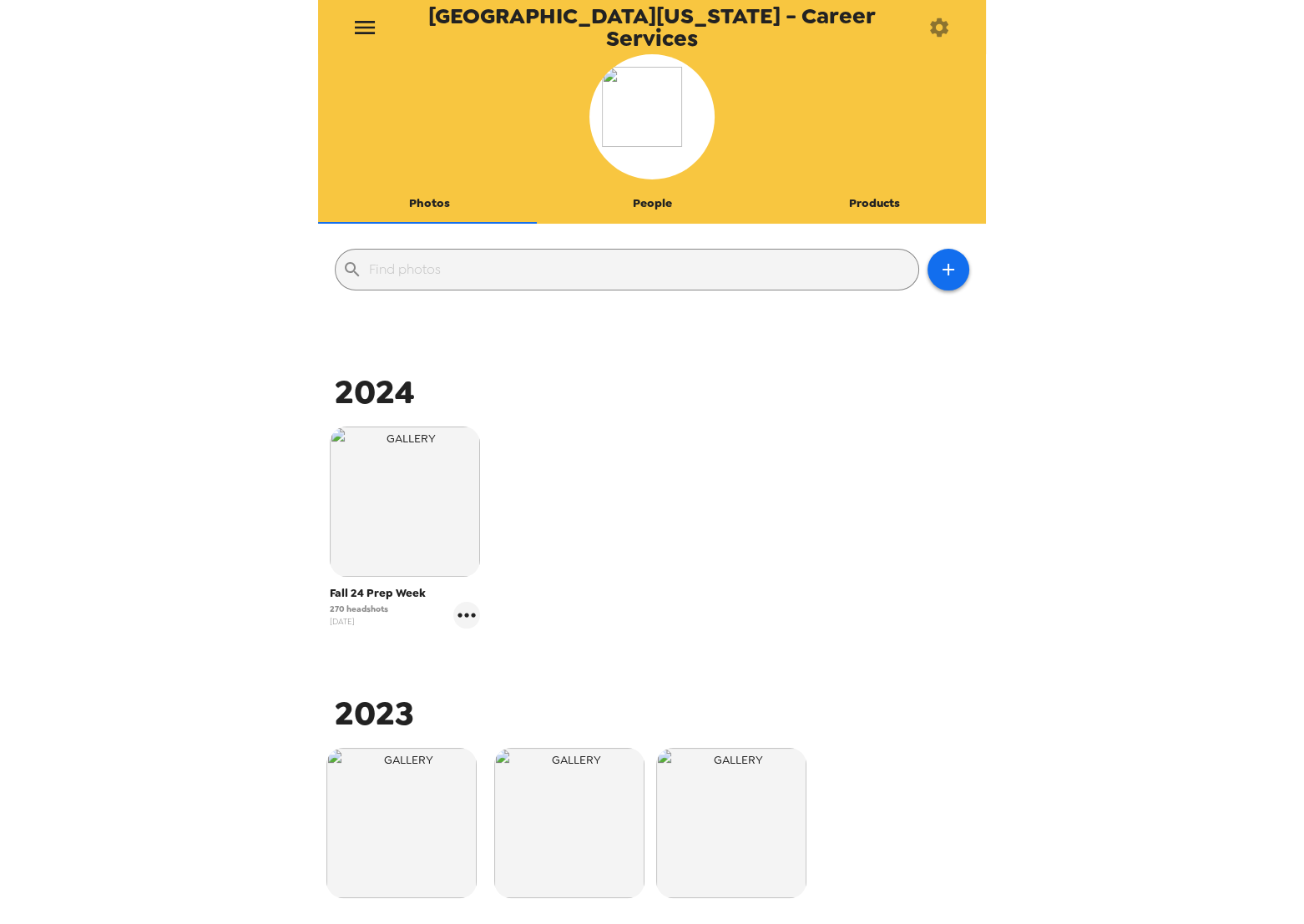
click at [362, 27] on icon "menu" at bounding box center [364, 27] width 27 height 27
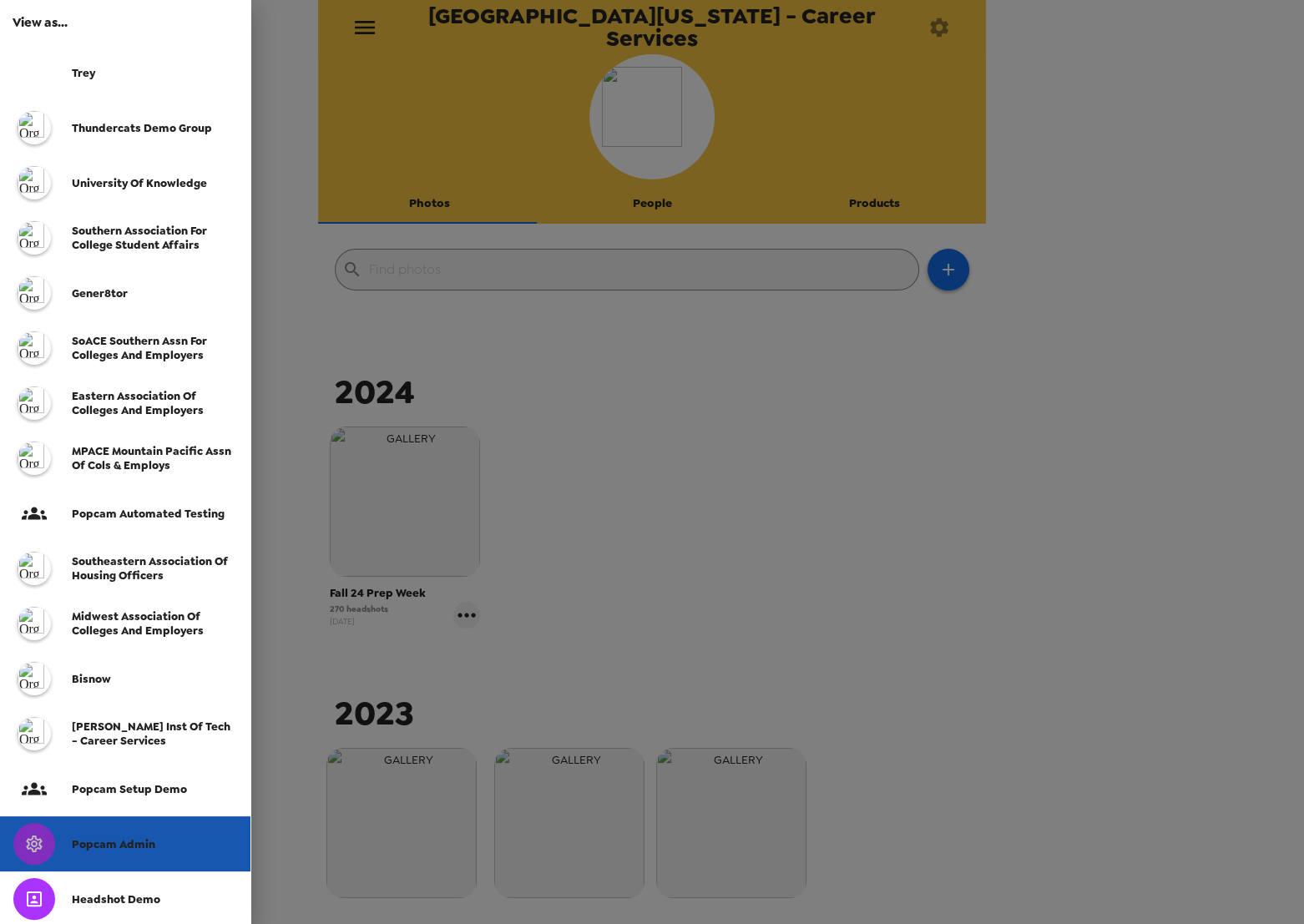
click at [107, 852] on div "Popcam Admin" at bounding box center [125, 844] width 251 height 55
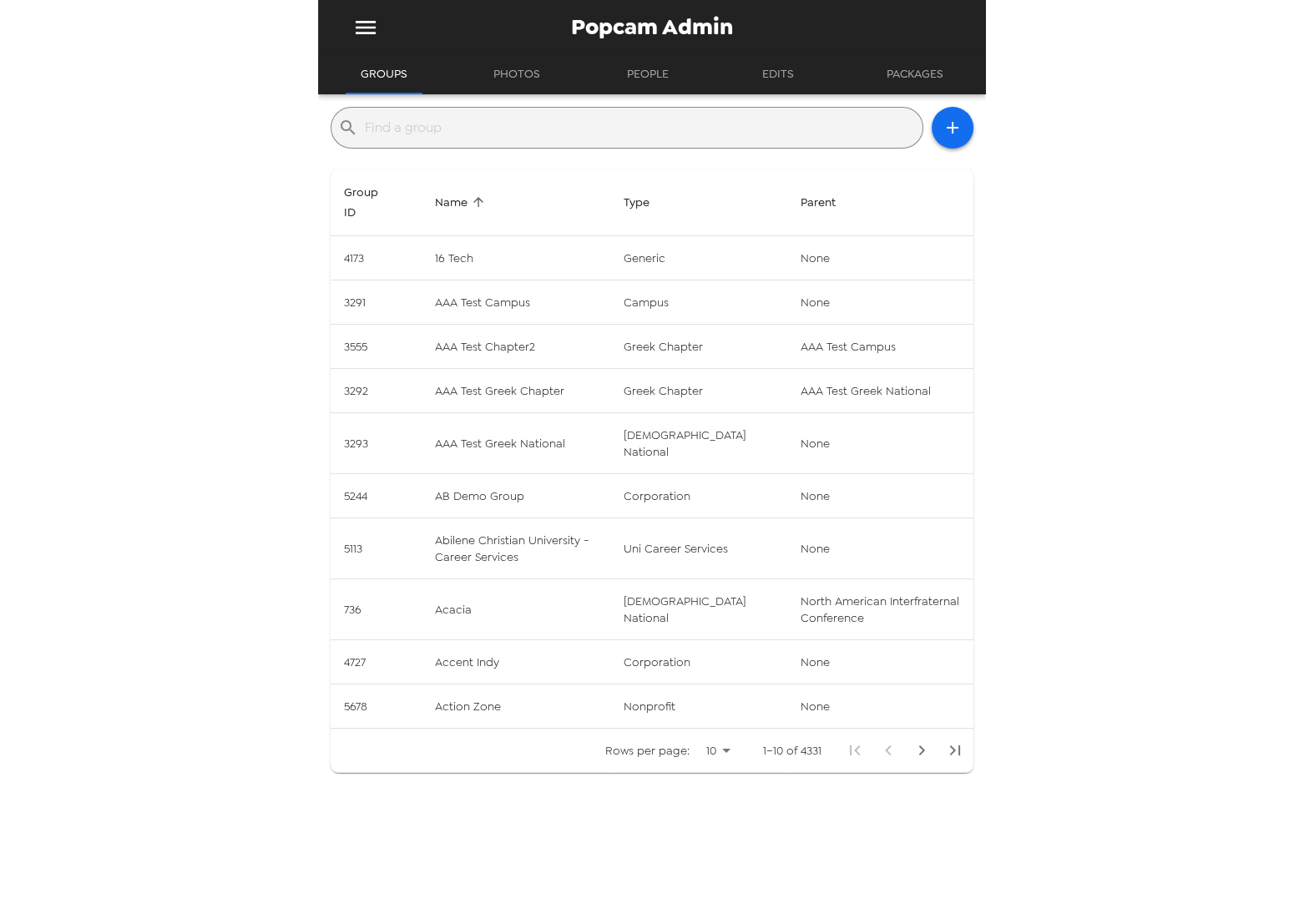
click at [413, 140] on input "text" at bounding box center [641, 128] width 551 height 27
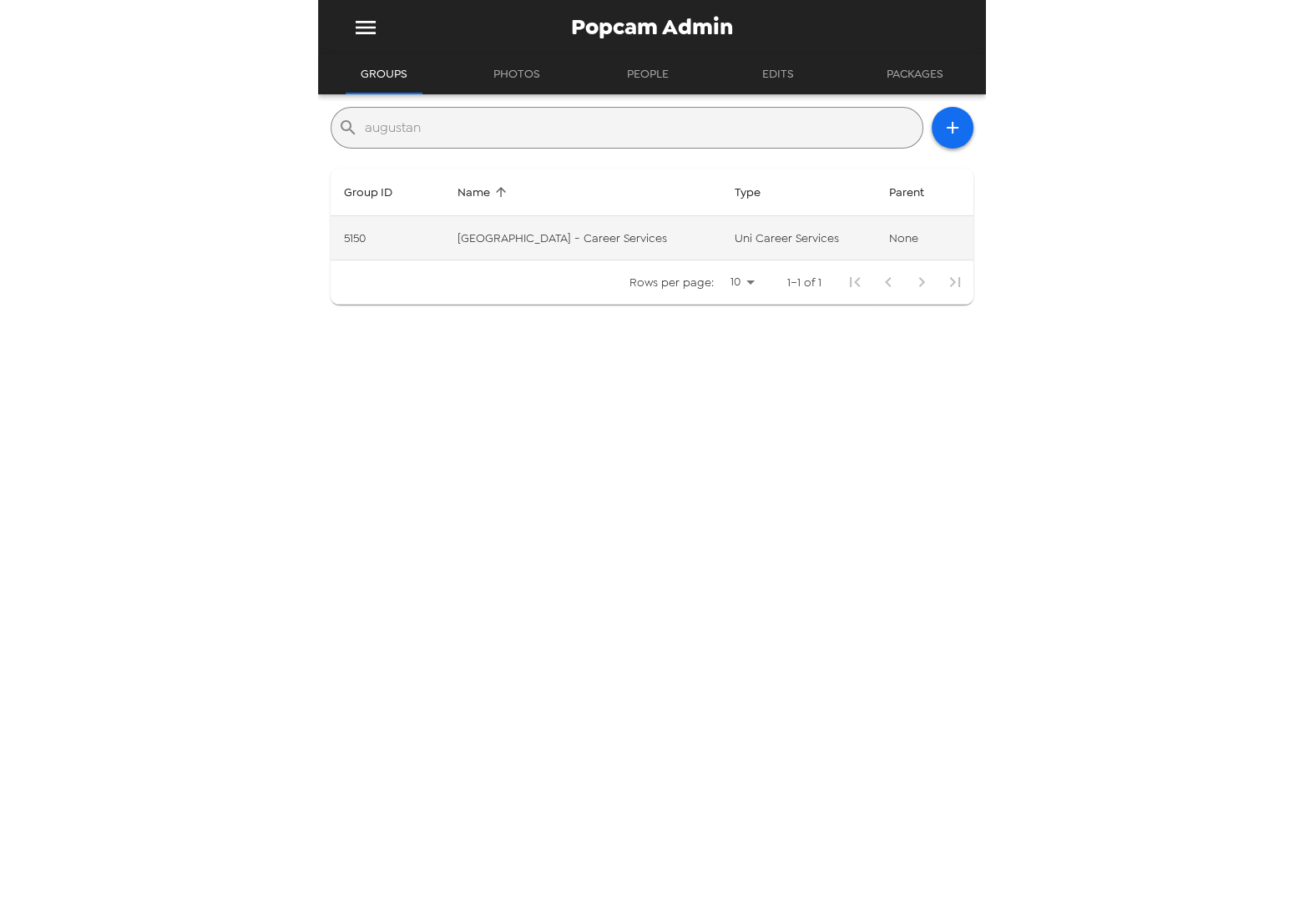
type input "augustan"
click at [580, 228] on td "Augustana College - Career Services" at bounding box center [583, 239] width 277 height 44
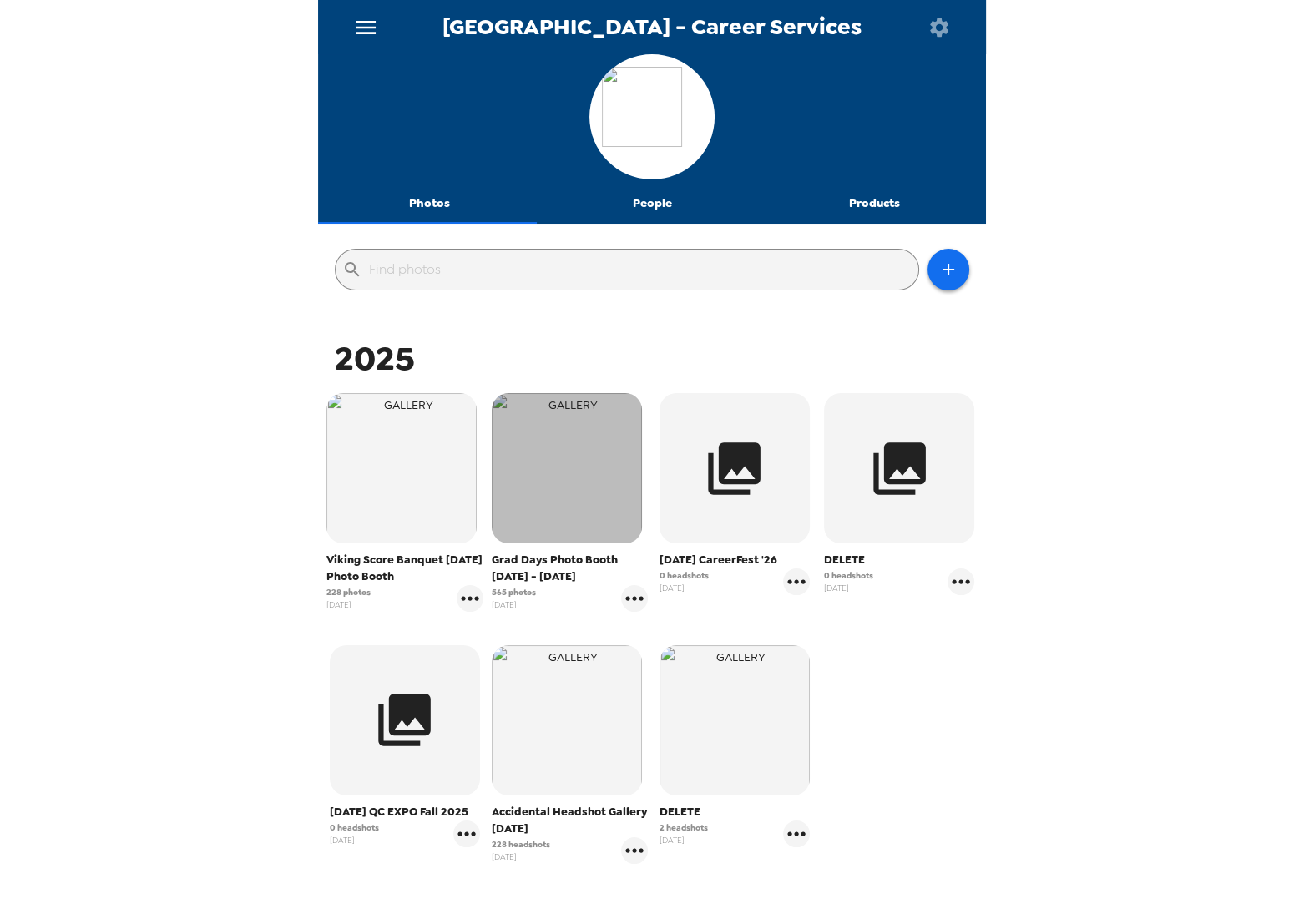
click at [554, 472] on img "button" at bounding box center [567, 468] width 150 height 150
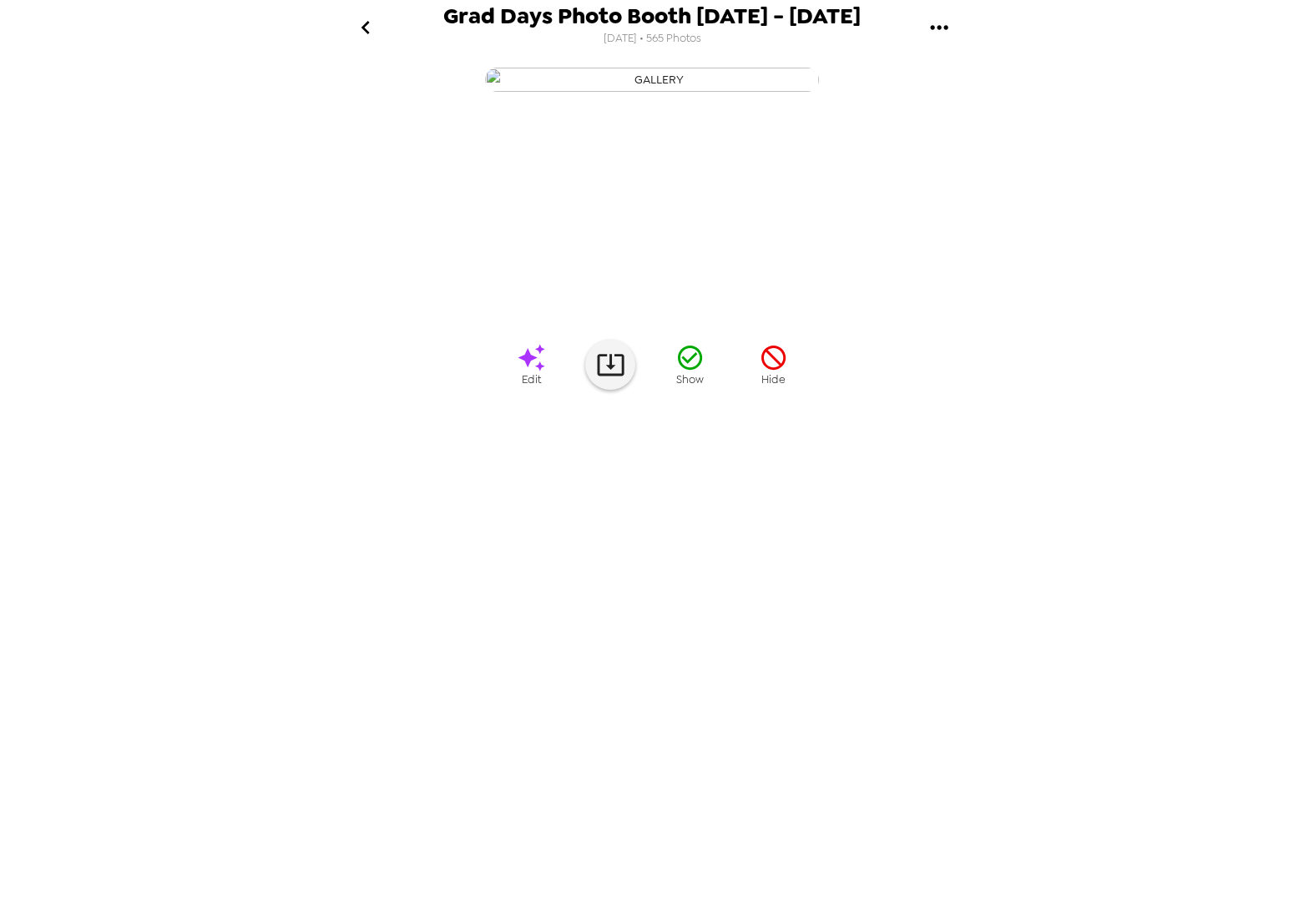
drag, startPoint x: 651, startPoint y: 38, endPoint x: 698, endPoint y: 37, distance: 47.0
click at [698, 37] on span "4/30/2025 • 565 Photos" at bounding box center [653, 39] width 98 height 22
click at [530, 537] on img at bounding box center [541, 494] width 127 height 87
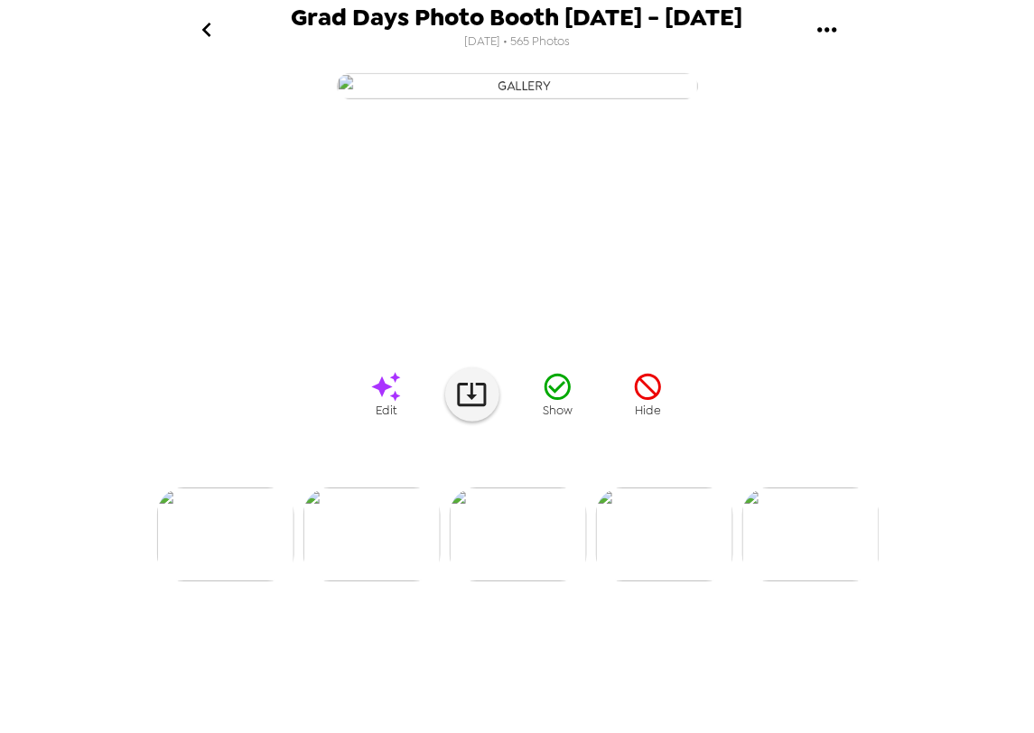
scroll to position [0, 877]
click at [546, 45] on span "4/30/2025 • 565 Photos" at bounding box center [517, 42] width 106 height 24
click at [661, 581] on img at bounding box center [663, 534] width 137 height 94
click at [197, 30] on icon "go back" at bounding box center [206, 29] width 29 height 29
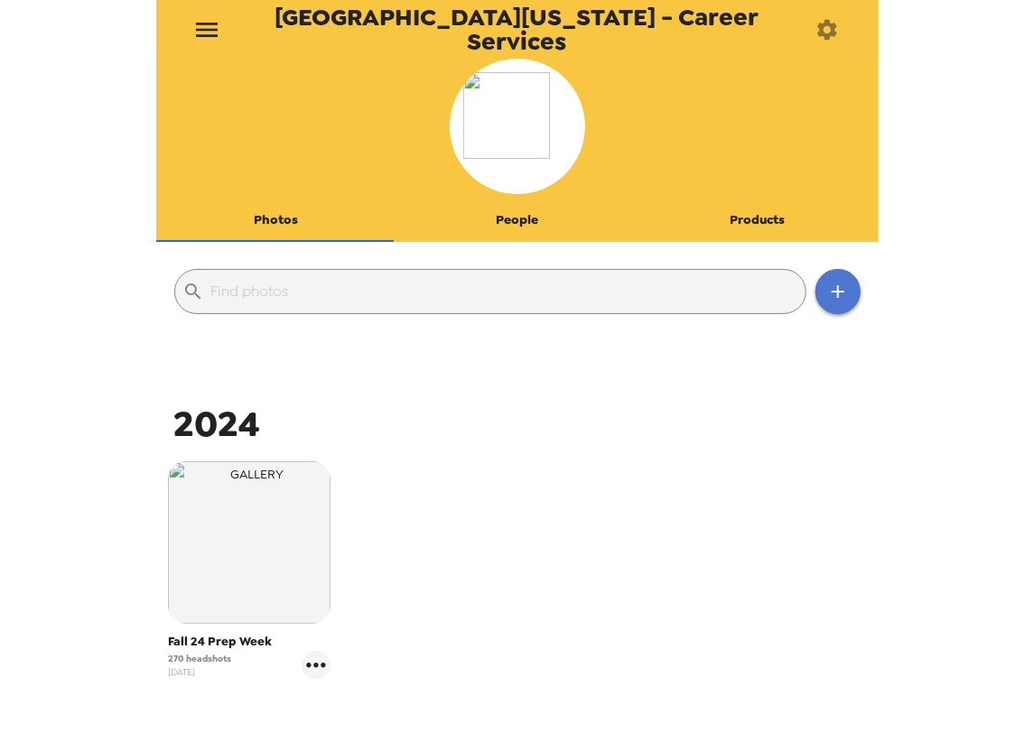
click at [841, 291] on button "button" at bounding box center [837, 291] width 45 height 45
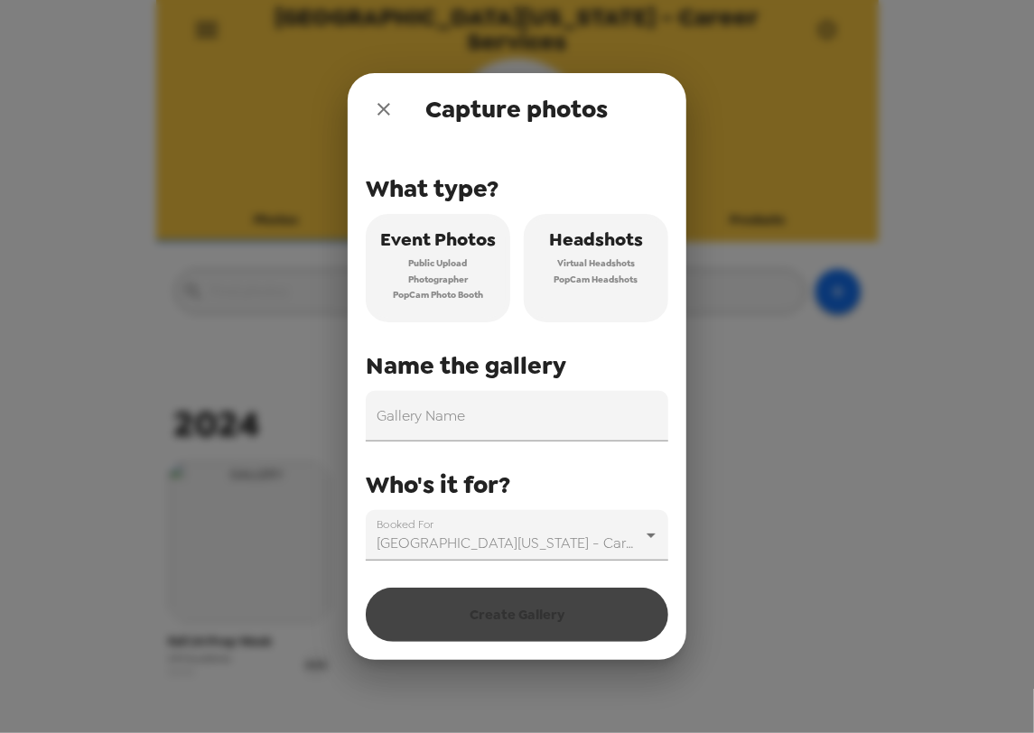
click at [441, 272] on span "Photographer" at bounding box center [438, 280] width 60 height 16
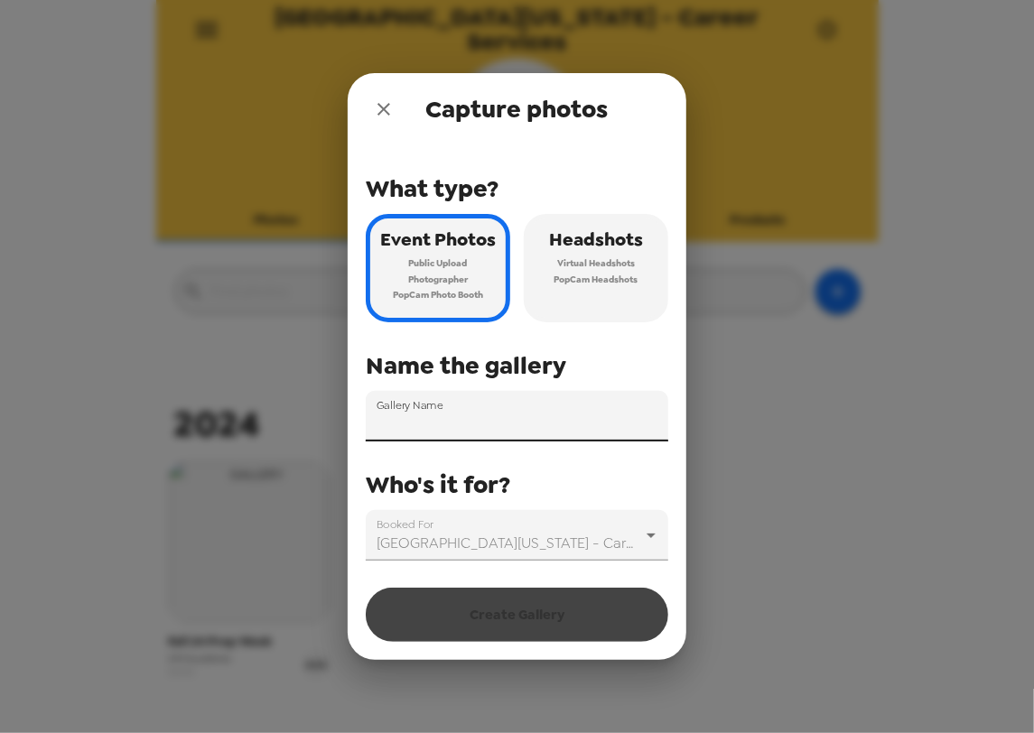
click at [441, 424] on input "Gallery Name" at bounding box center [517, 416] width 302 height 51
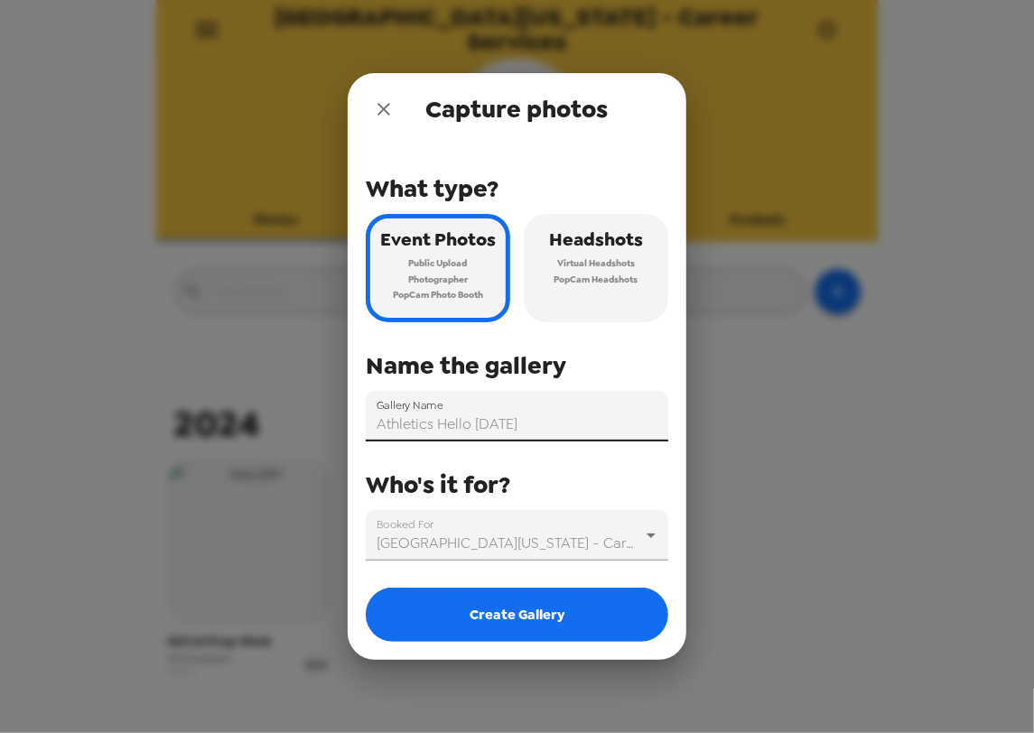
drag, startPoint x: 478, startPoint y: 424, endPoint x: 534, endPoint y: 426, distance: 55.1
click at [534, 426] on input "Athletics Hello [DATE]" at bounding box center [517, 416] width 302 height 51
click at [531, 426] on input "Athletics Hello [DATE]" at bounding box center [517, 416] width 302 height 51
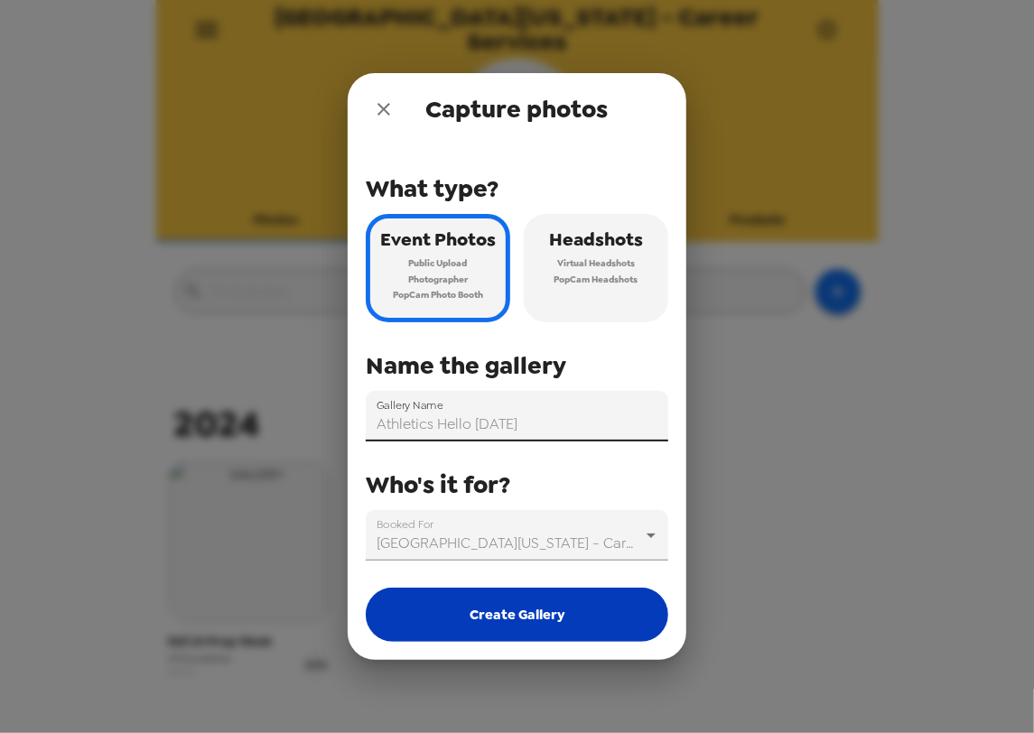
type input "Athletics Hello [DATE]"
click at [526, 599] on button "Create Gallery" at bounding box center [517, 615] width 302 height 54
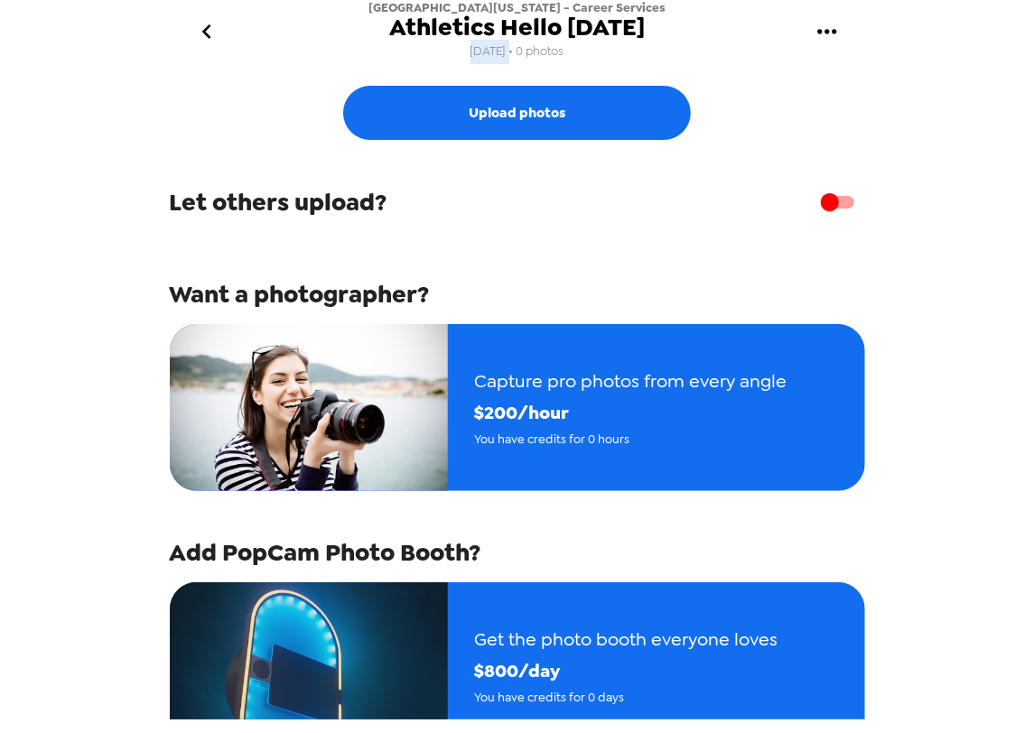
drag, startPoint x: 468, startPoint y: 58, endPoint x: 536, endPoint y: 38, distance: 71.4
click at [509, 52] on span "8/27/25 • 0 photos" at bounding box center [517, 52] width 94 height 24
drag, startPoint x: 551, startPoint y: 34, endPoint x: 627, endPoint y: 34, distance: 76.7
click at [673, 34] on div "University of Wyoming - Career Services Athletics Hello 8/28/25 8/27/25 • 0 pho…" at bounding box center [517, 31] width 722 height 63
click at [626, 36] on span "Athletics Hello [DATE]" at bounding box center [516, 27] width 255 height 24
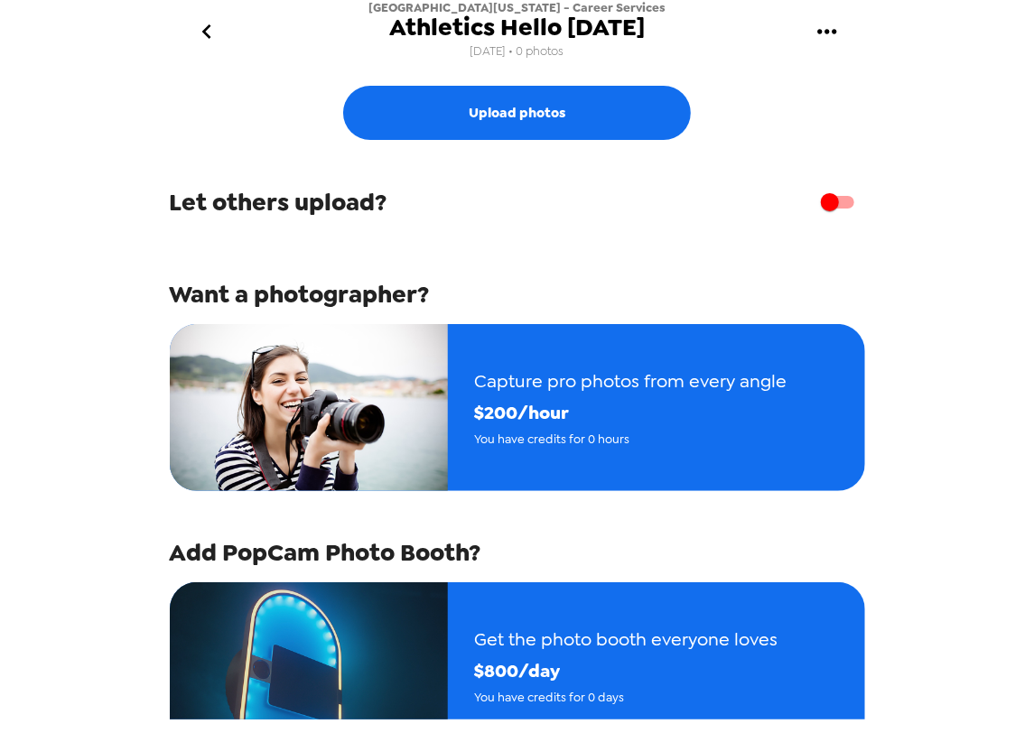
click at [211, 24] on icon "go back" at bounding box center [206, 31] width 29 height 29
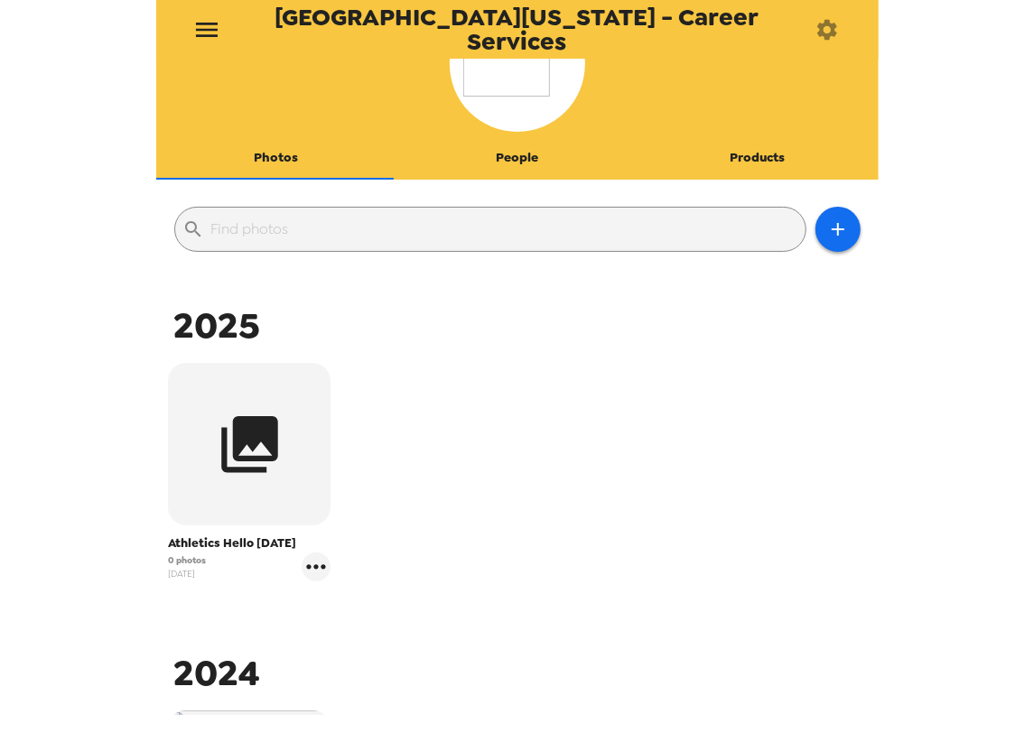
scroll to position [120, 0]
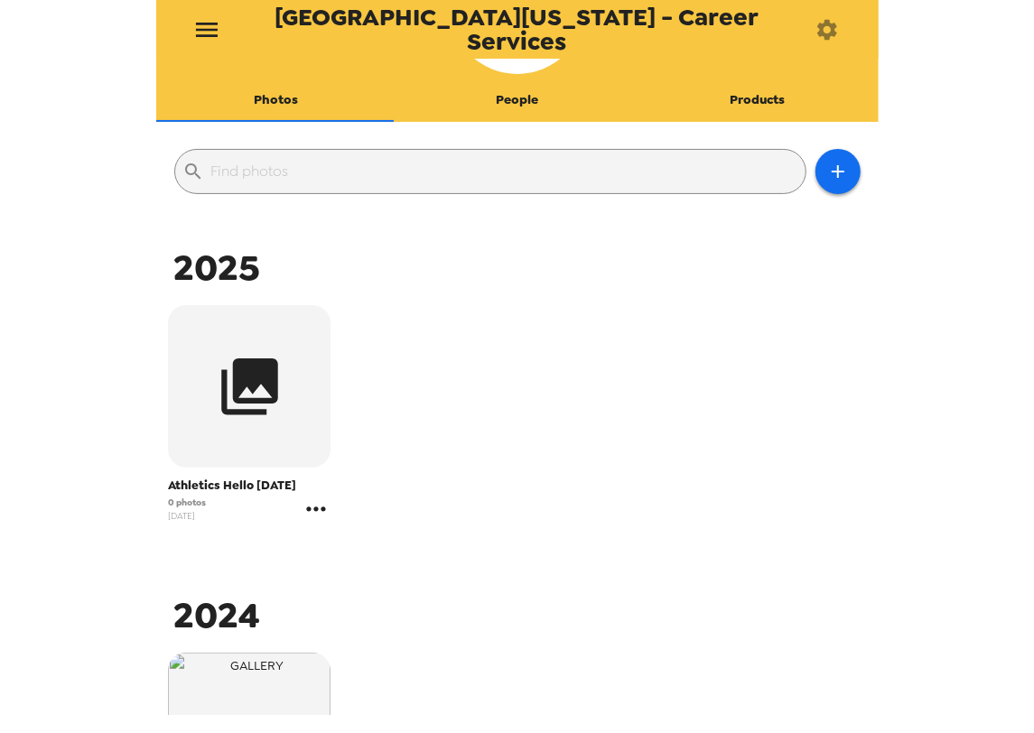
click at [318, 516] on icon "gallery menu" at bounding box center [316, 509] width 29 height 29
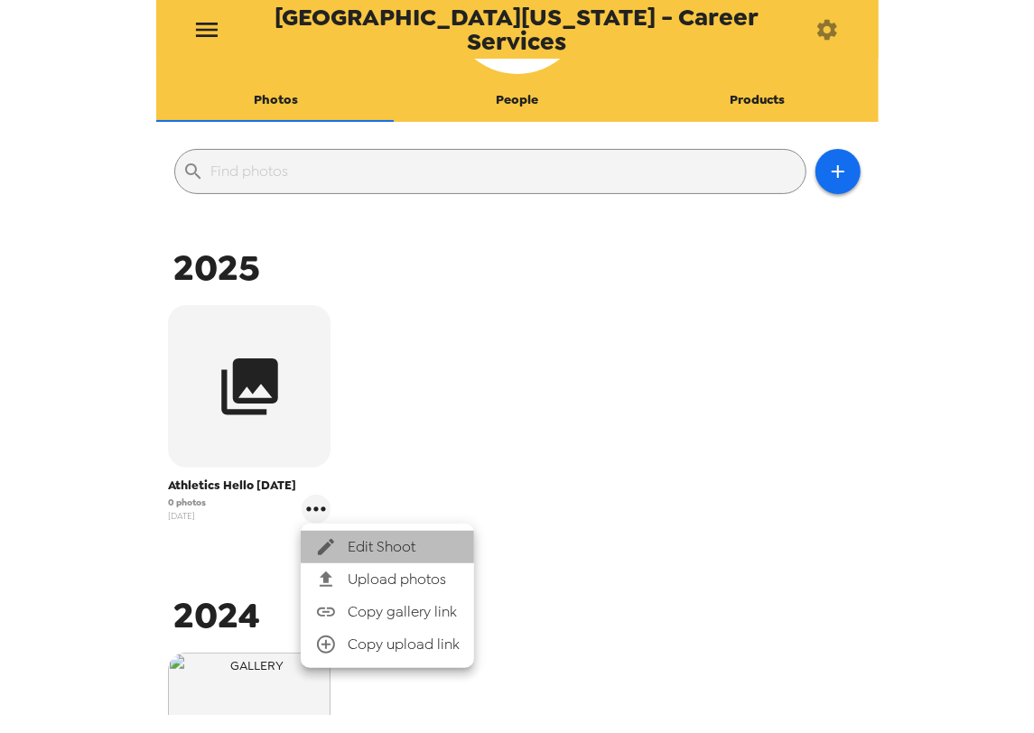
click at [413, 552] on span "Edit Shoot" at bounding box center [404, 547] width 112 height 22
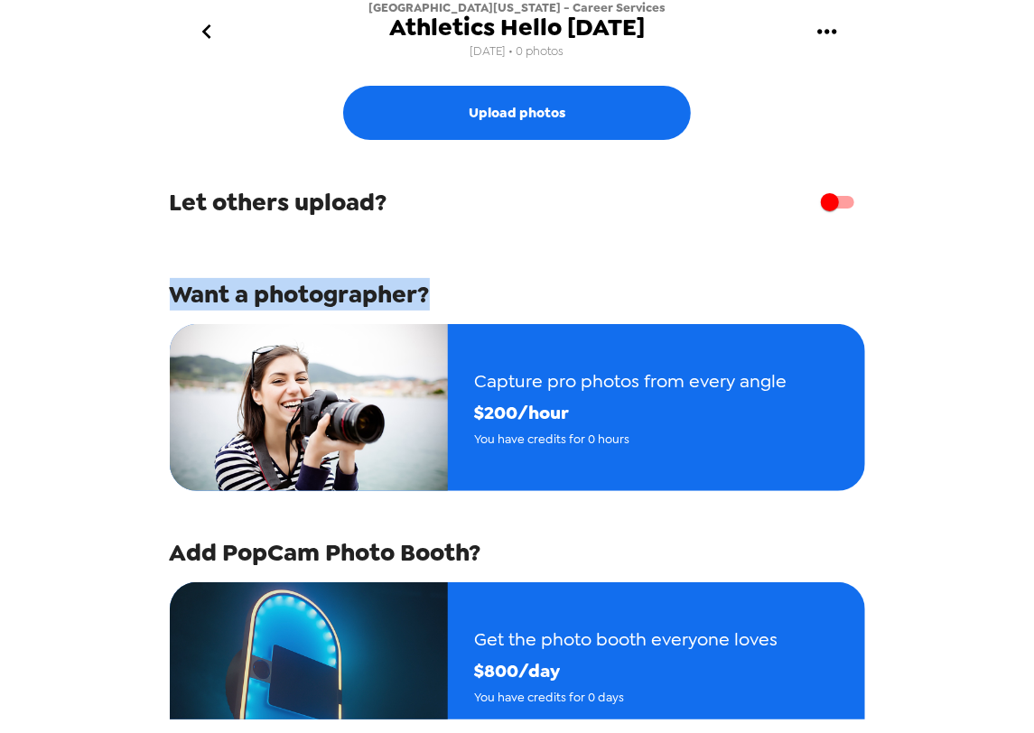
drag, startPoint x: 190, startPoint y: 292, endPoint x: 448, endPoint y: 293, distance: 257.3
click at [448, 293] on div "Want a photographer?" at bounding box center [517, 294] width 695 height 32
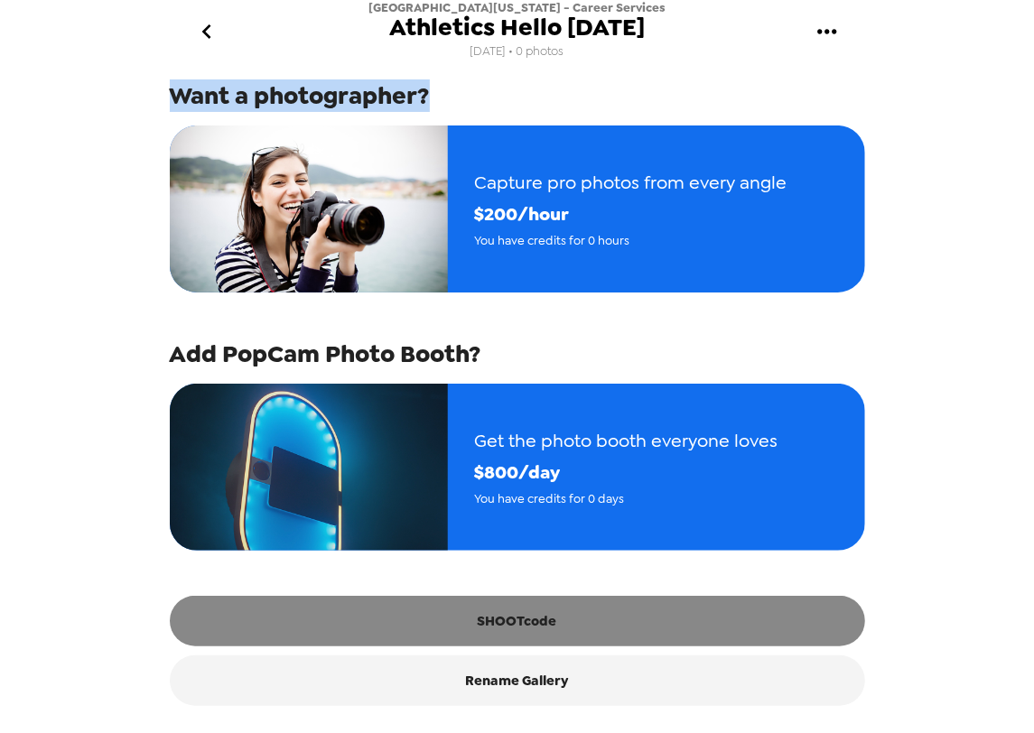
scroll to position [210, 0]
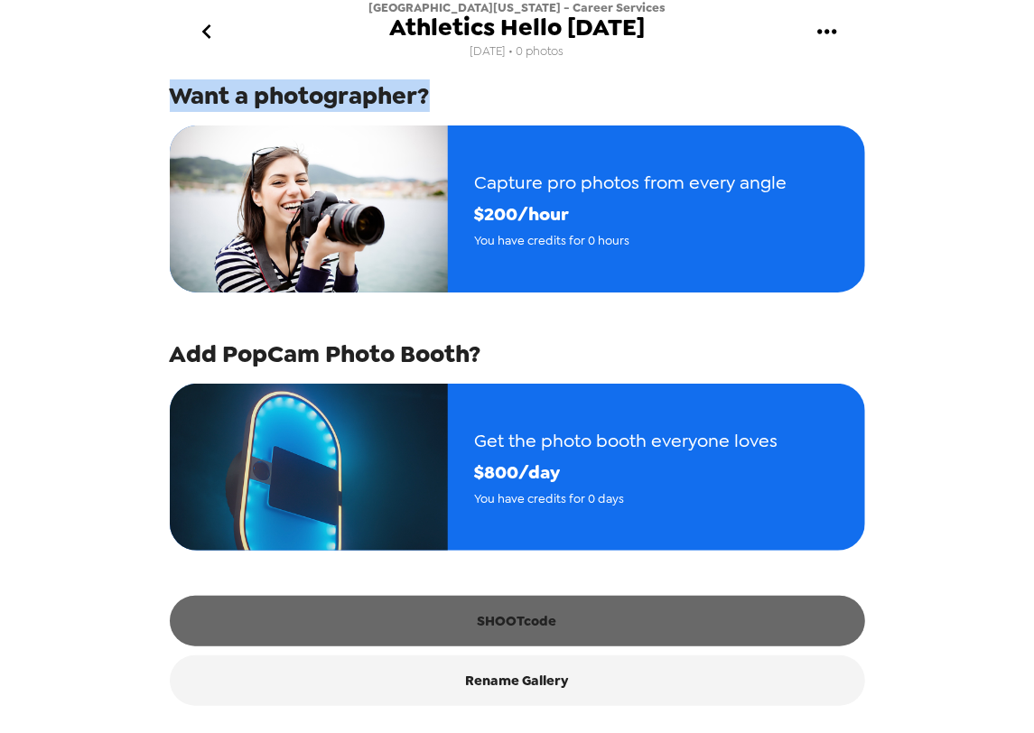
click at [524, 633] on button "SHOOTcode" at bounding box center [517, 621] width 695 height 51
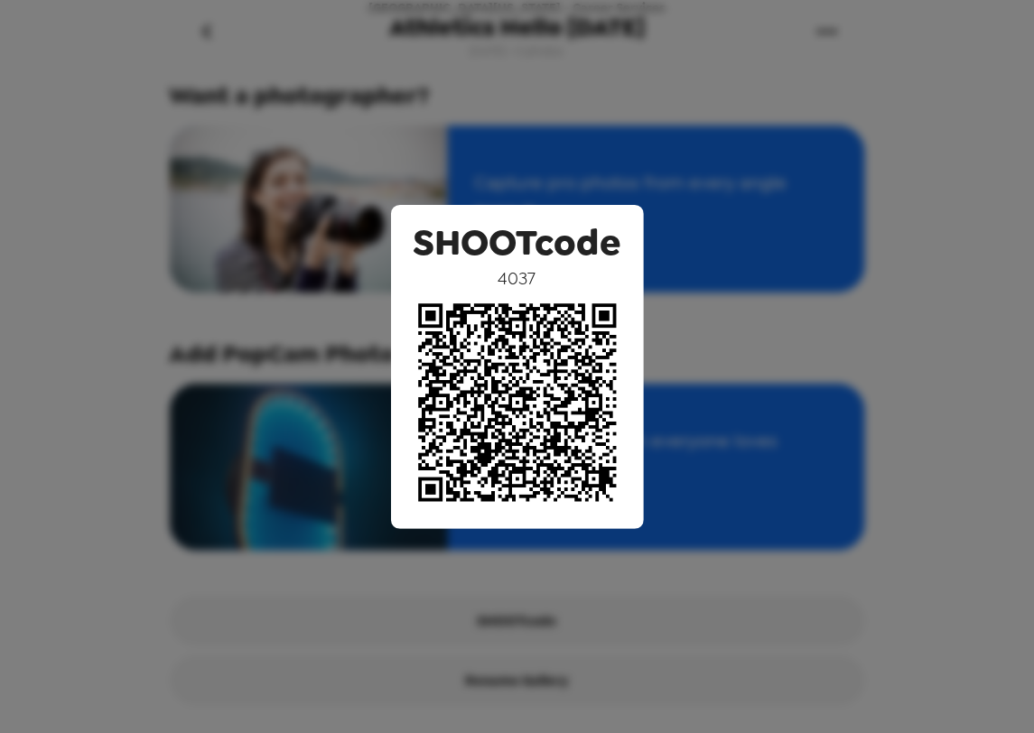
click at [746, 320] on div "SHOOTcode 4037" at bounding box center [517, 366] width 1034 height 733
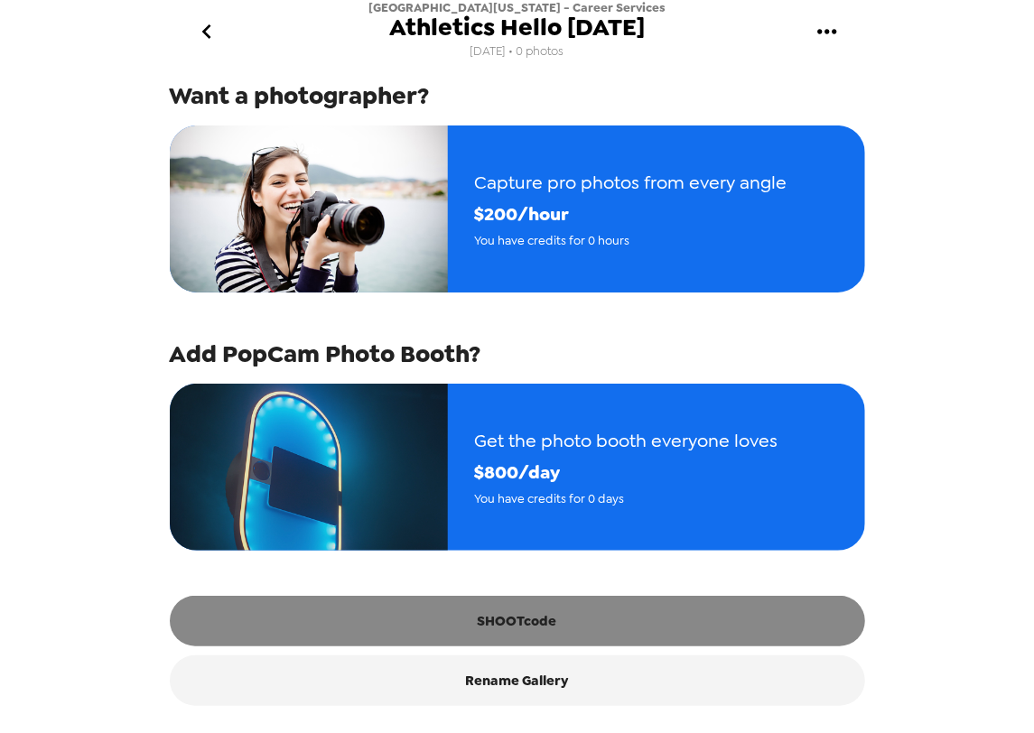
scroll to position [0, 0]
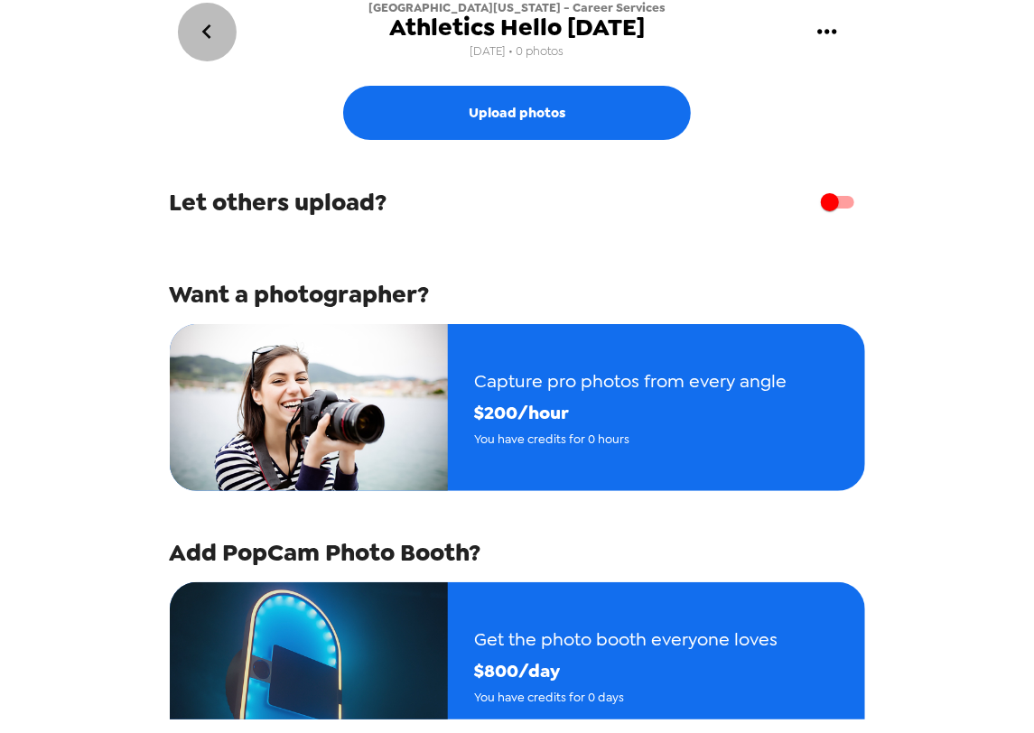
click at [204, 32] on icon "go back" at bounding box center [206, 31] width 9 height 14
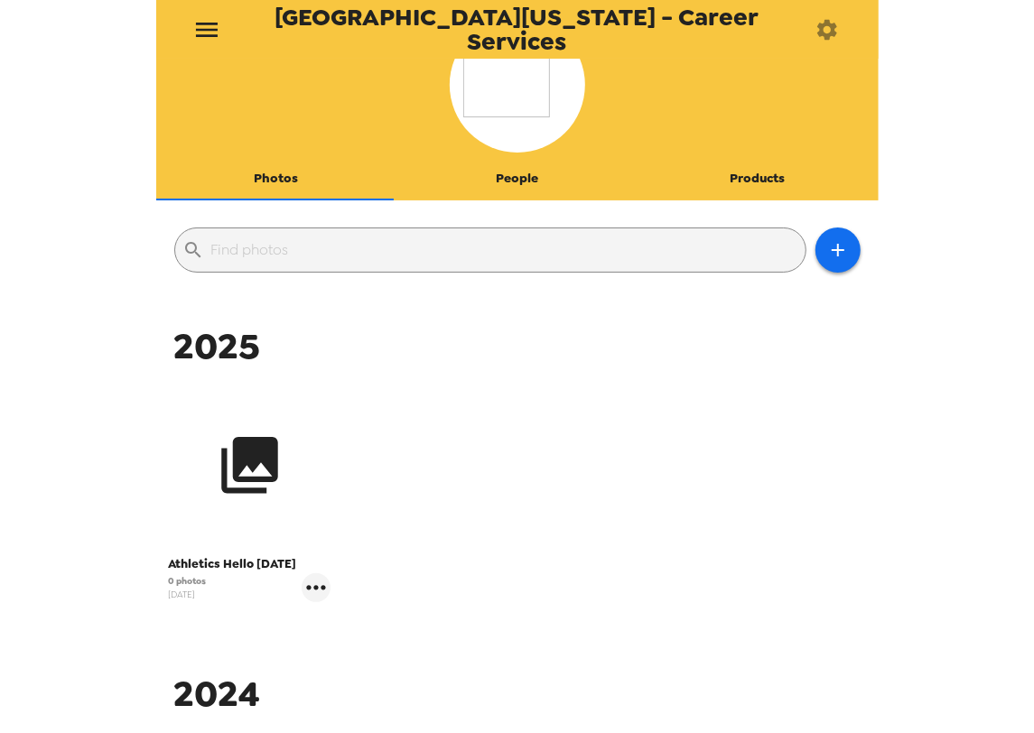
scroll to position [60, 0]
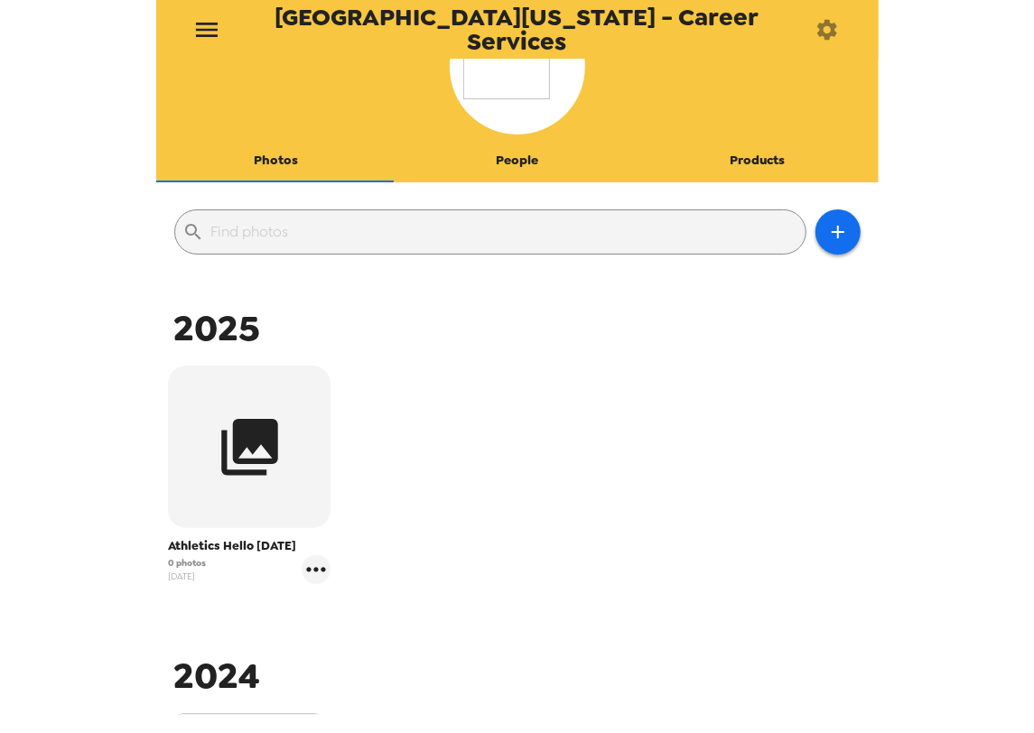
drag, startPoint x: 563, startPoint y: 45, endPoint x: 275, endPoint y: 40, distance: 288.0
click at [275, 40] on div "[GEOGRAPHIC_DATA][US_STATE] - Career Services" at bounding box center [517, 29] width 722 height 59
